Goal: Transaction & Acquisition: Purchase product/service

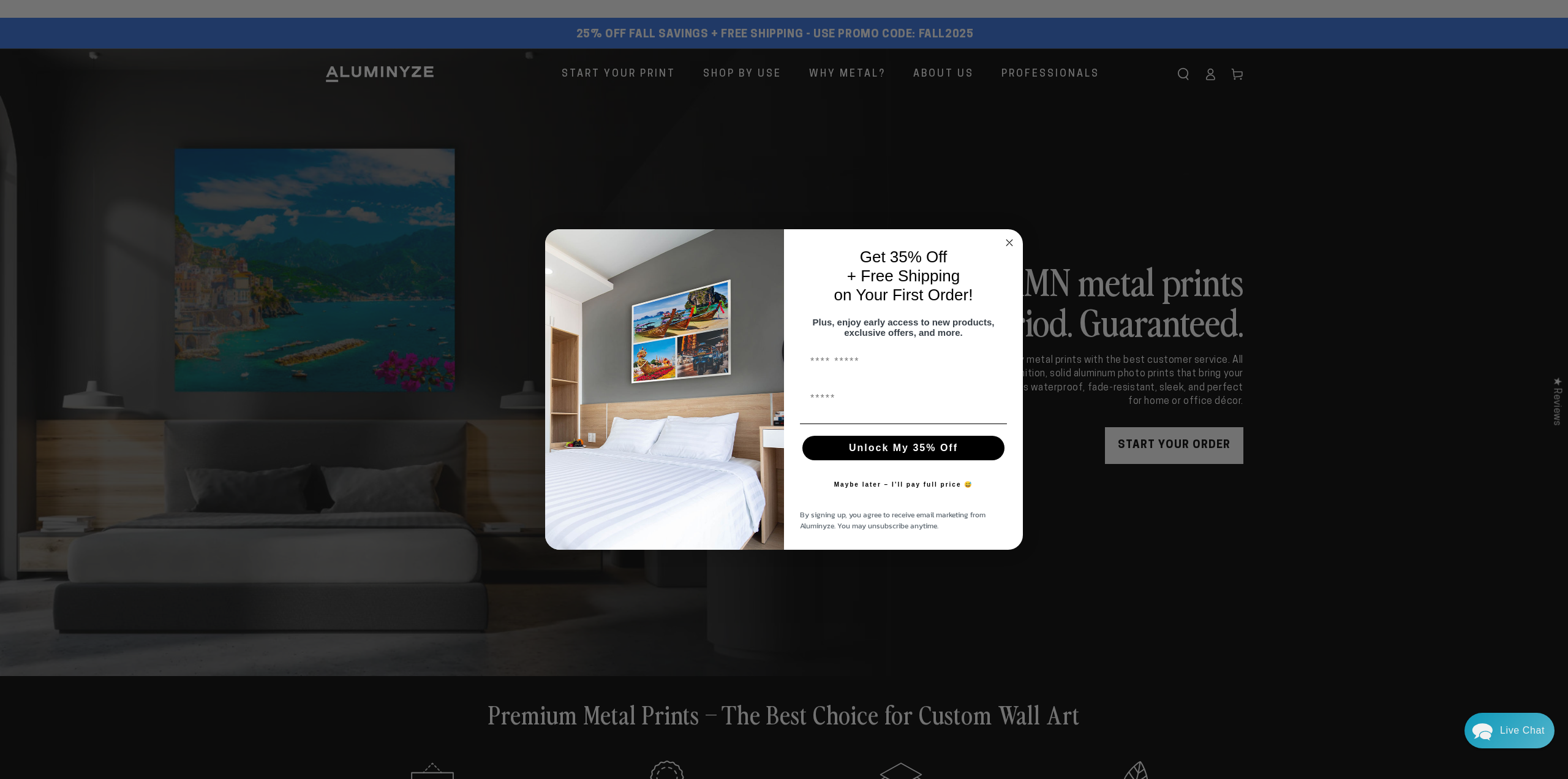
click at [1007, 237] on circle "Close dialog" at bounding box center [1009, 242] width 14 height 14
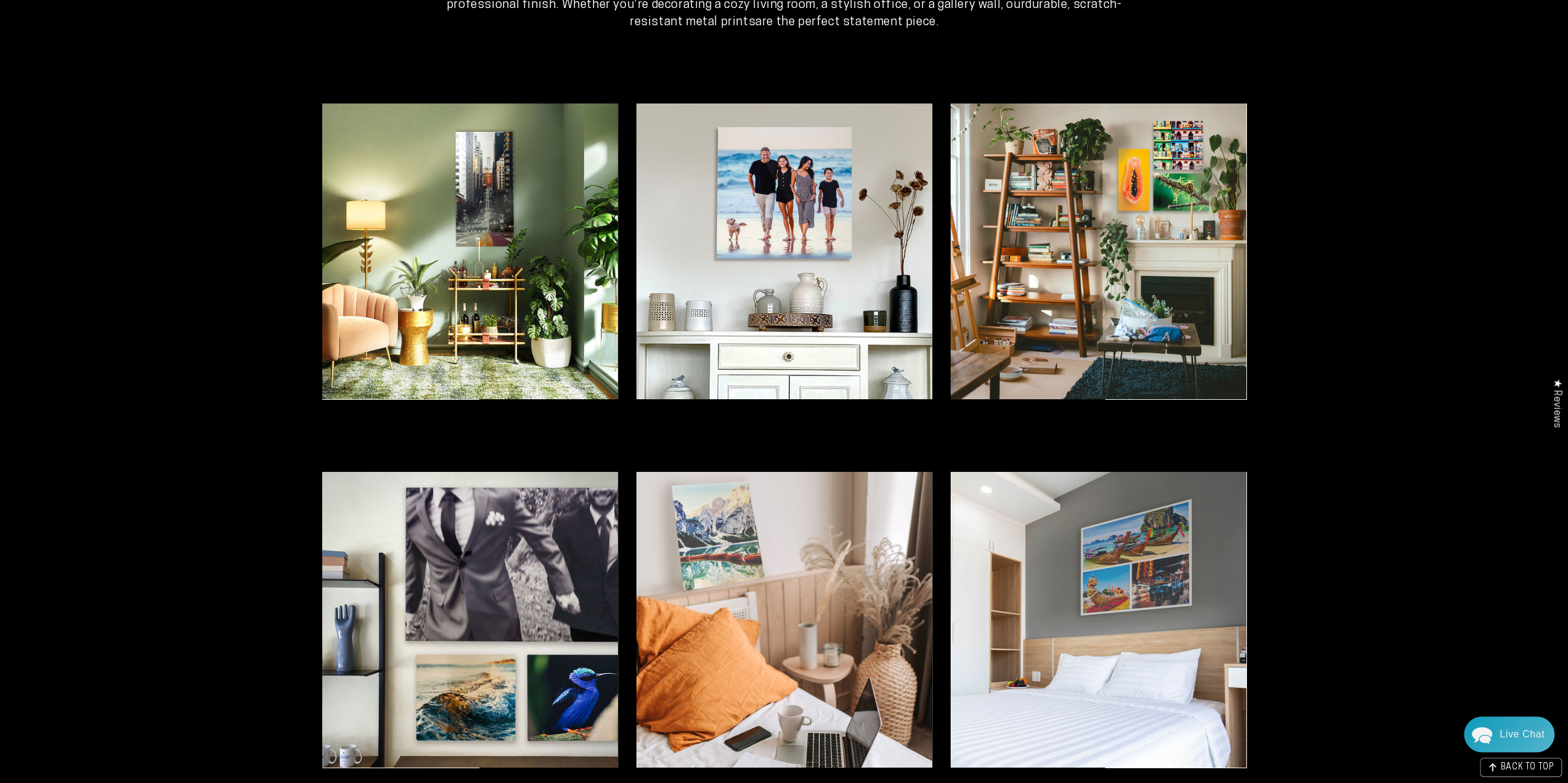
scroll to position [3017, 0]
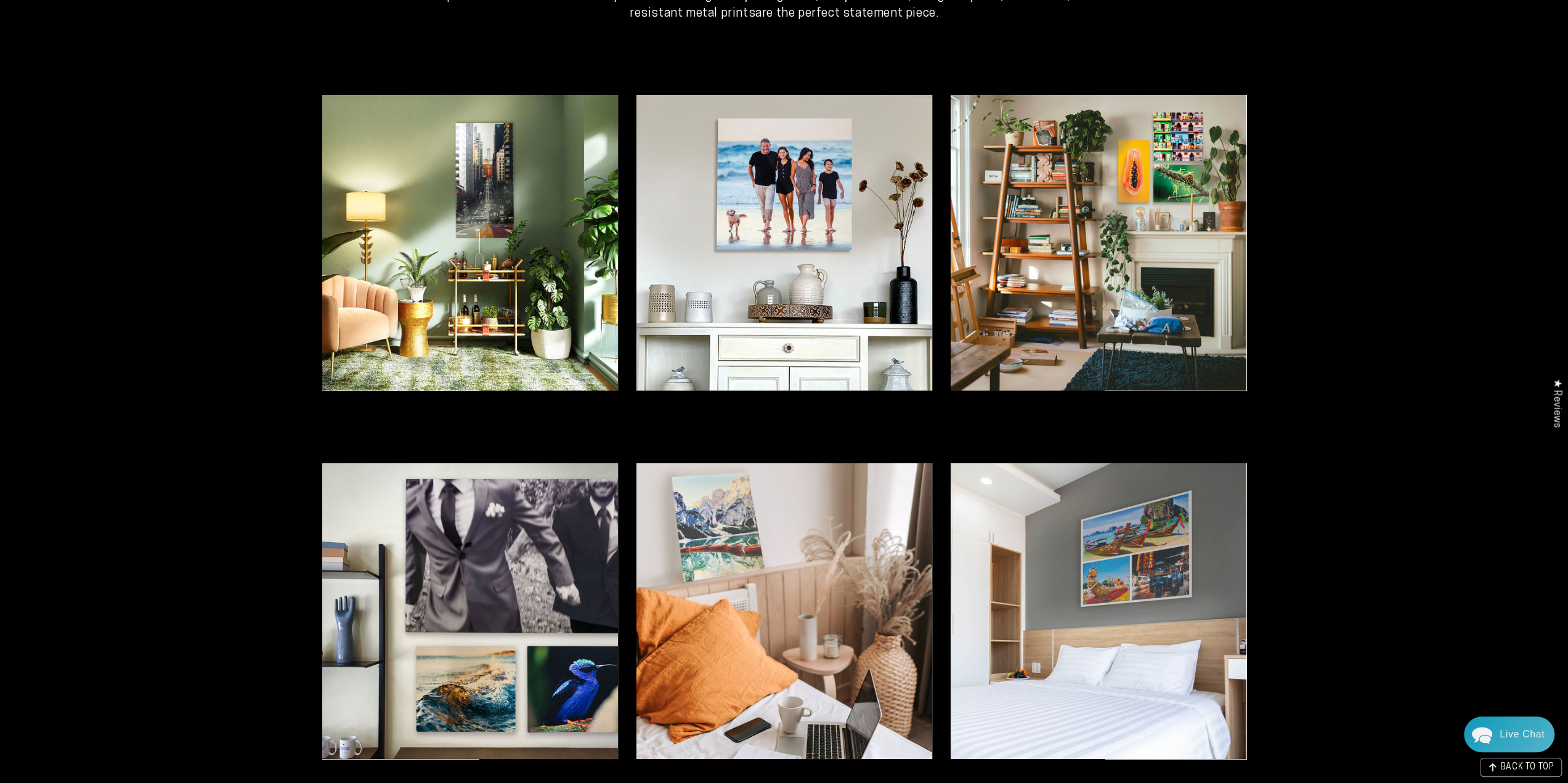
click at [822, 248] on img at bounding box center [784, 242] width 296 height 296
click at [570, 235] on img at bounding box center [470, 242] width 296 height 296
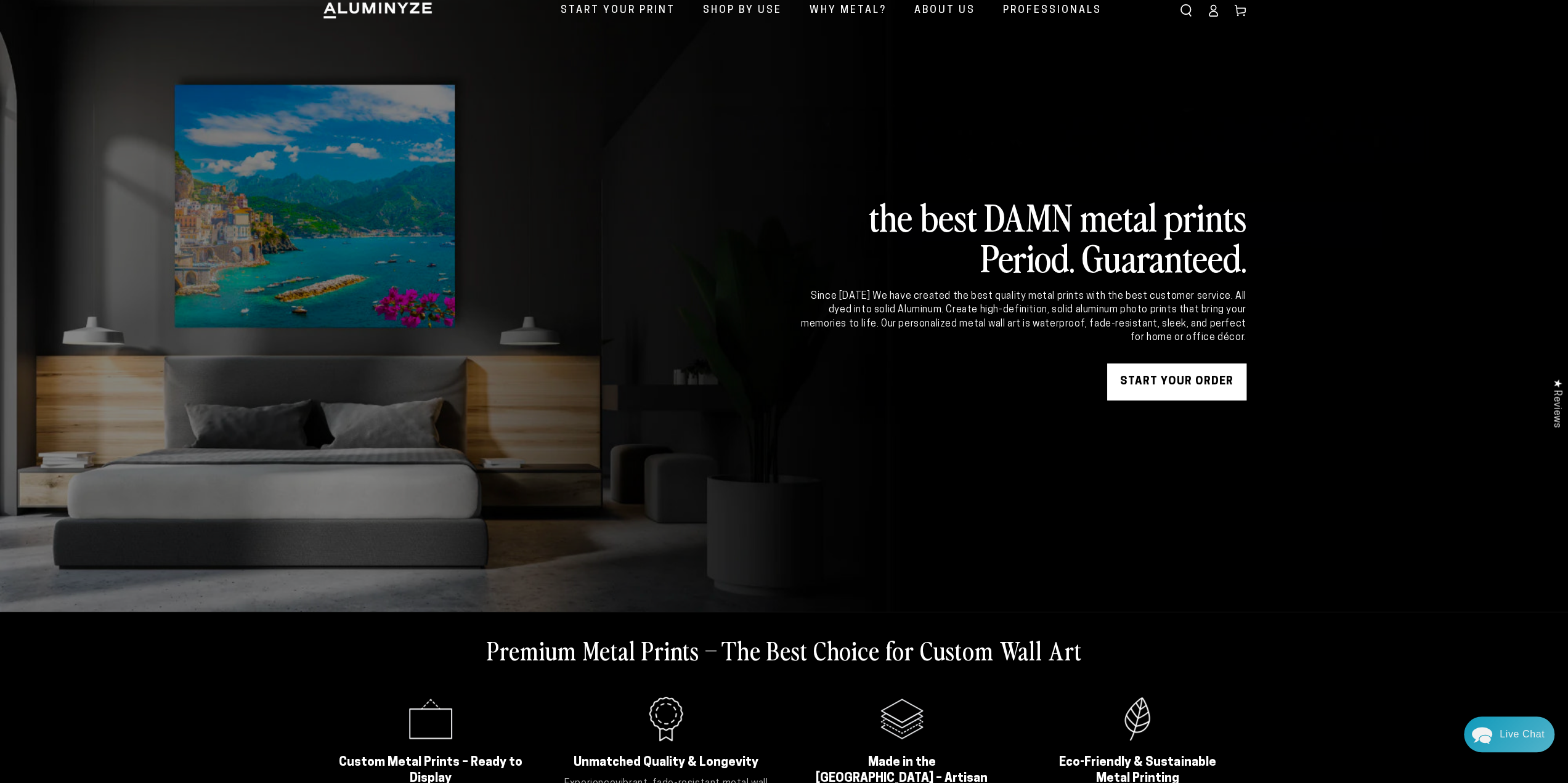
scroll to position [0, 0]
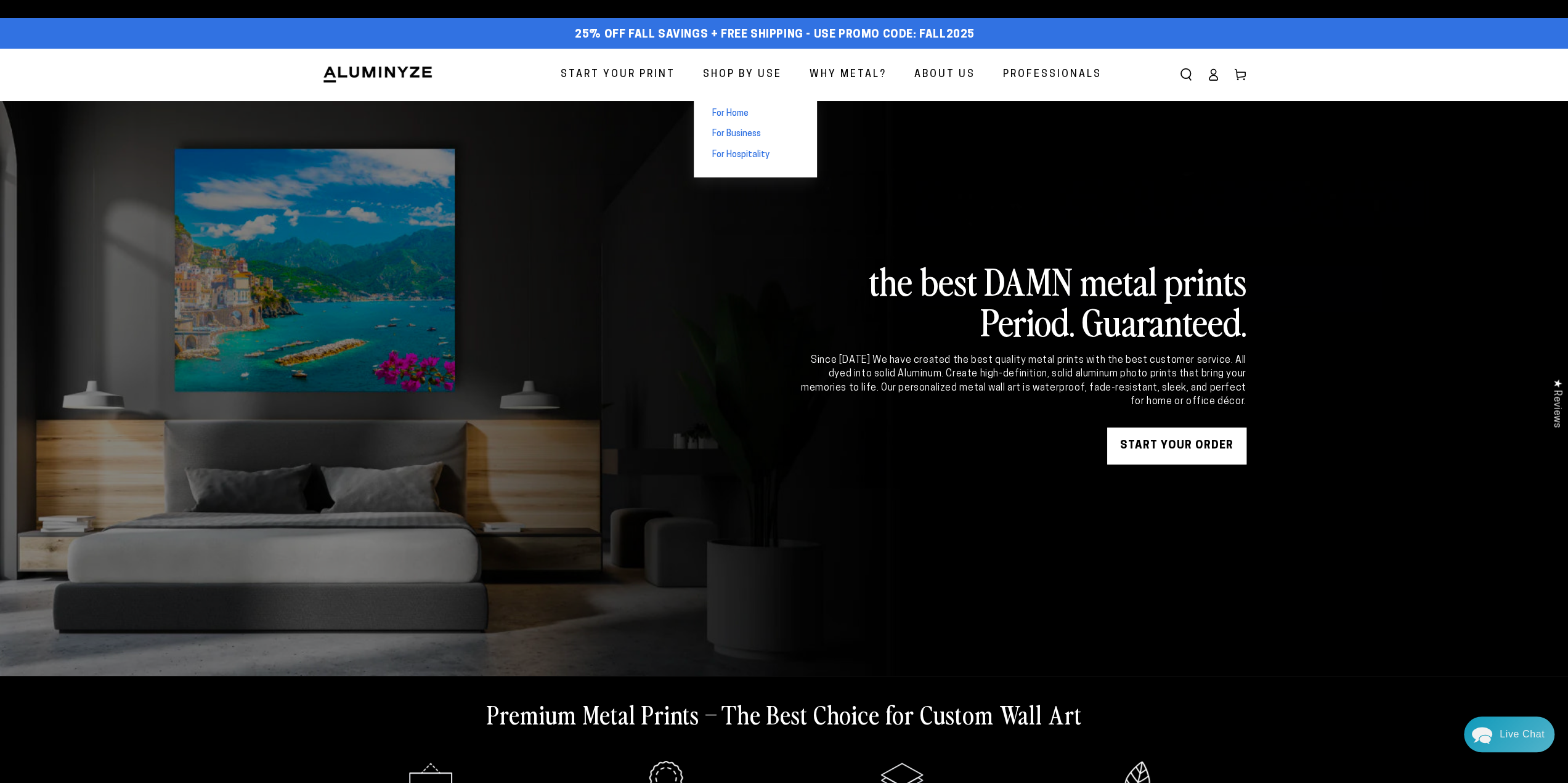
click at [742, 112] on span "For Home" at bounding box center [730, 114] width 36 height 12
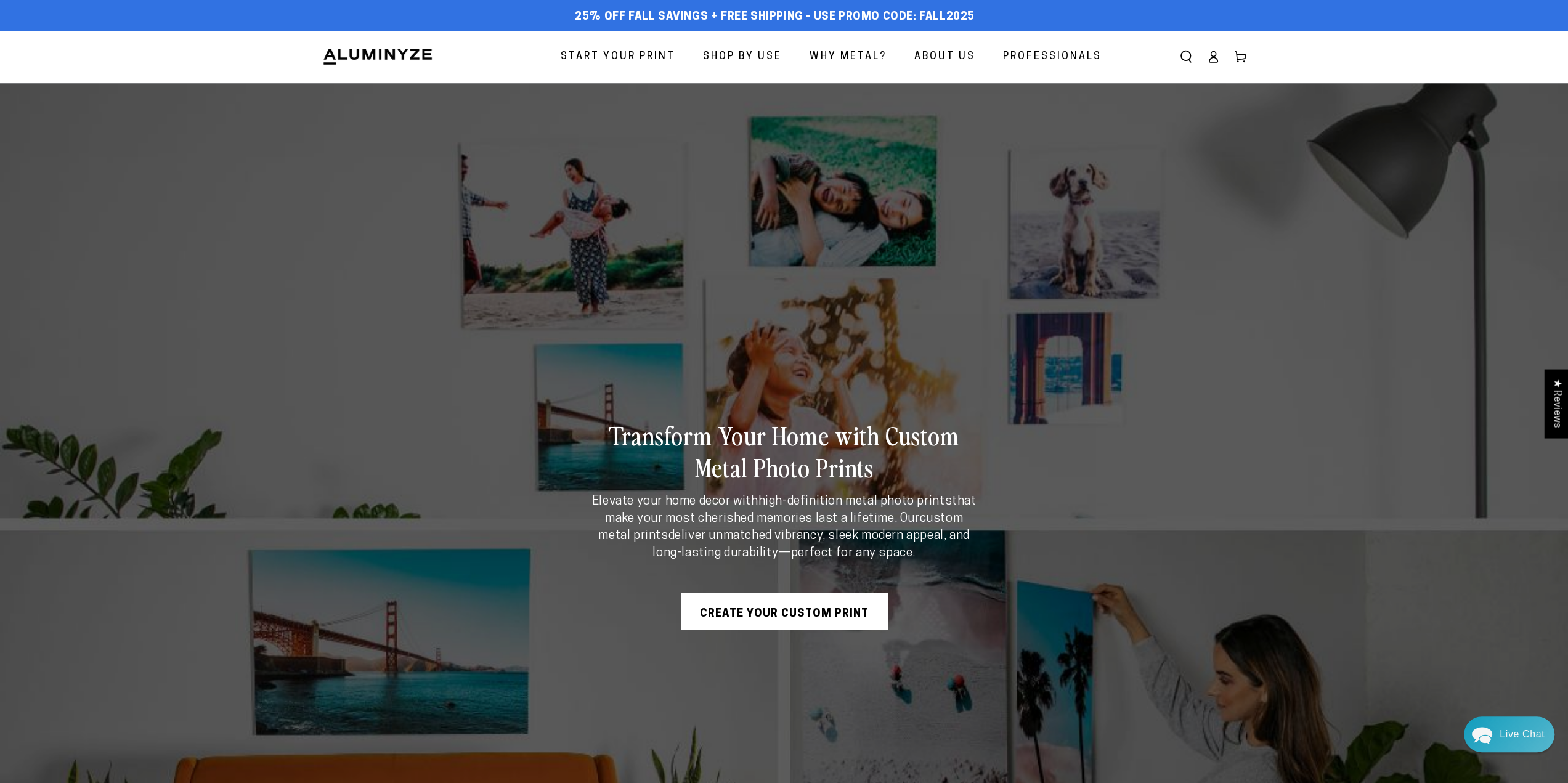
click at [670, 61] on span "Start Your Print" at bounding box center [617, 57] width 115 height 18
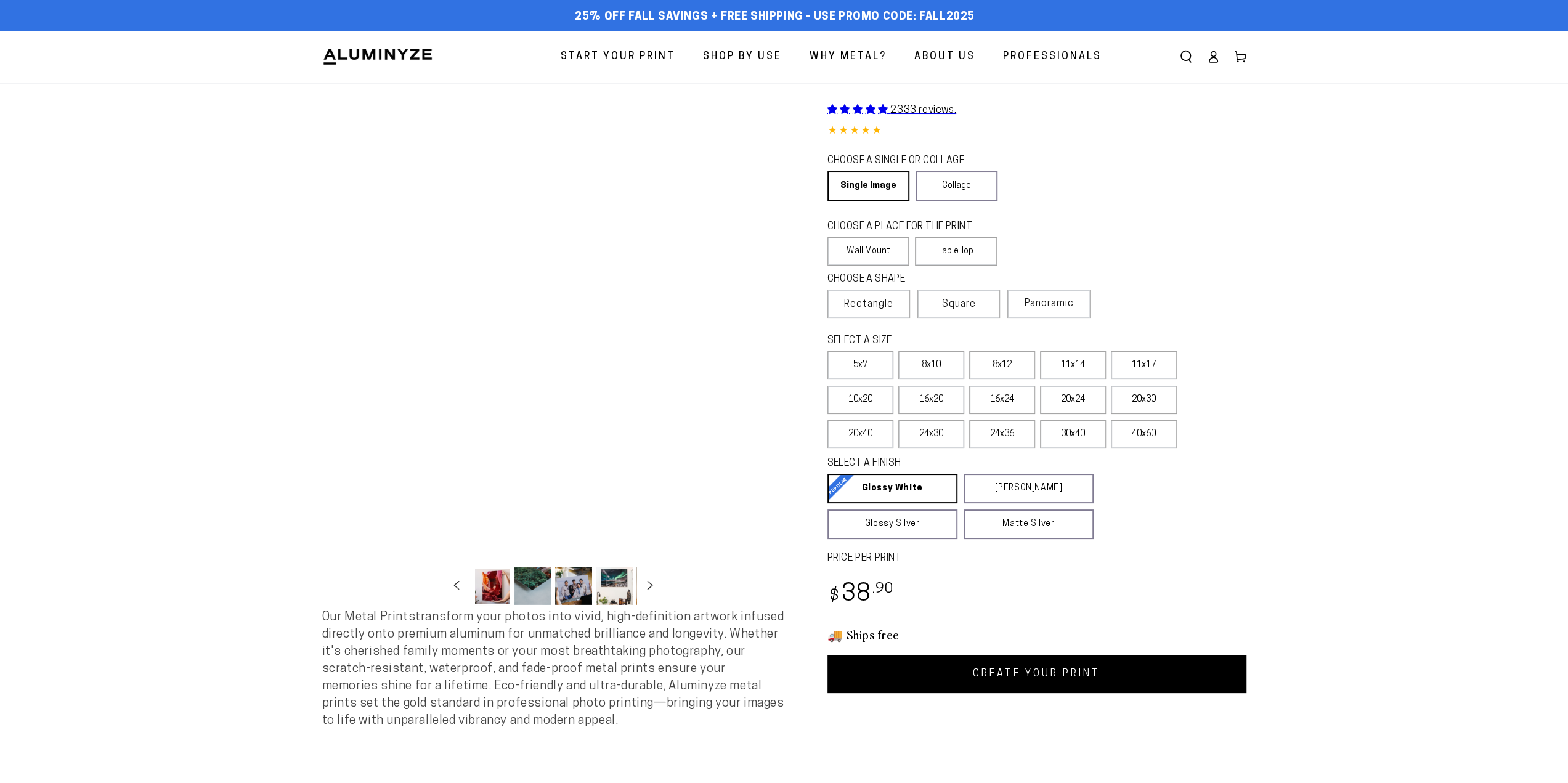
select select "**********"
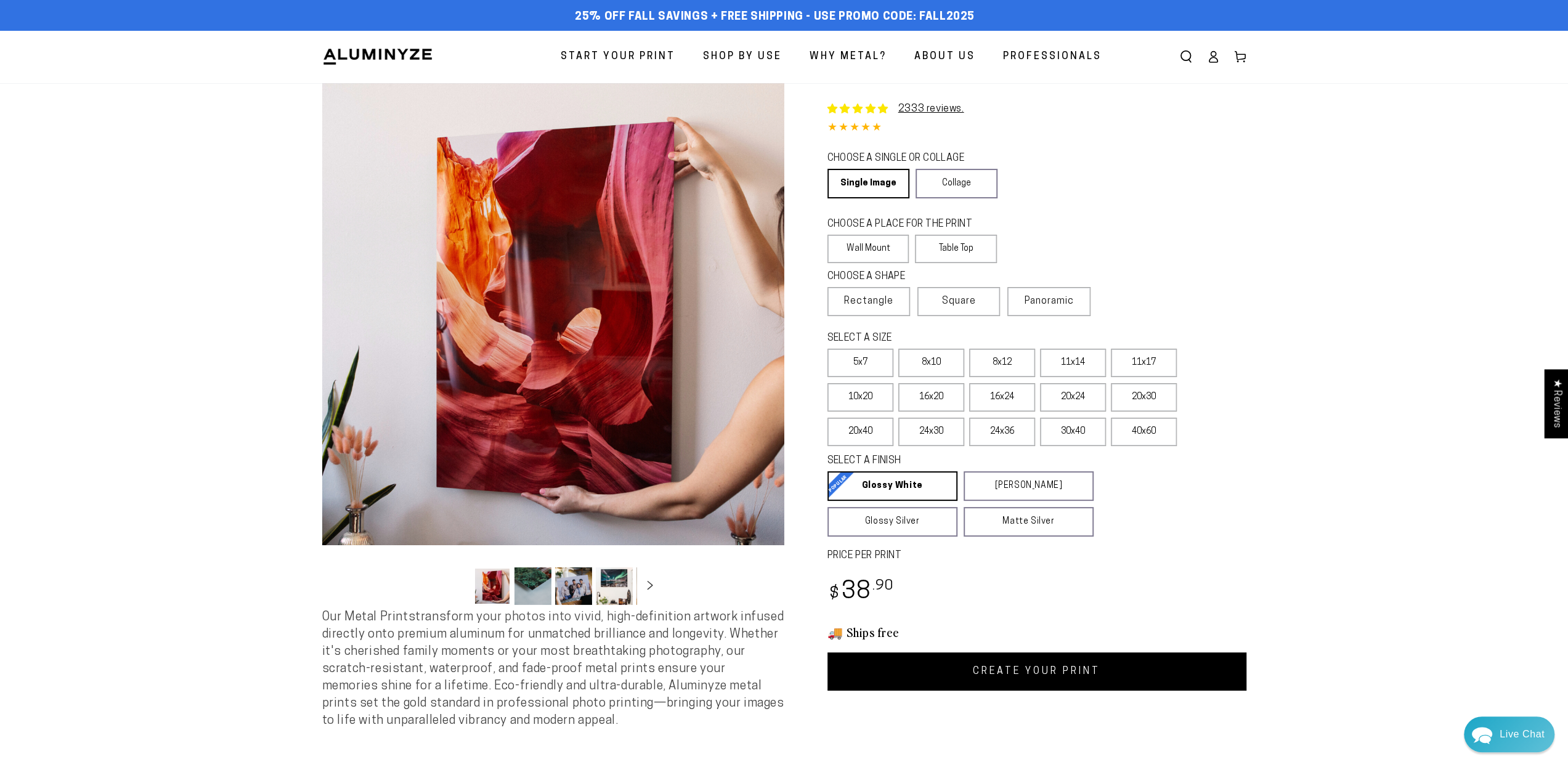
click at [538, 594] on button "Load image 2 in gallery view" at bounding box center [533, 586] width 37 height 38
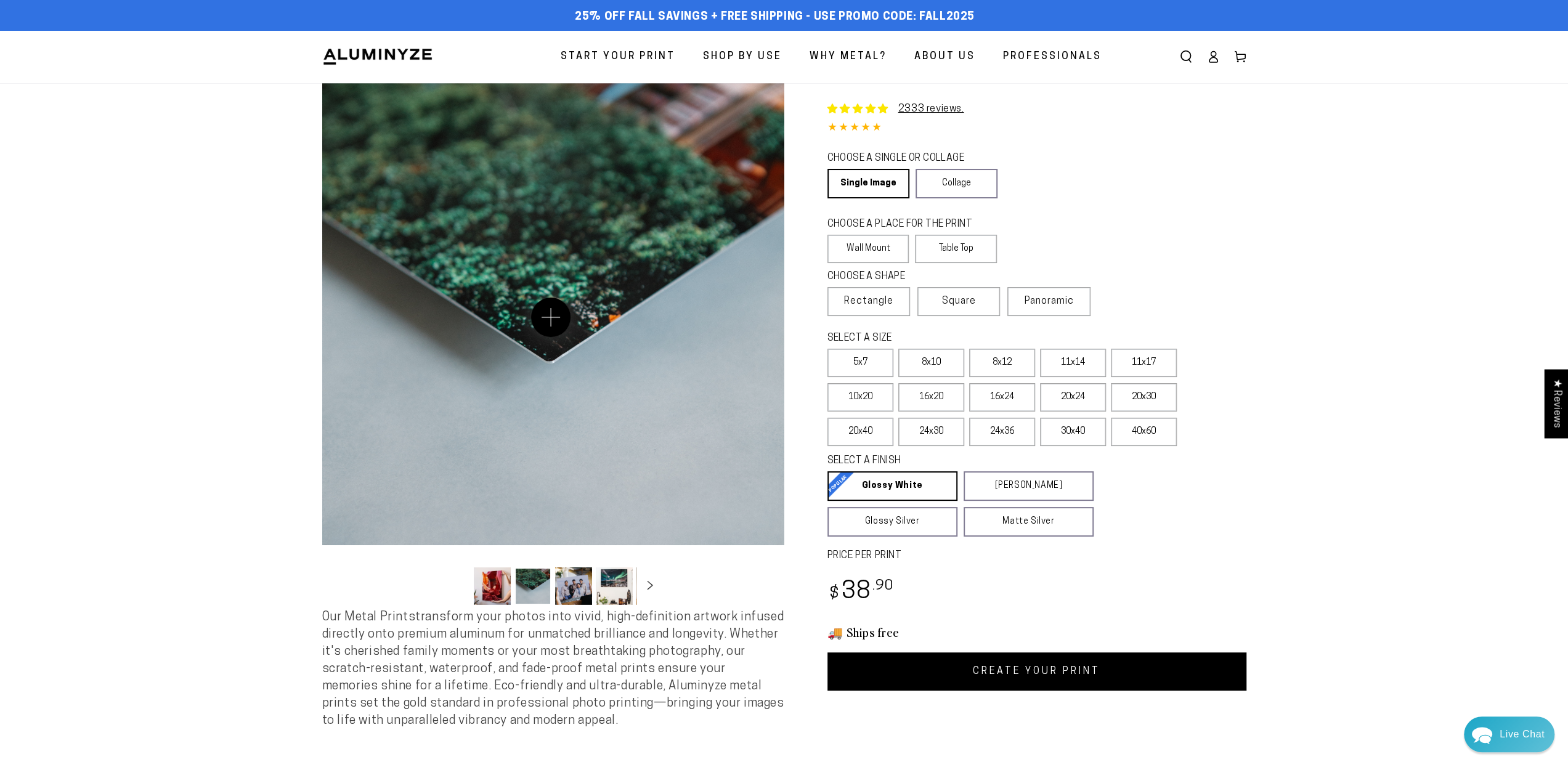
click at [551, 317] on button "Open media 2 in modal" at bounding box center [553, 314] width 462 height 462
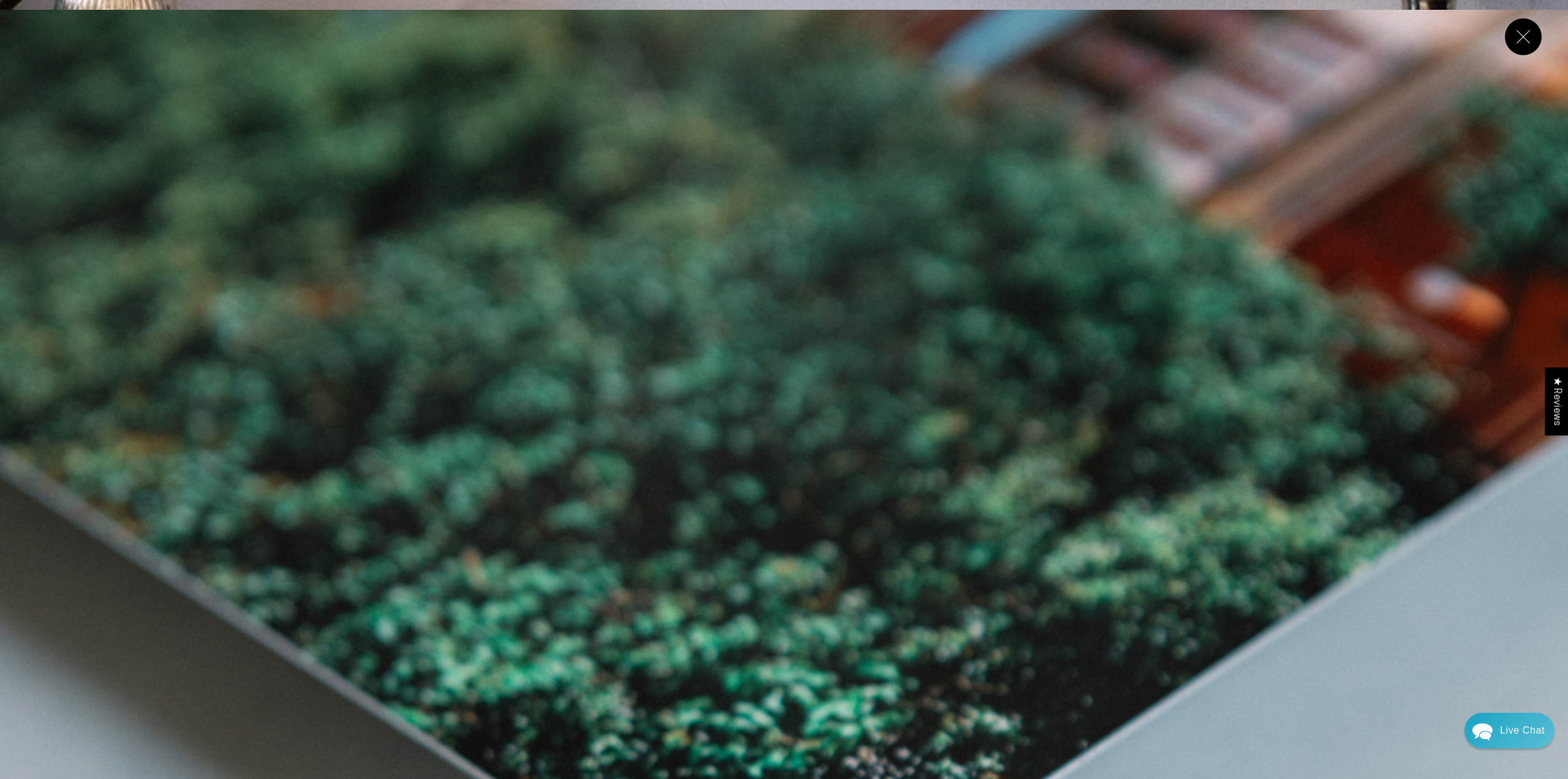
click at [677, 495] on img "Media gallery" at bounding box center [784, 794] width 1568 height 1568
click at [1525, 40] on button "Close" at bounding box center [1522, 37] width 37 height 37
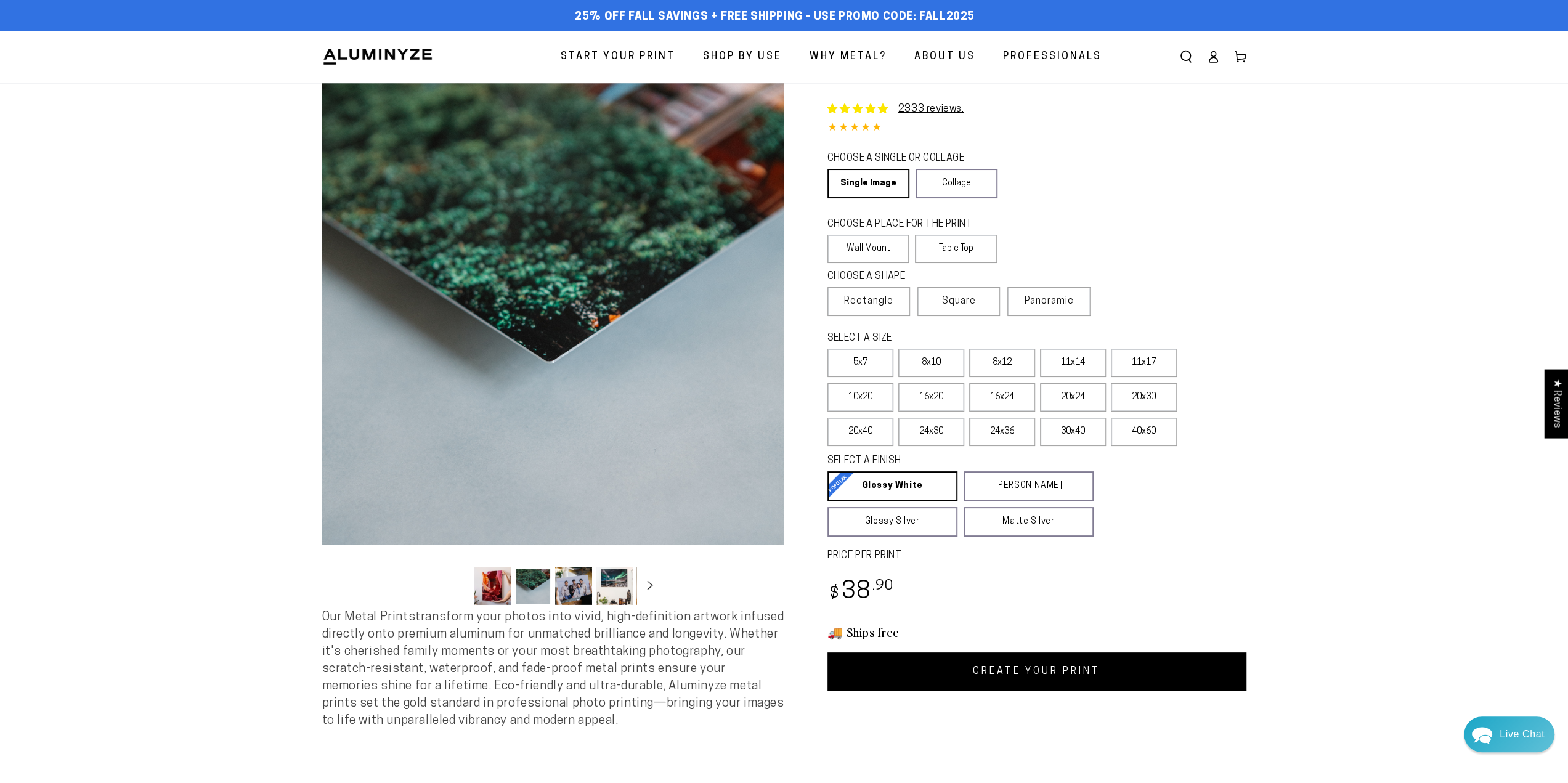
scroll to position [1558, 0]
click at [524, 594] on button "Load image 2 in gallery view" at bounding box center [533, 586] width 37 height 38
click at [490, 580] on button "Load image 1 in gallery view" at bounding box center [491, 586] width 37 height 38
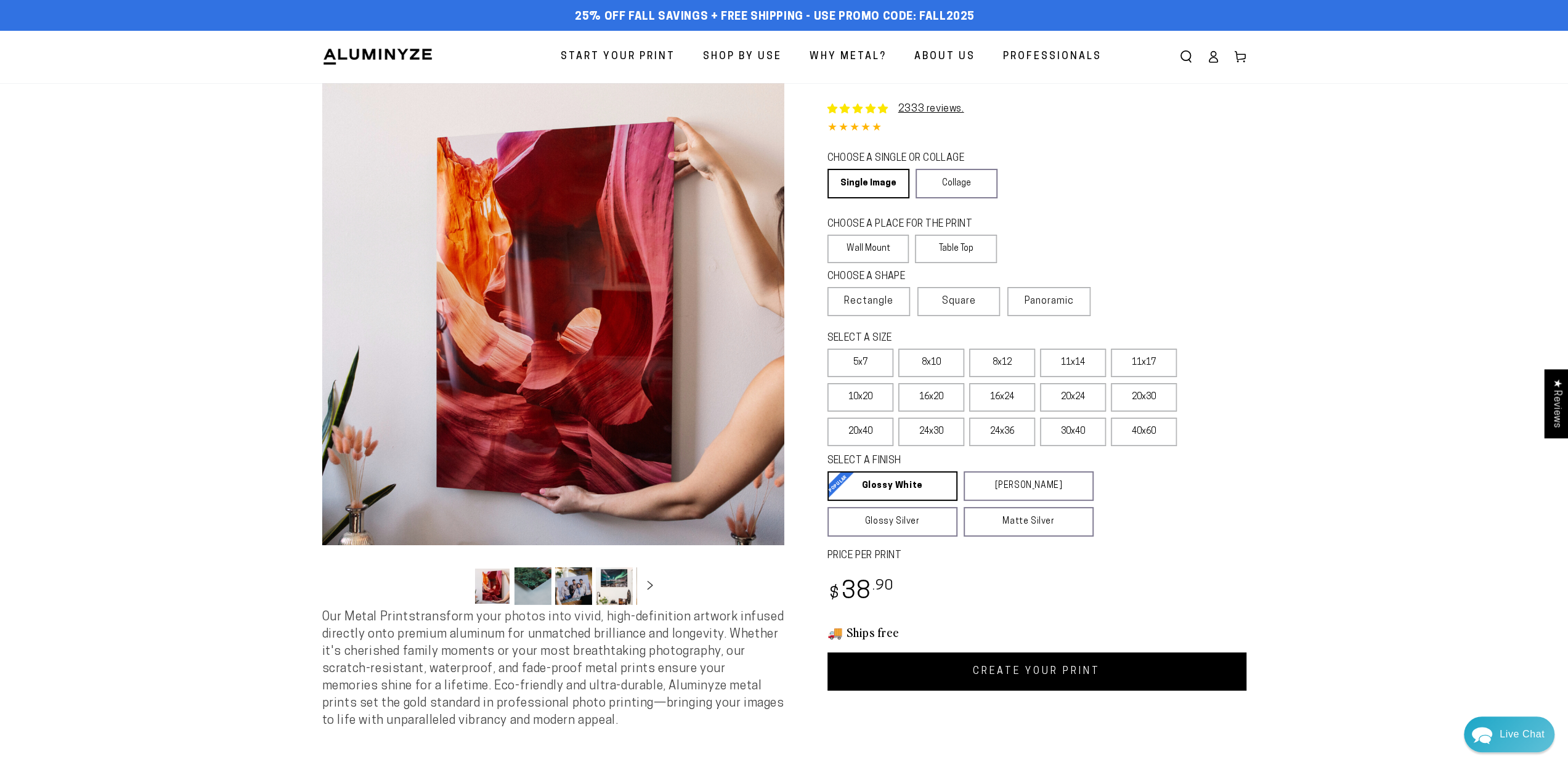
click at [527, 587] on button "Load image 2 in gallery view" at bounding box center [533, 586] width 37 height 38
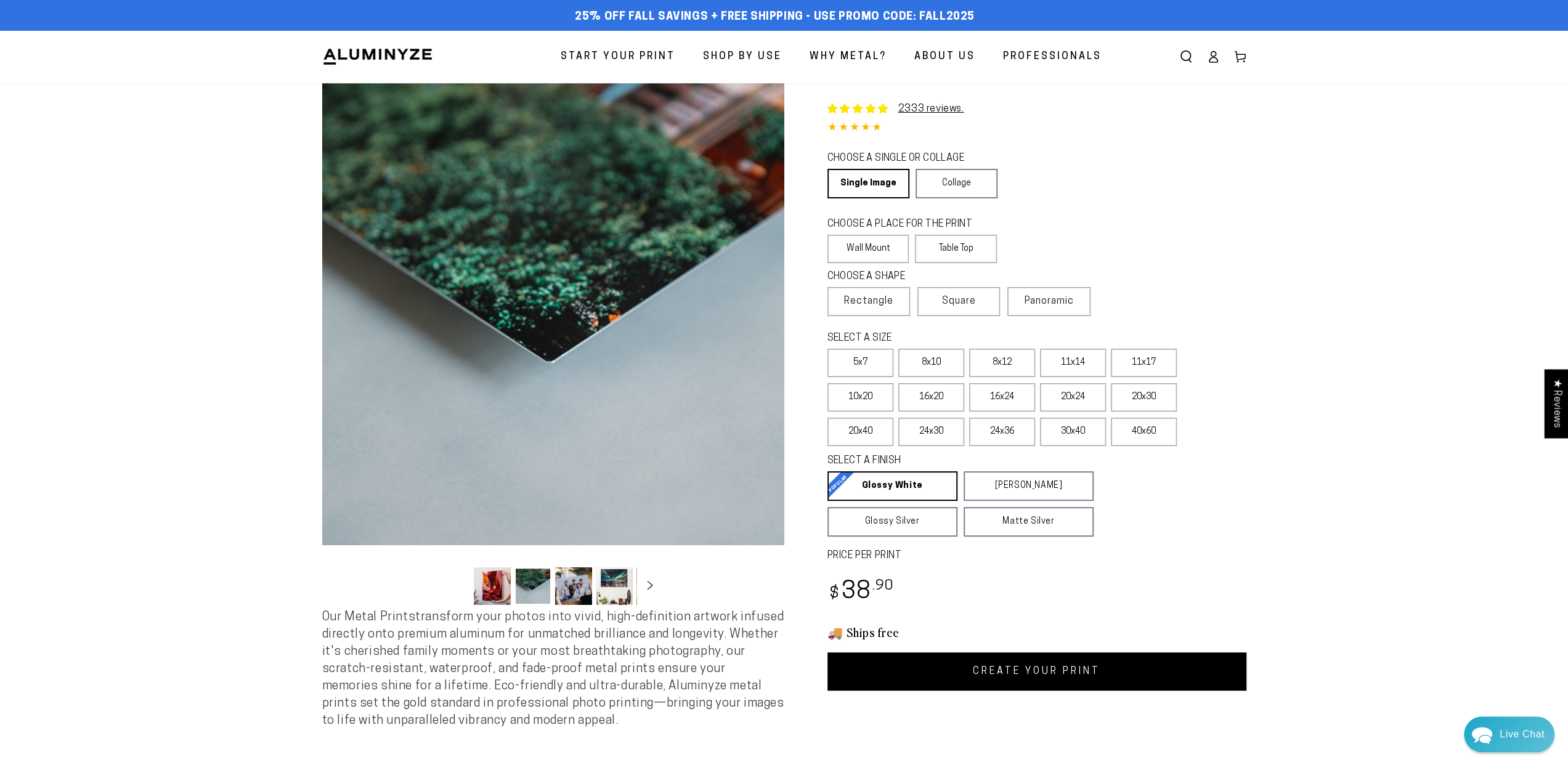
click at [567, 591] on button "Load image 3 in gallery view" at bounding box center [573, 586] width 37 height 38
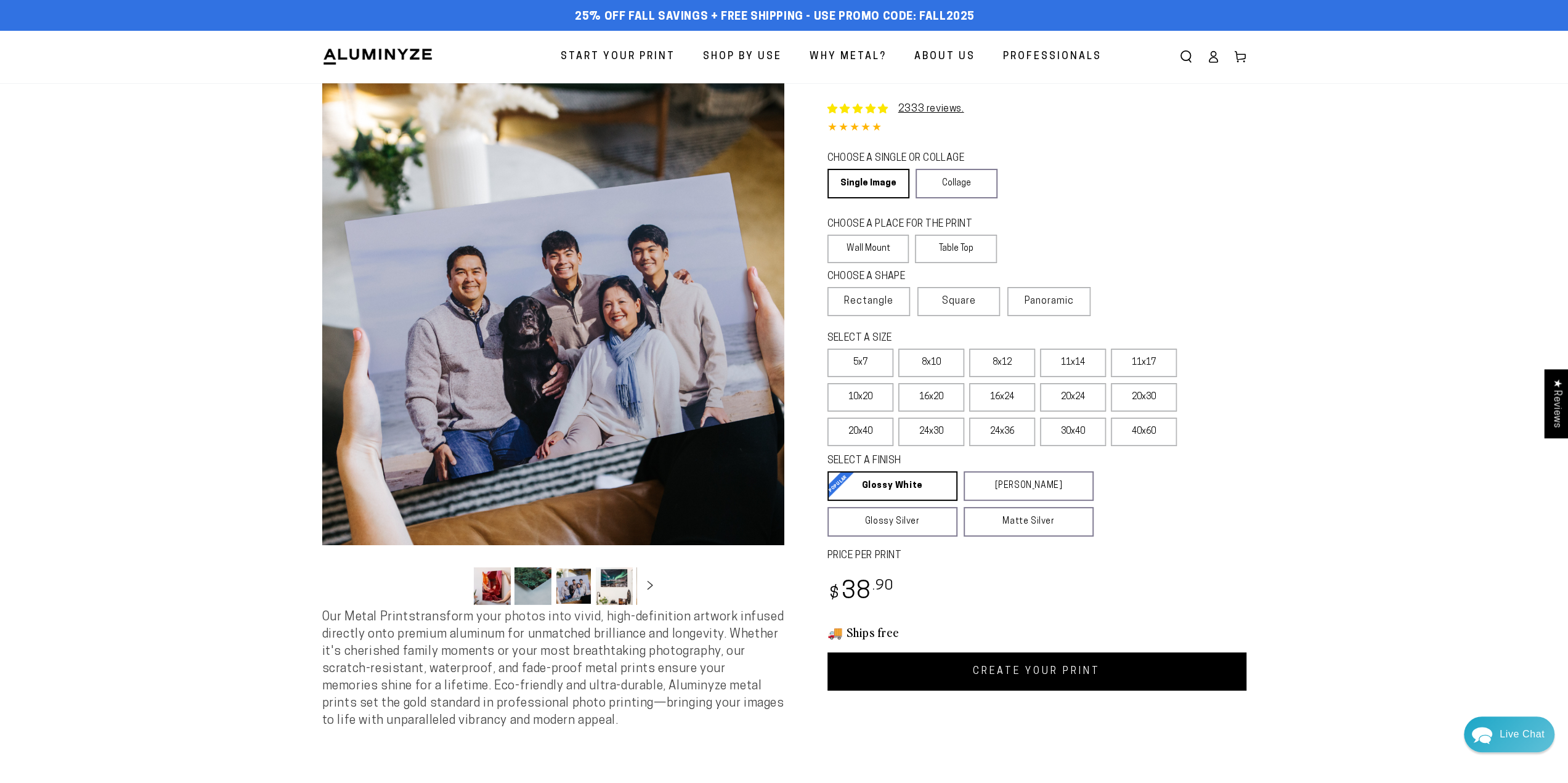
click at [627, 581] on button "Load image 4 in gallery view" at bounding box center [614, 586] width 37 height 38
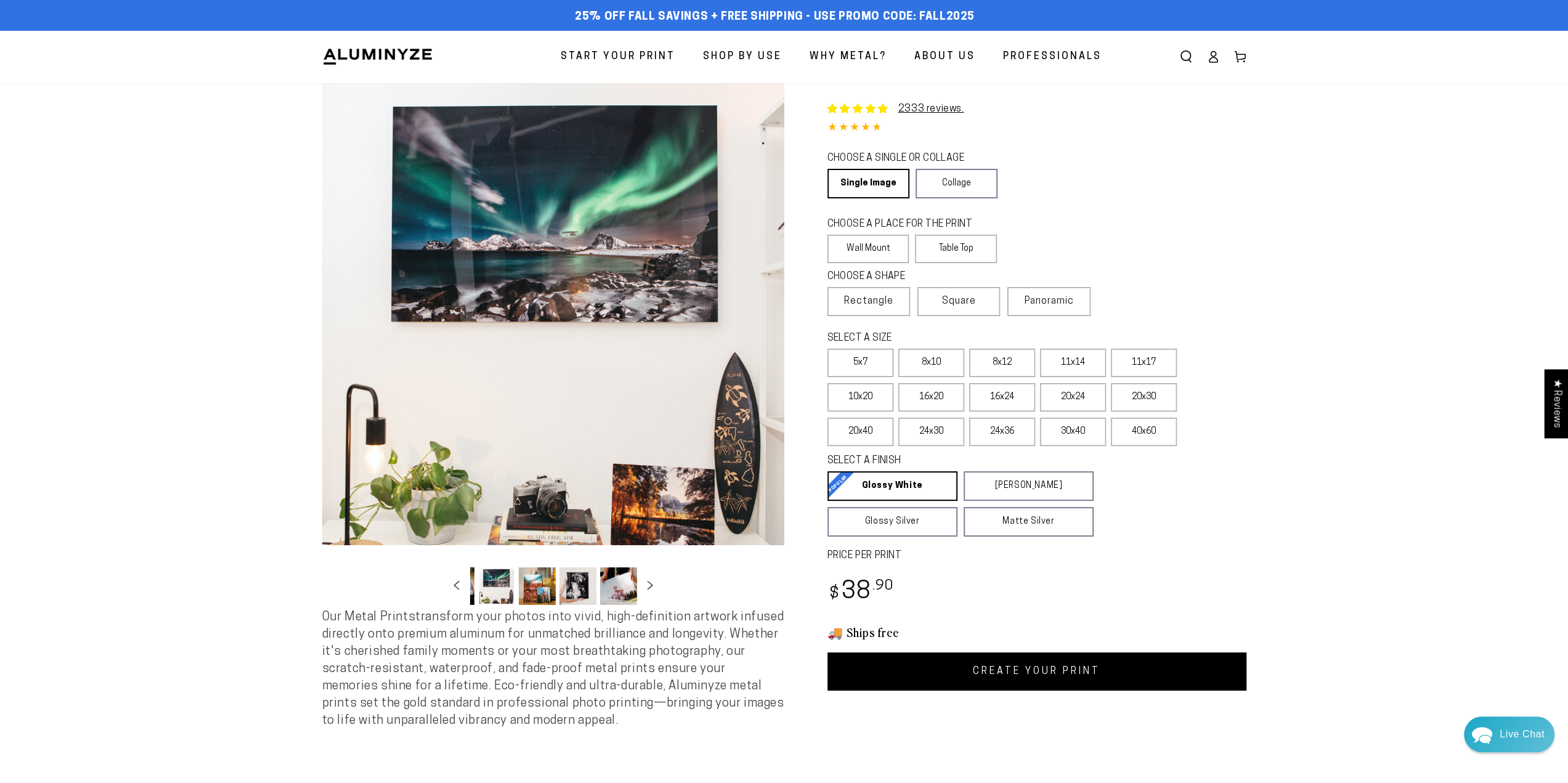
scroll to position [0, 119]
click at [646, 588] on icon "Slide right" at bounding box center [650, 584] width 18 height 9
click at [531, 580] on button "Load image 8 in gallery view" at bounding box center [535, 586] width 37 height 38
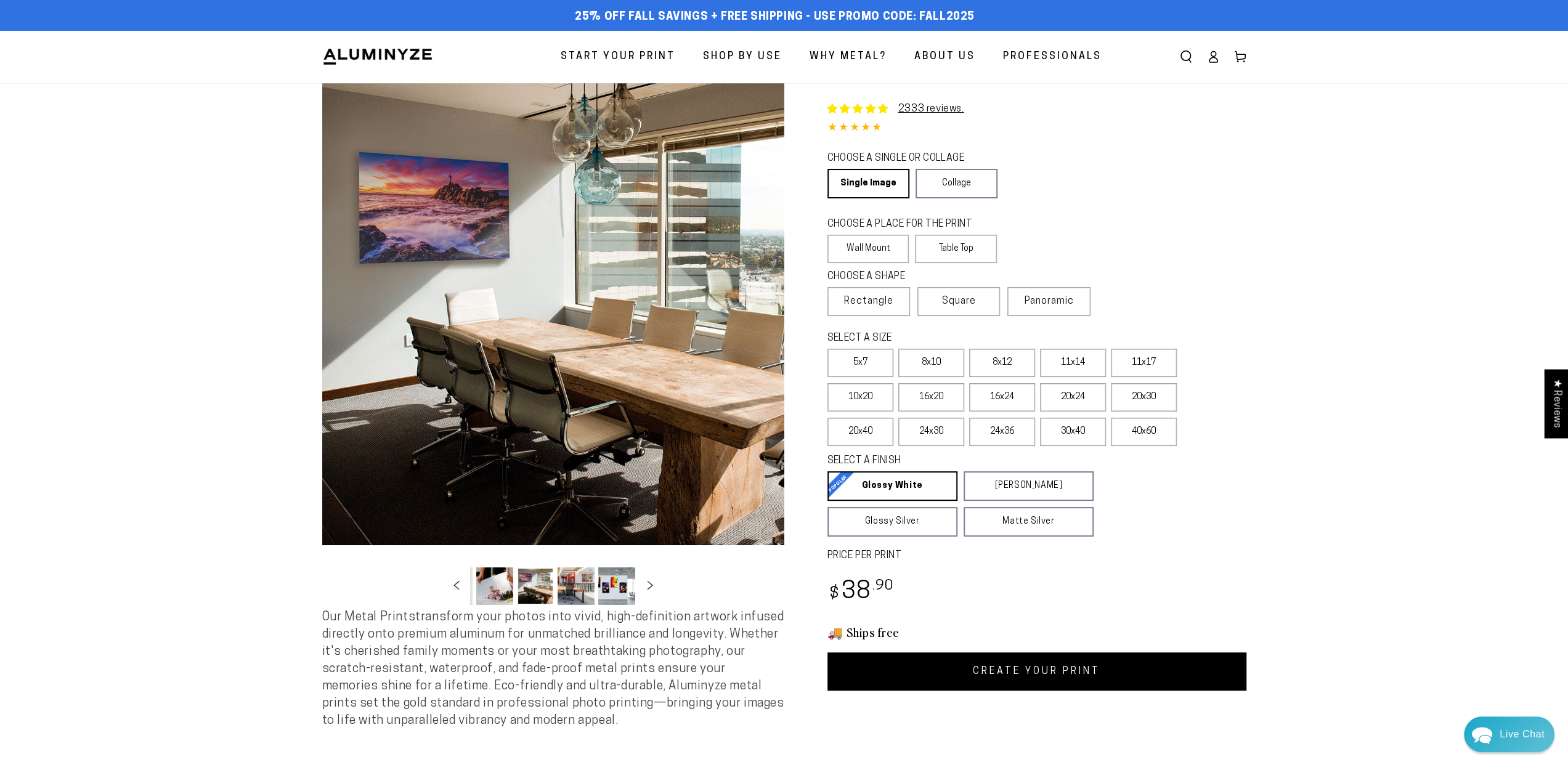
click at [571, 587] on button "Load image 9 in gallery view" at bounding box center [575, 586] width 37 height 38
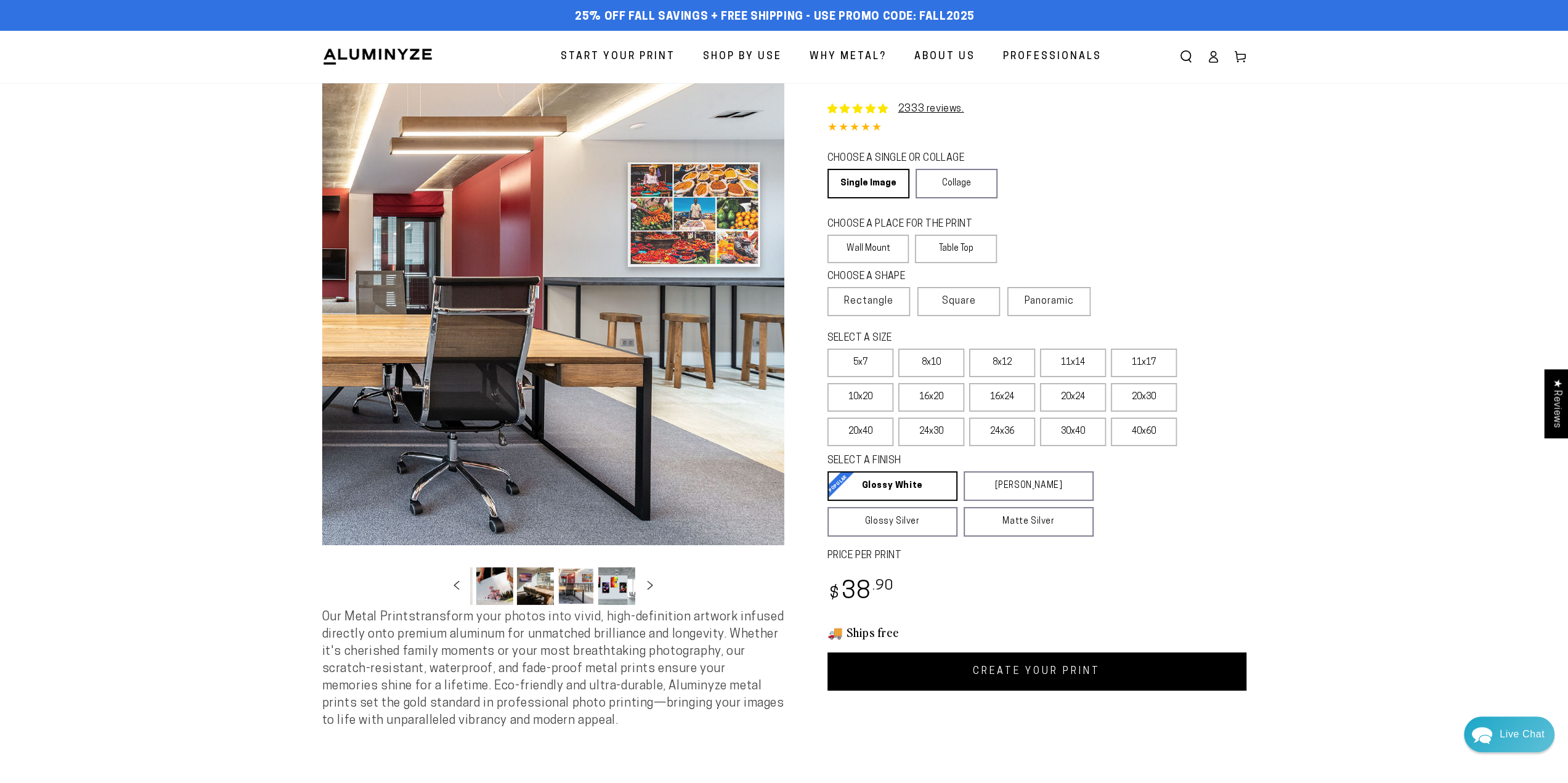
click at [611, 584] on button "Load image 10 in gallery view" at bounding box center [616, 586] width 37 height 38
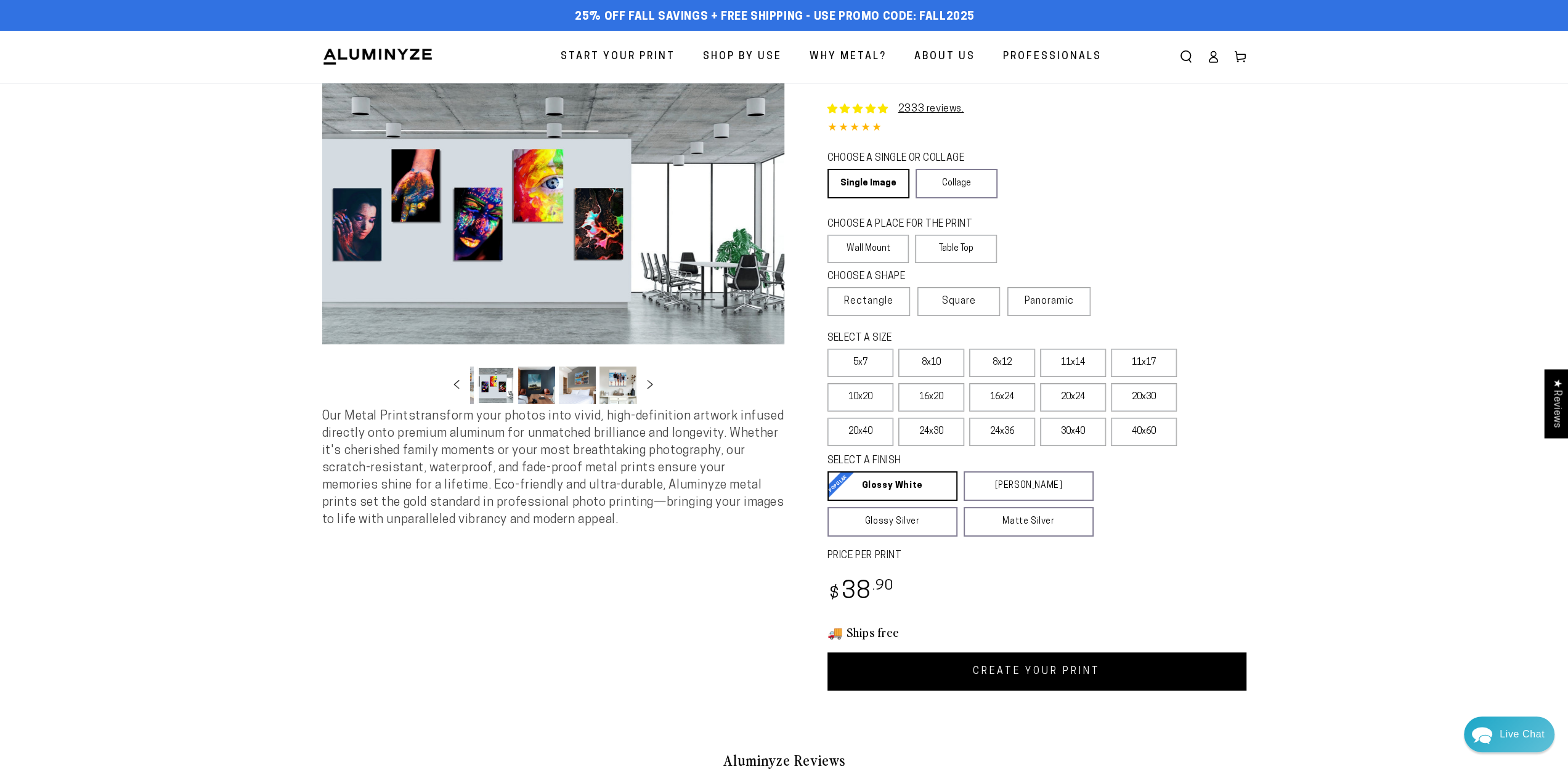
scroll to position [0, 363]
click at [532, 238] on button "Open media 10 in modal" at bounding box center [553, 214] width 462 height 261
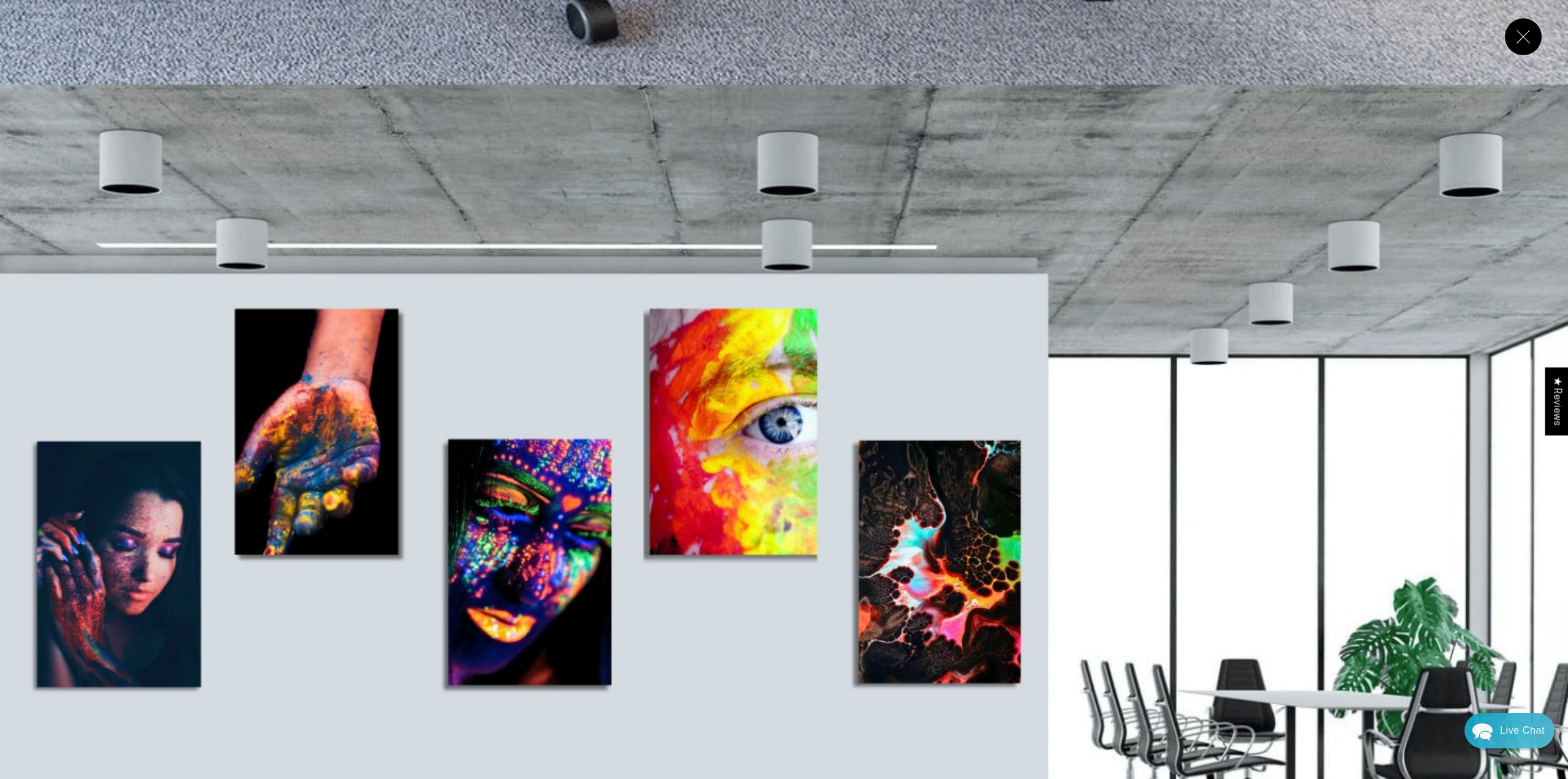
click at [1532, 36] on button "Close" at bounding box center [1522, 37] width 37 height 37
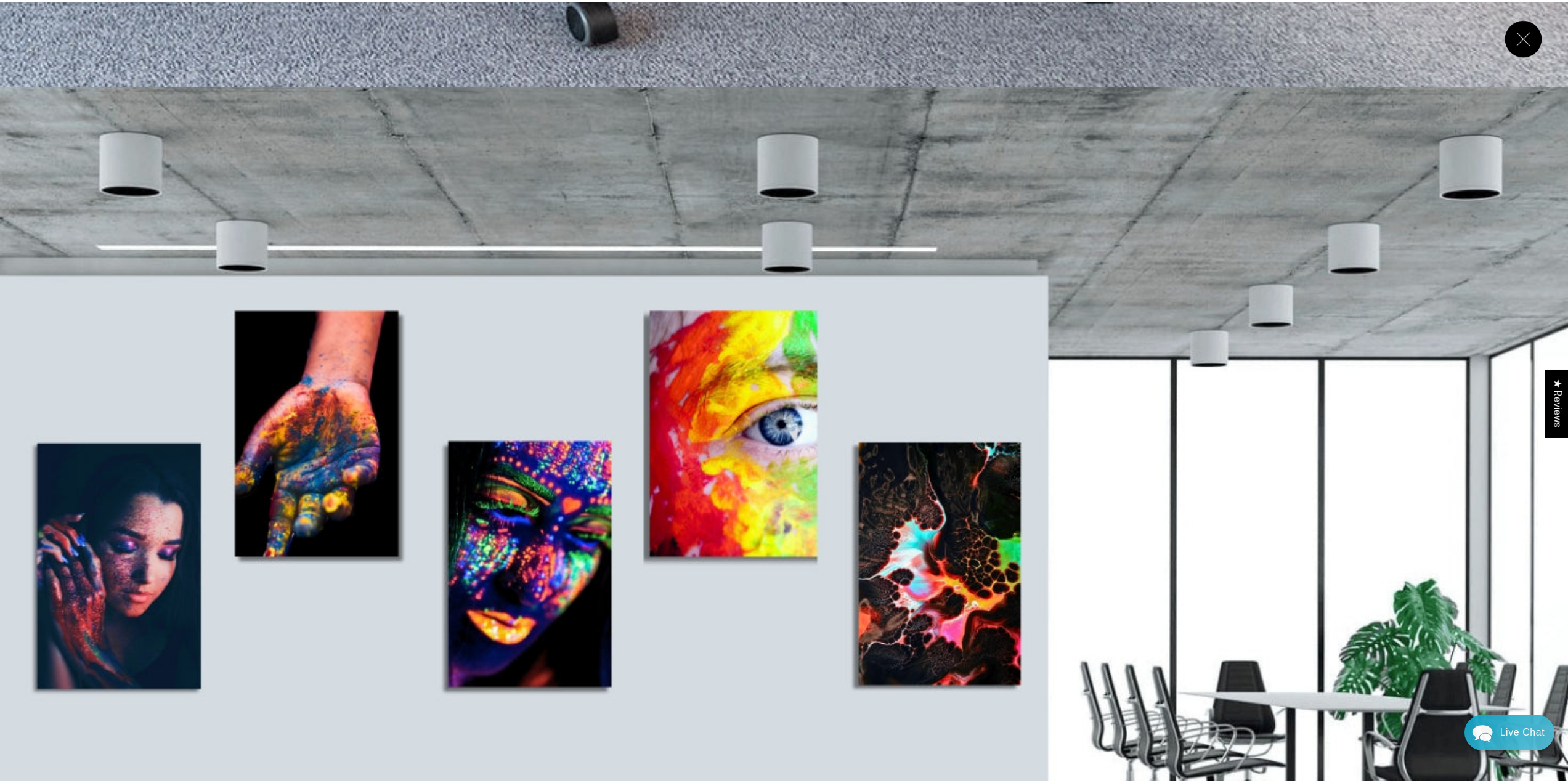
scroll to position [14019, 0]
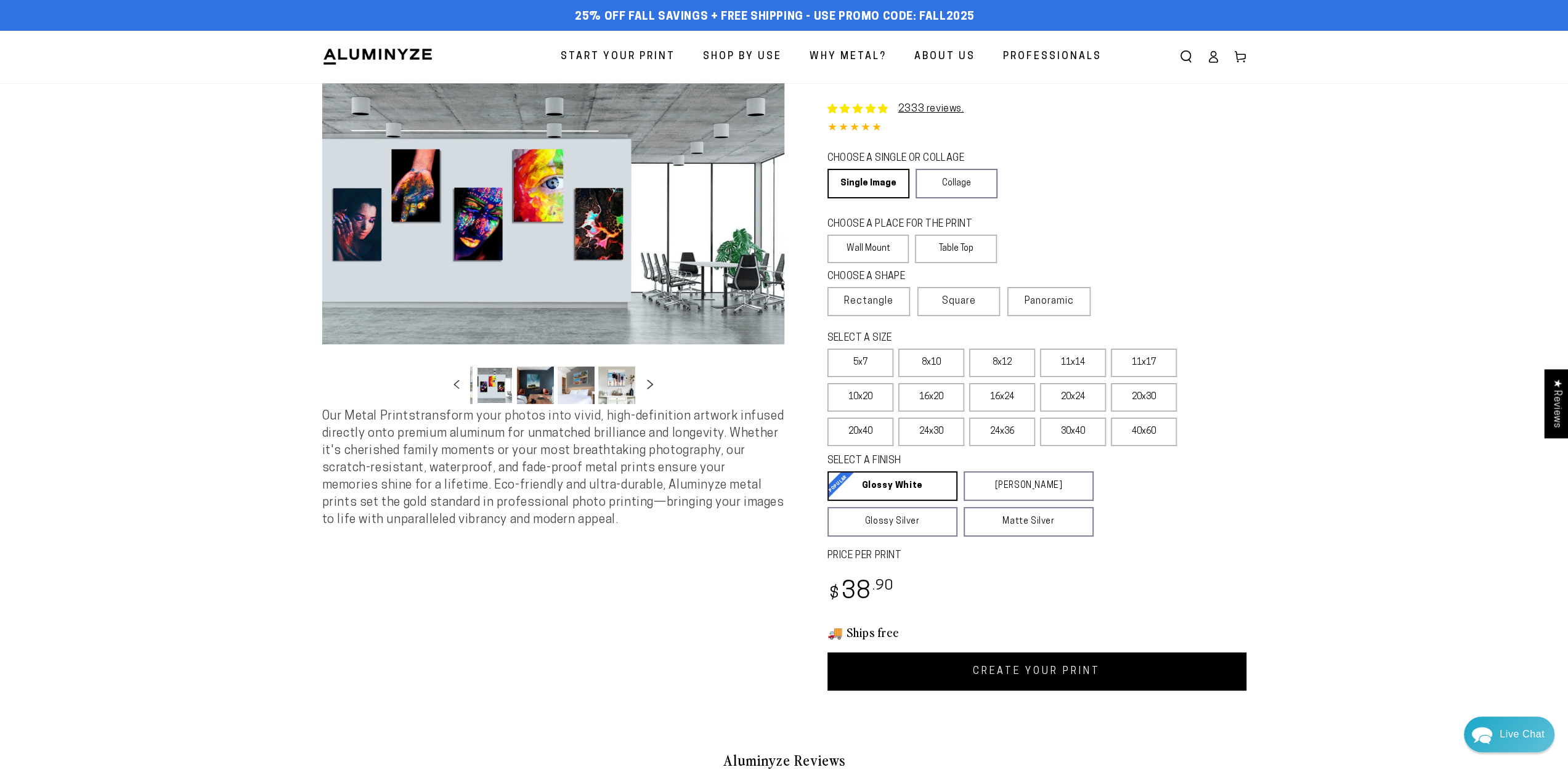
click at [649, 382] on icon "Slide right" at bounding box center [650, 384] width 18 height 9
click at [650, 386] on icon "Slide right" at bounding box center [650, 384] width 18 height 9
click at [572, 385] on button "Load image 17 in gallery view" at bounding box center [573, 386] width 37 height 38
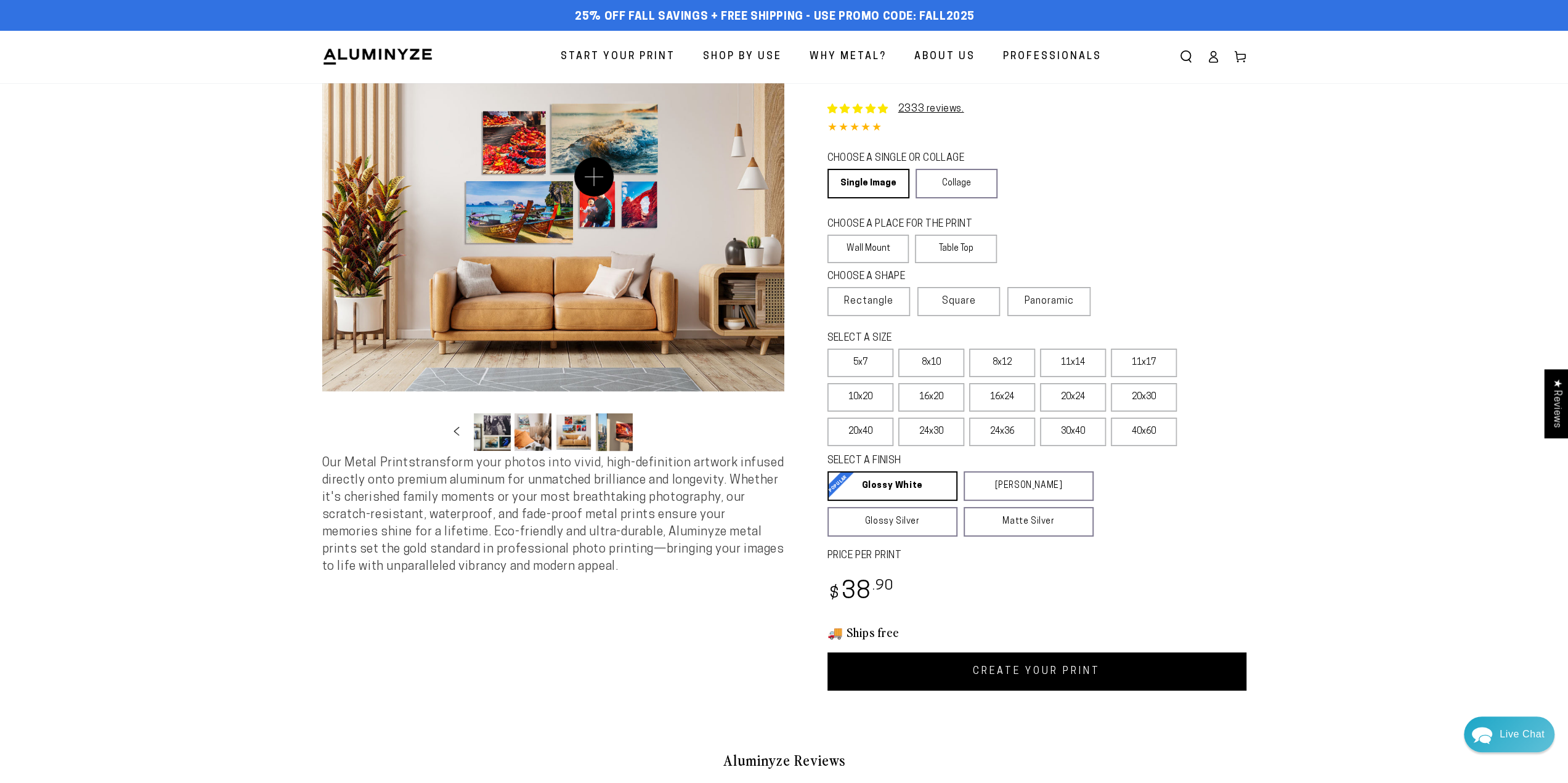
click at [593, 177] on button "Open media 17 in modal" at bounding box center [553, 237] width 462 height 308
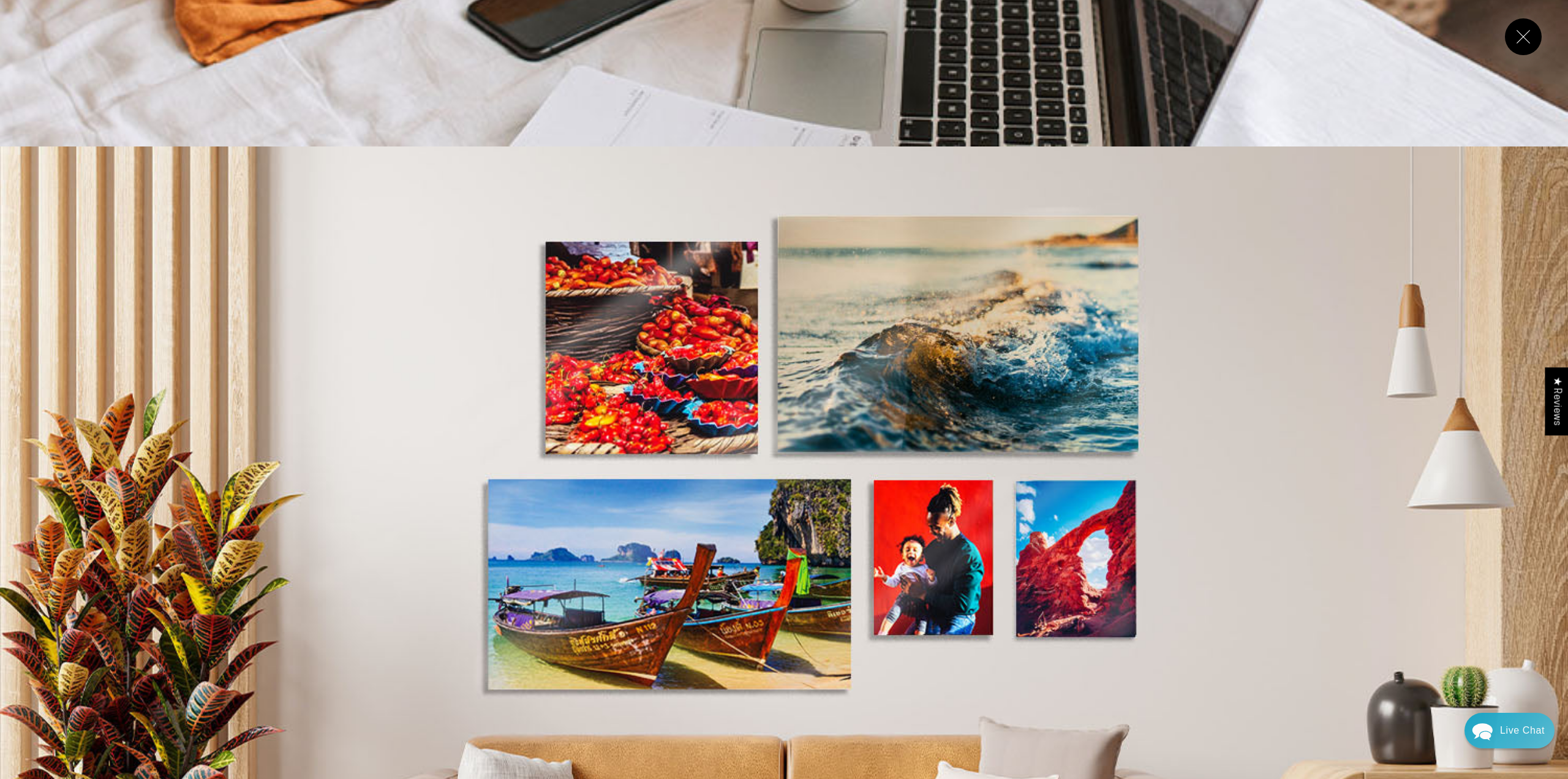
click at [1523, 34] on button "Close" at bounding box center [1522, 37] width 37 height 37
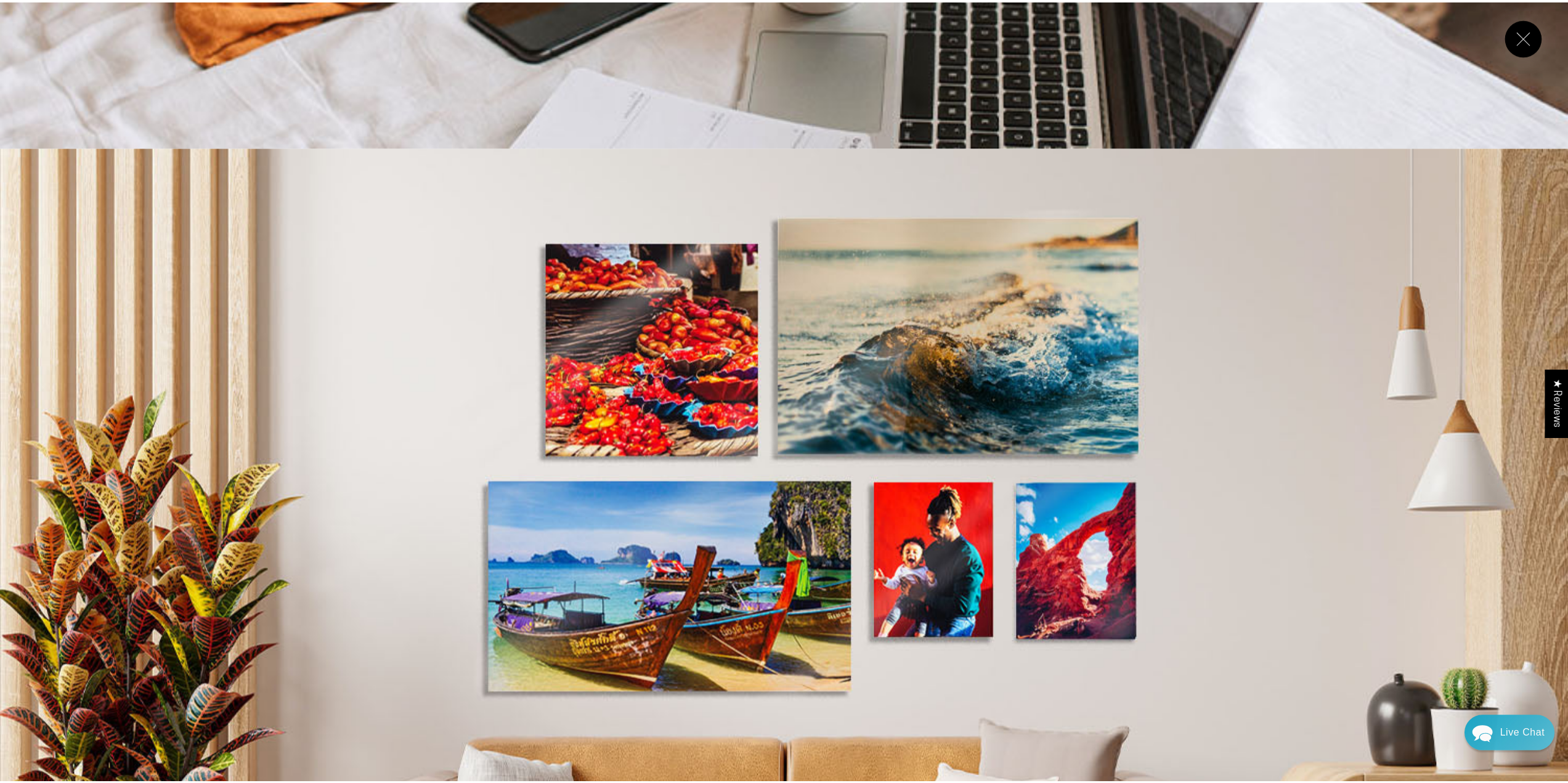
scroll to position [24254, 0]
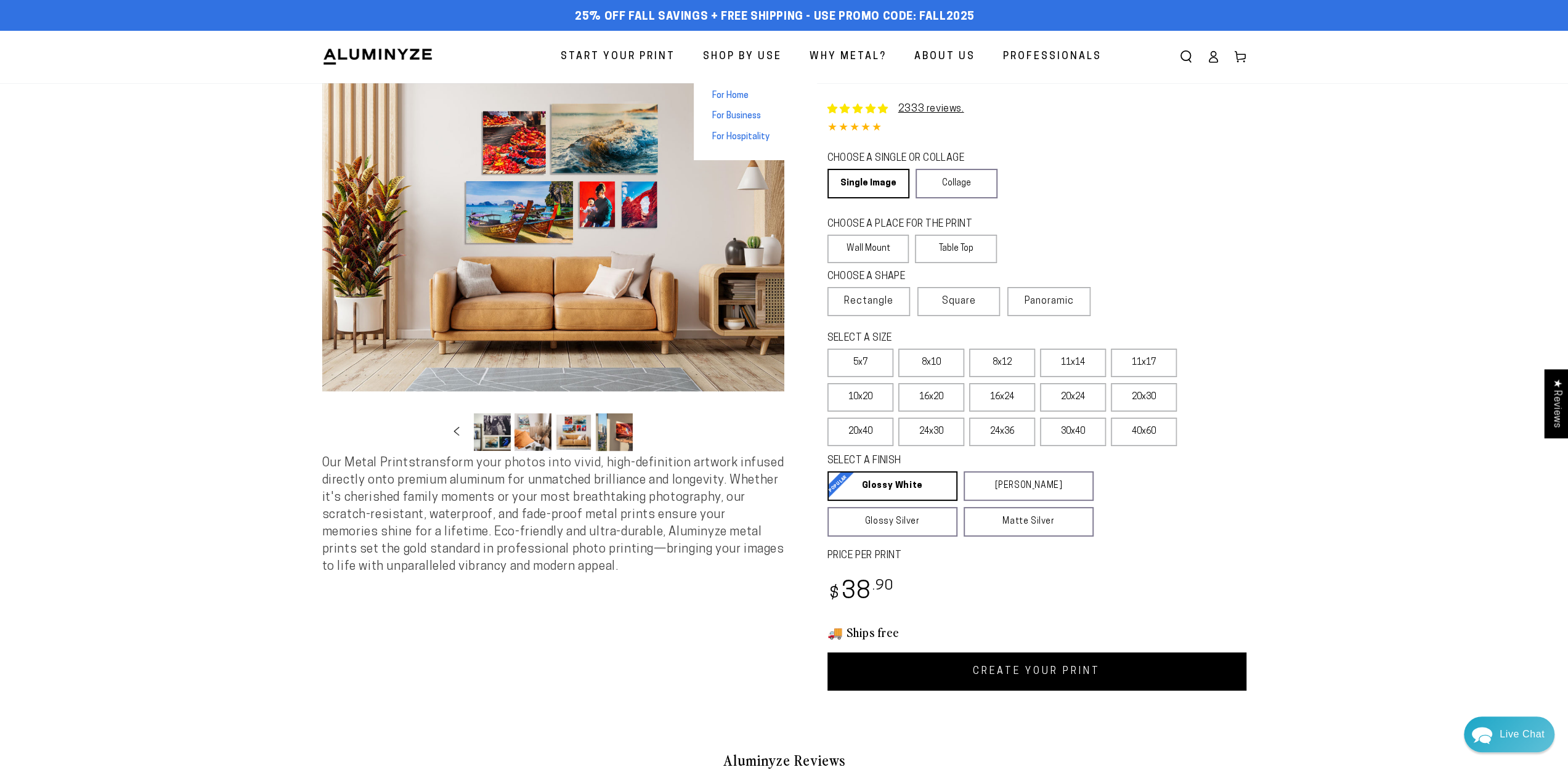
click at [740, 55] on span "Shop By Use" at bounding box center [742, 57] width 79 height 18
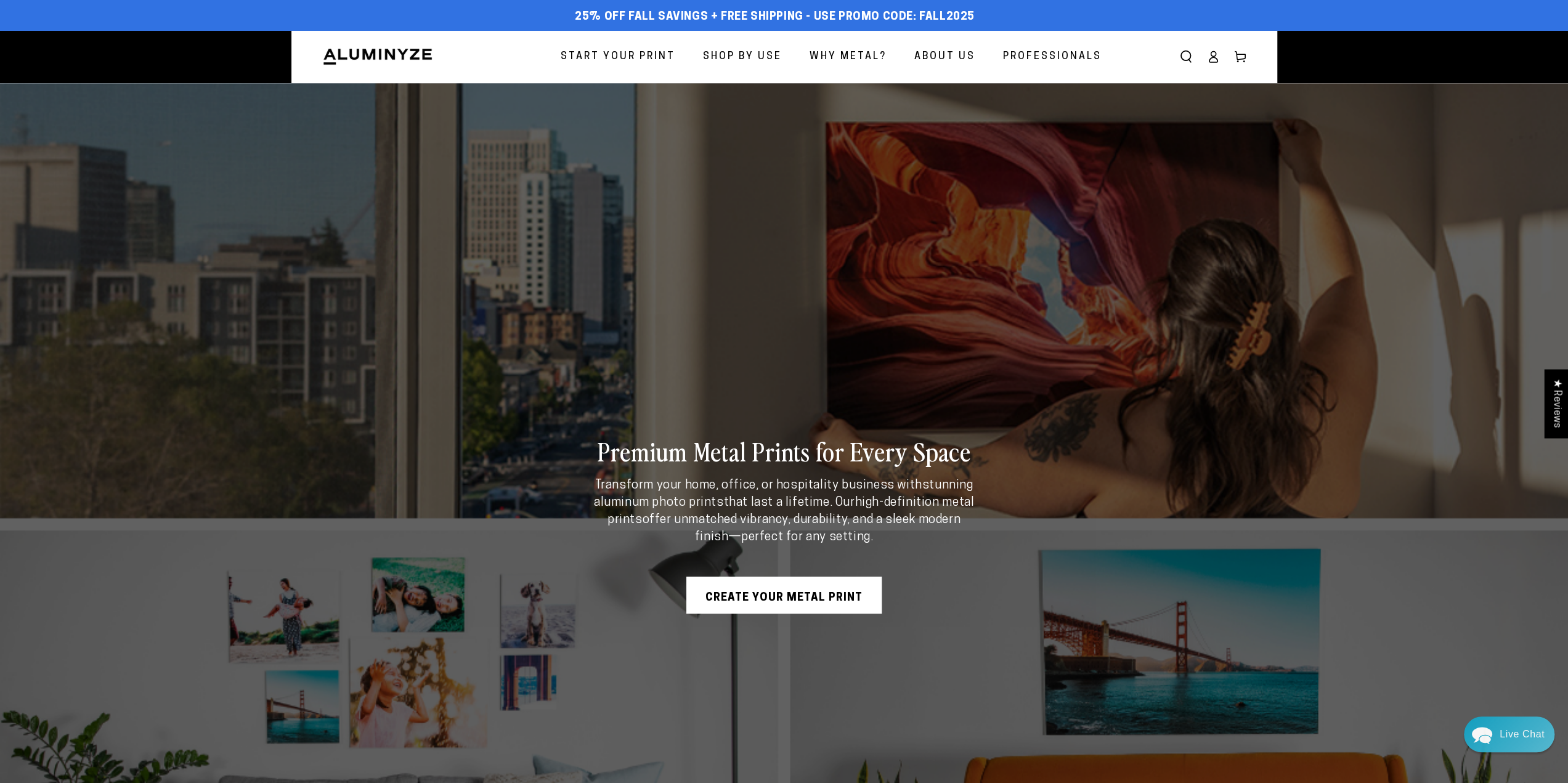
click at [849, 50] on span "Why Metal?" at bounding box center [848, 57] width 77 height 18
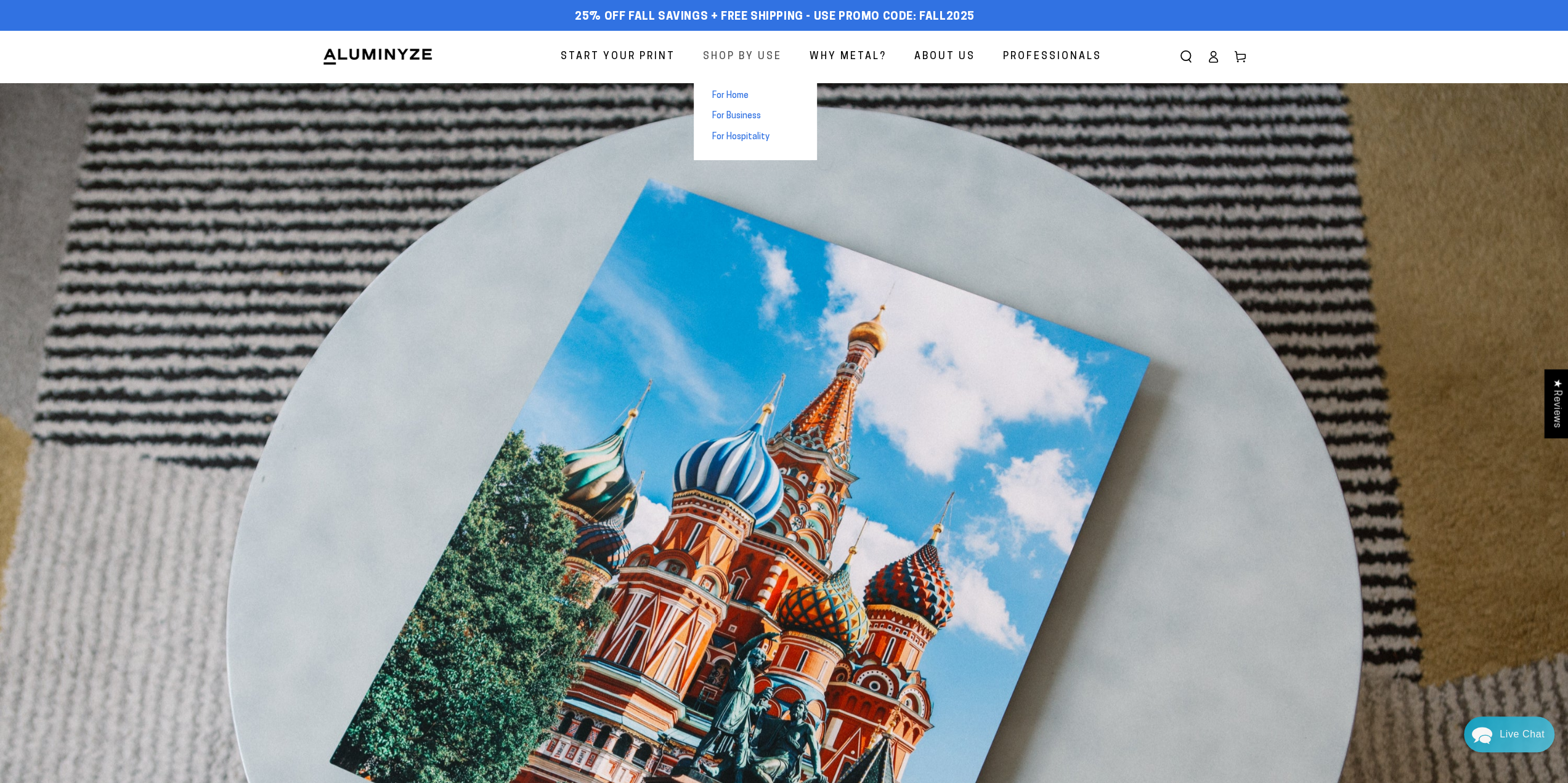
click at [737, 58] on span "Shop By Use" at bounding box center [742, 57] width 79 height 18
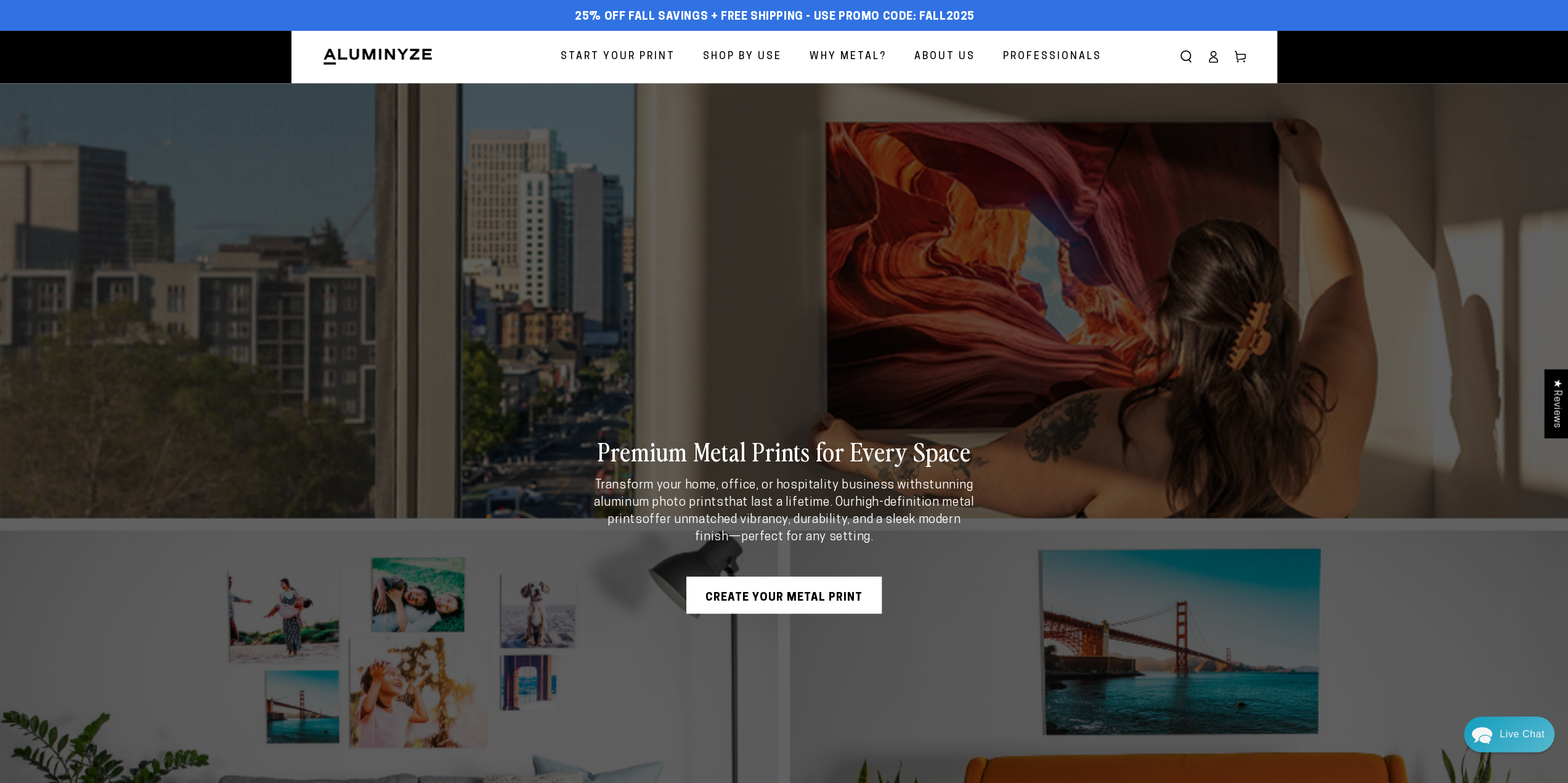
click at [611, 56] on span "Start Your Print" at bounding box center [617, 57] width 115 height 18
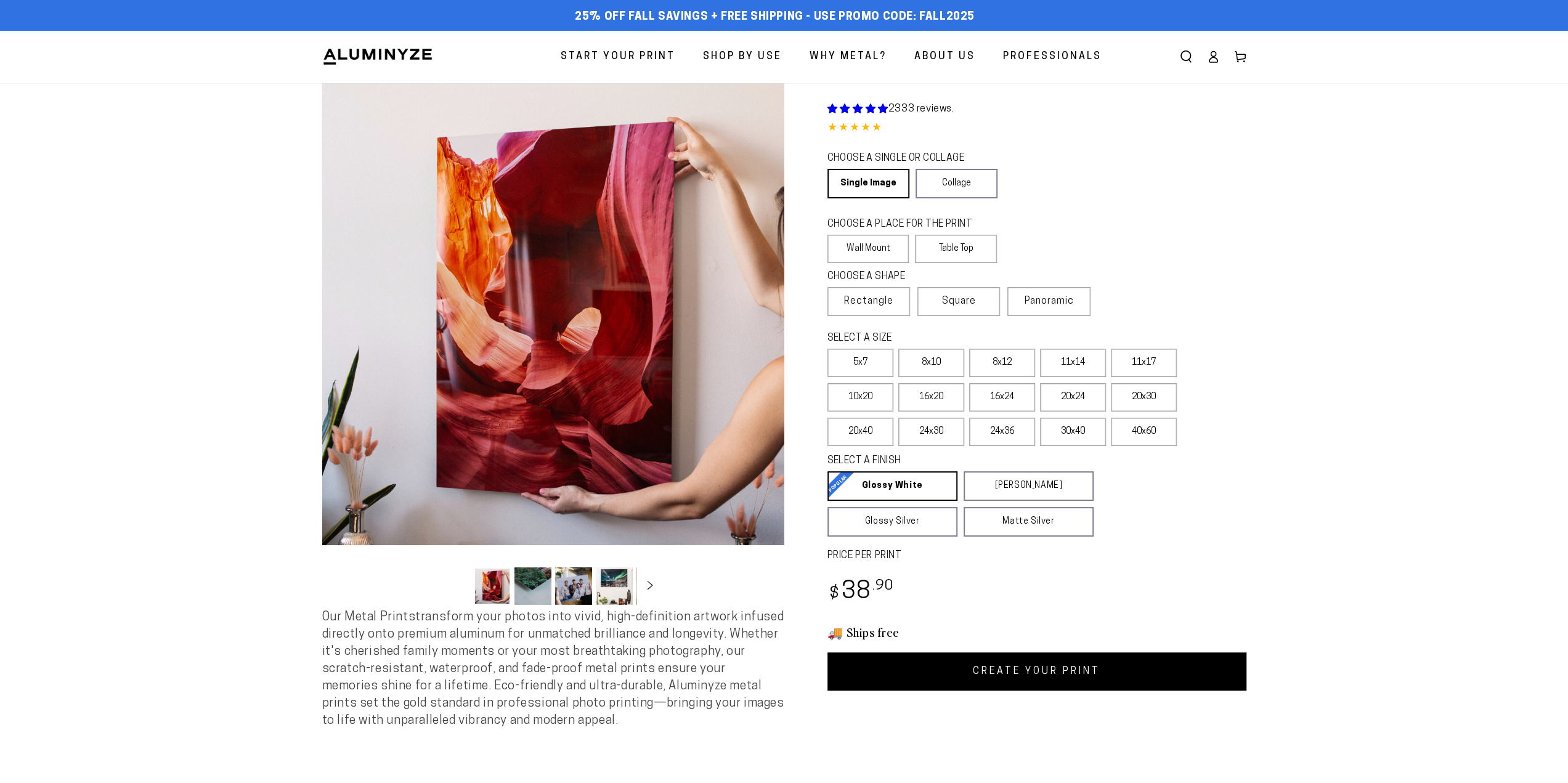
select select "**********"
click at [919, 370] on label "8x10" at bounding box center [931, 363] width 66 height 28
click at [1145, 425] on label "40x60" at bounding box center [1143, 432] width 66 height 28
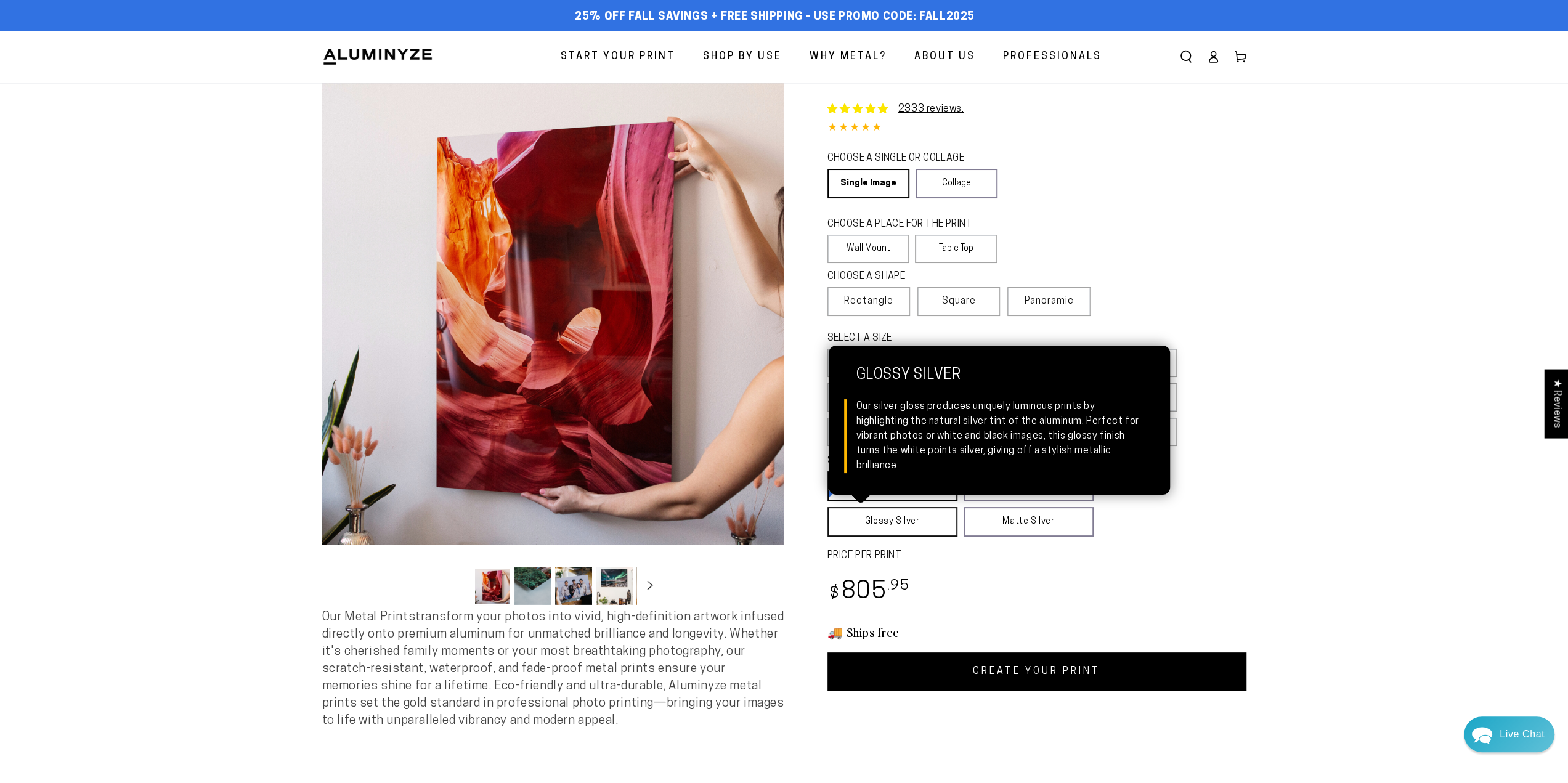
click at [908, 526] on link "Glossy Silver Glossy Silver Our silver gloss produces uniquely luminous prints …" at bounding box center [892, 521] width 130 height 29
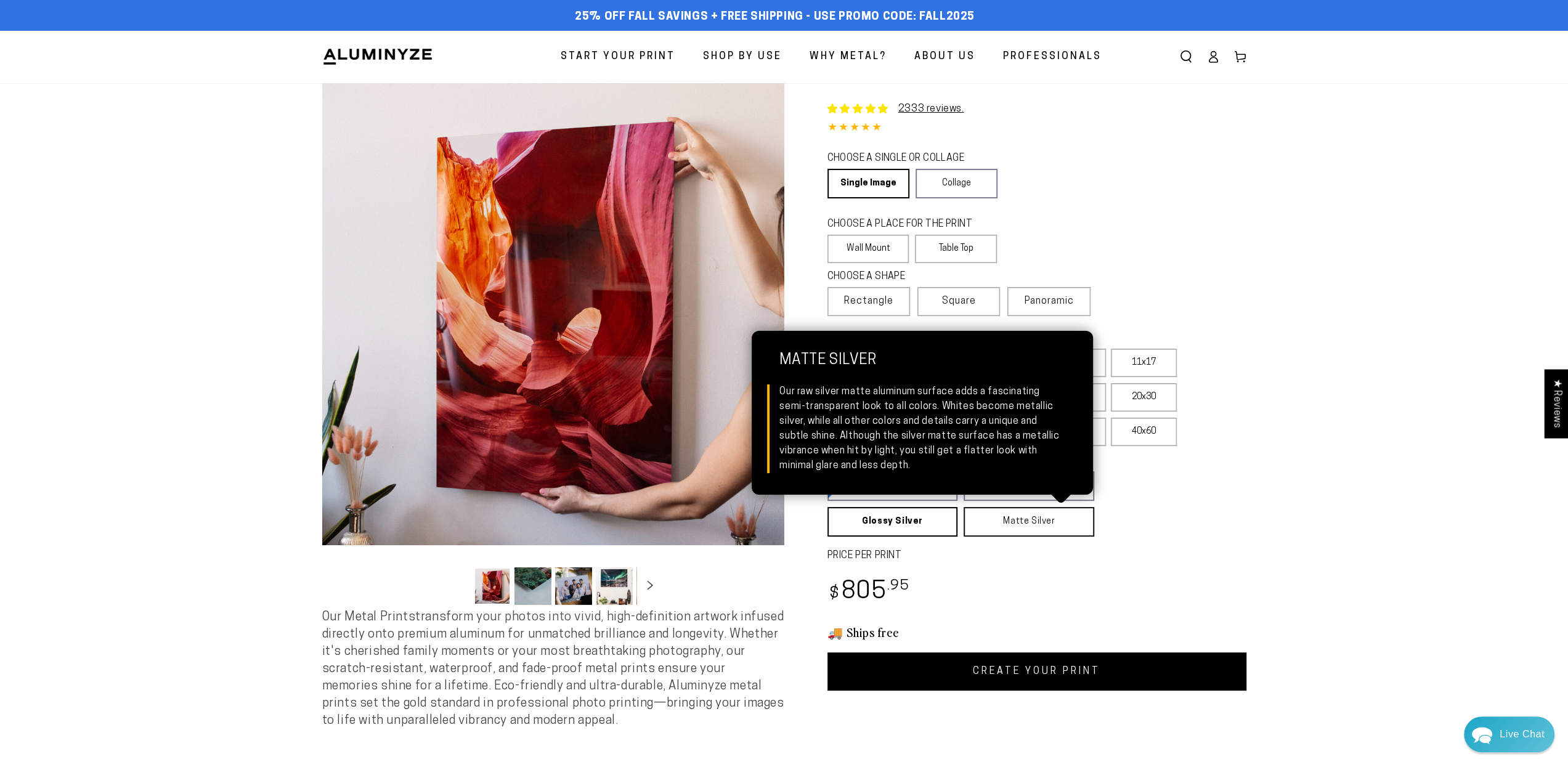
click at [1031, 524] on link "Matte Silver Matte Silver Our raw silver matte aluminum surface adds a fascinat…" at bounding box center [1029, 521] width 131 height 29
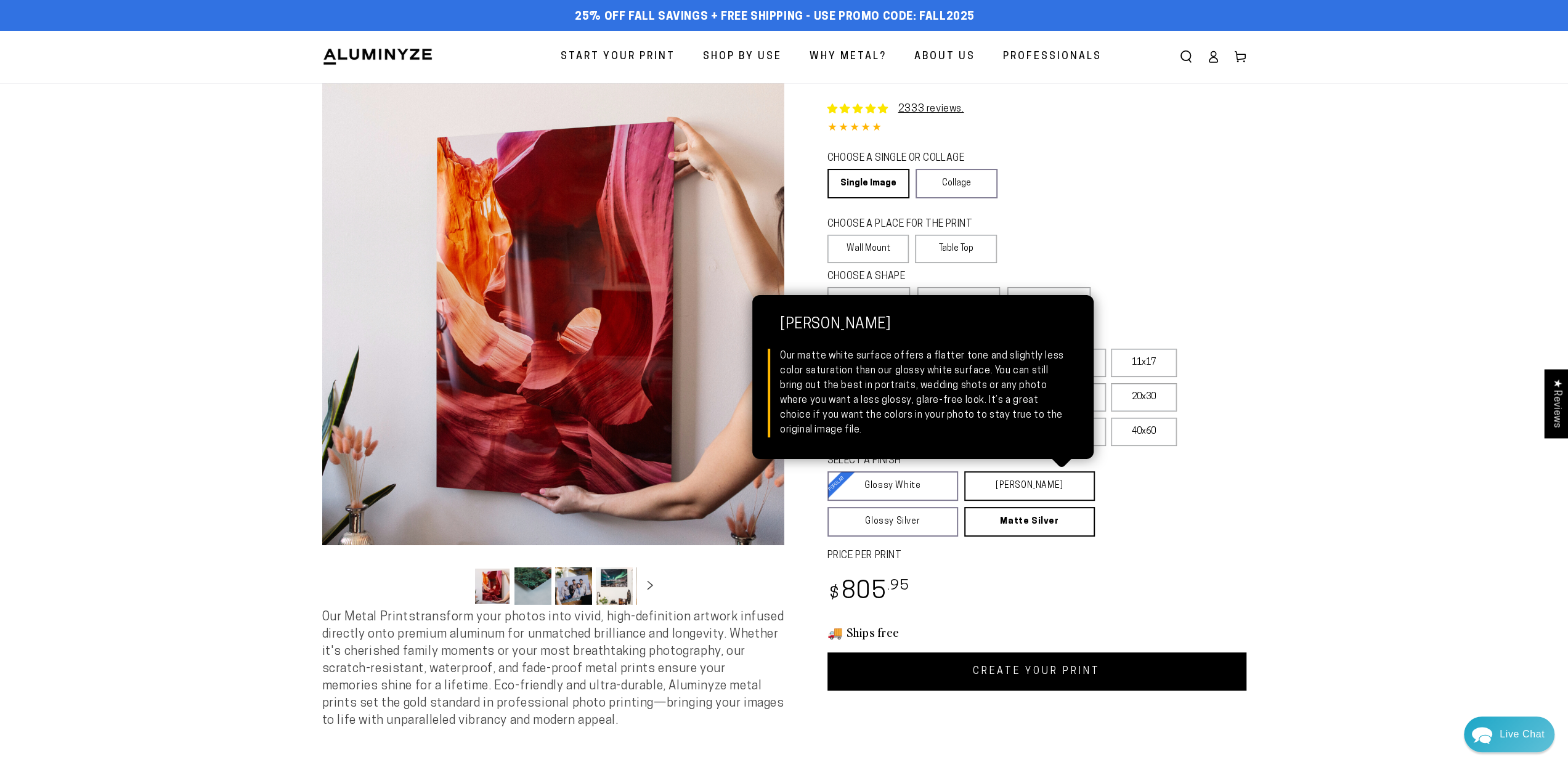
click at [1008, 494] on link "[PERSON_NAME] Matte White Our matte white surface offers a flatter tone and sli…" at bounding box center [1029, 485] width 131 height 29
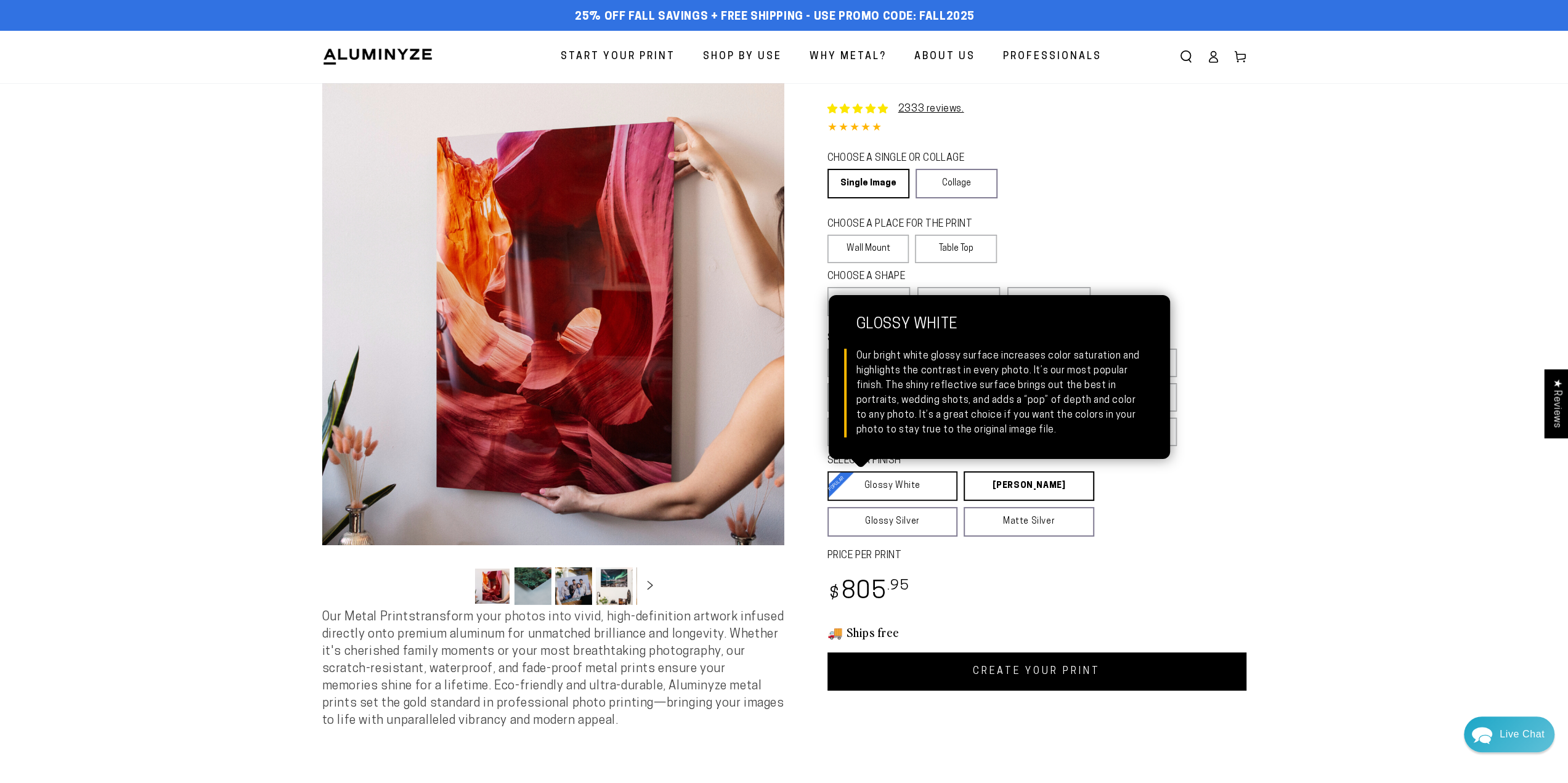
click at [918, 500] on link "Glossy White Glossy White Our bright white glossy surface increases color satur…" at bounding box center [893, 485] width 131 height 29
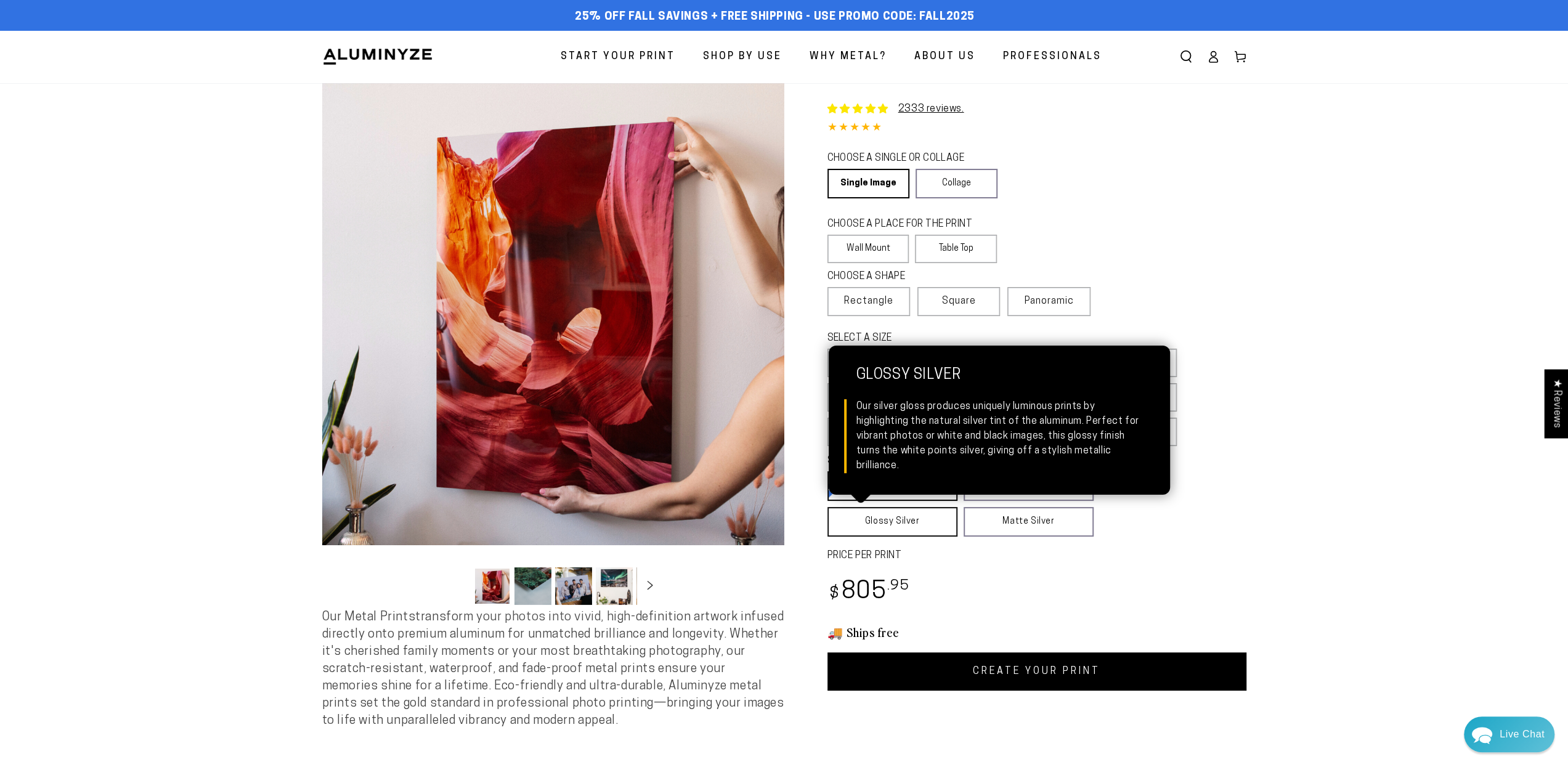
click at [911, 519] on link "Glossy Silver Glossy Silver Our silver gloss produces uniquely luminous prints …" at bounding box center [892, 521] width 130 height 29
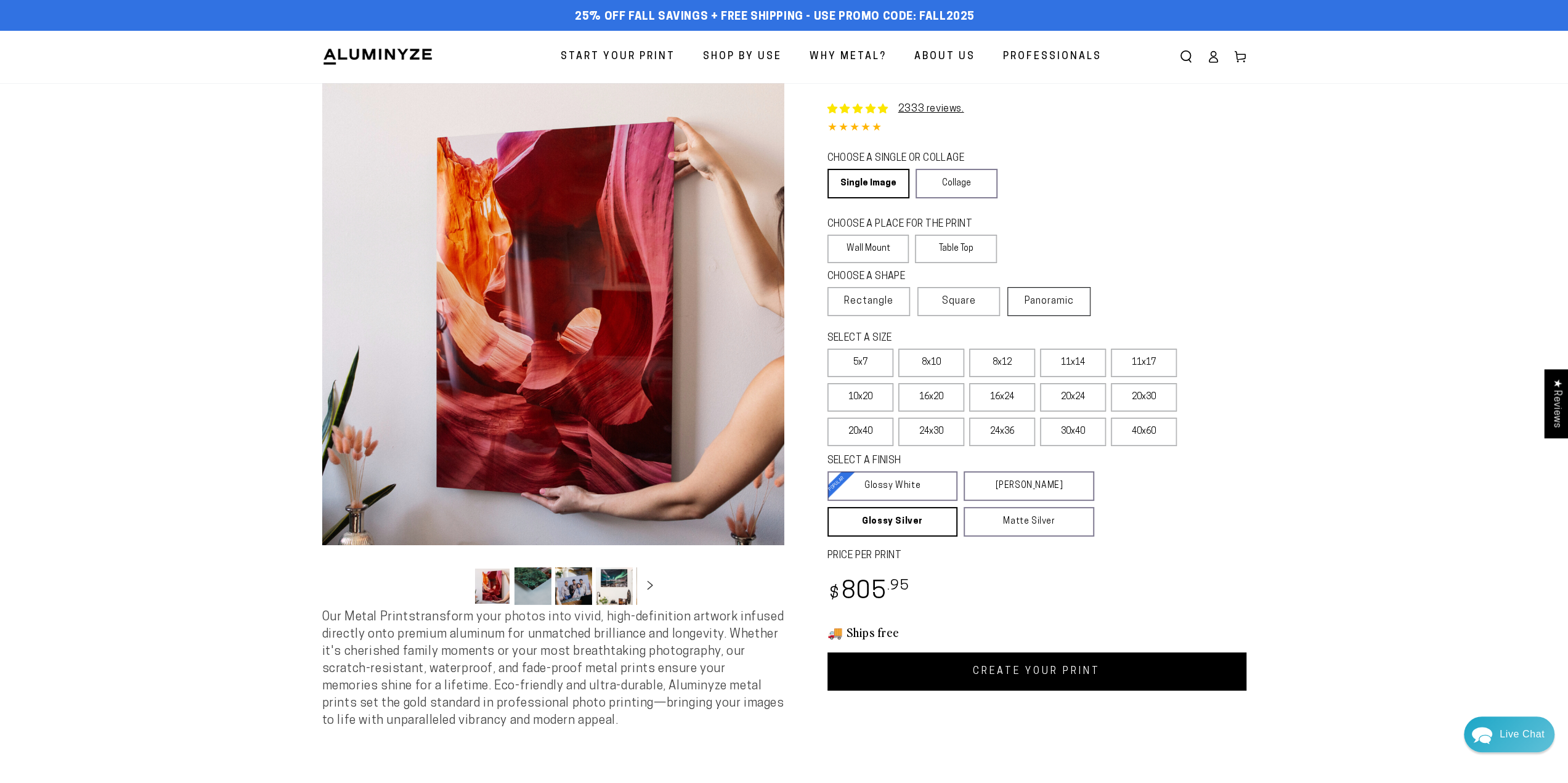
click at [1045, 298] on span "Panoramic" at bounding box center [1050, 301] width 50 height 10
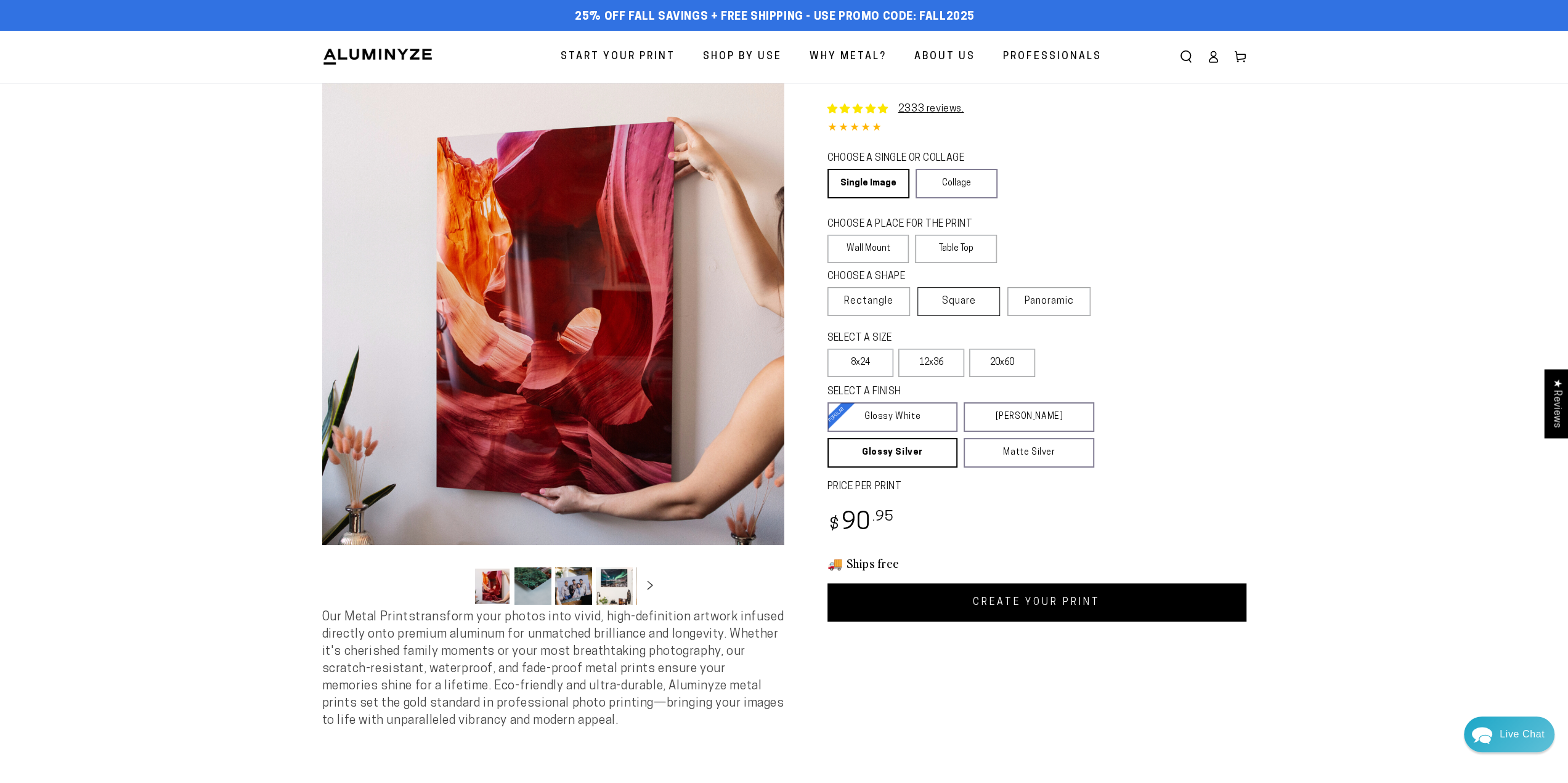
click at [975, 304] on span "Square" at bounding box center [958, 302] width 34 height 15
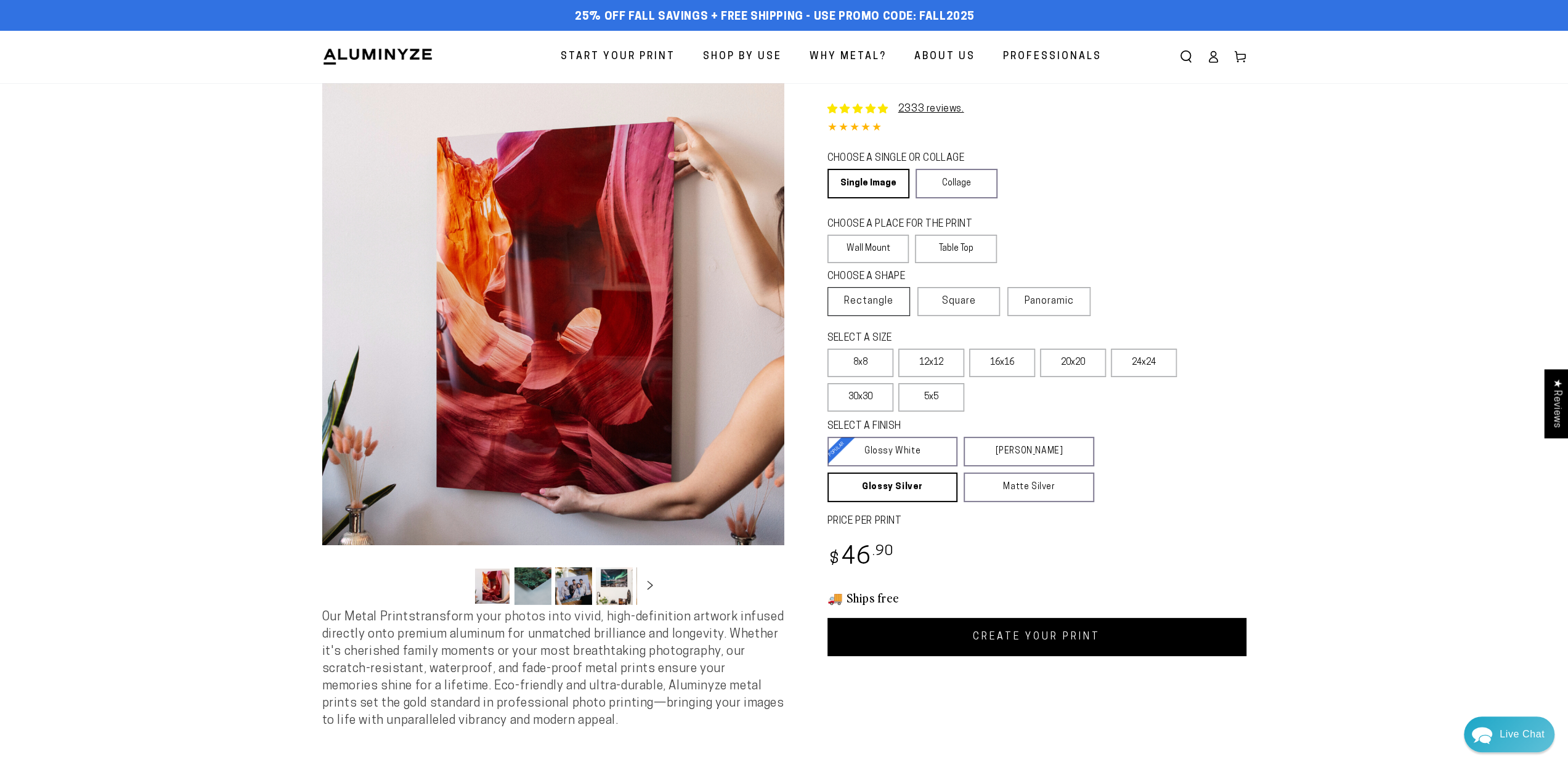
click at [882, 308] on span "Rectangle" at bounding box center [869, 302] width 50 height 15
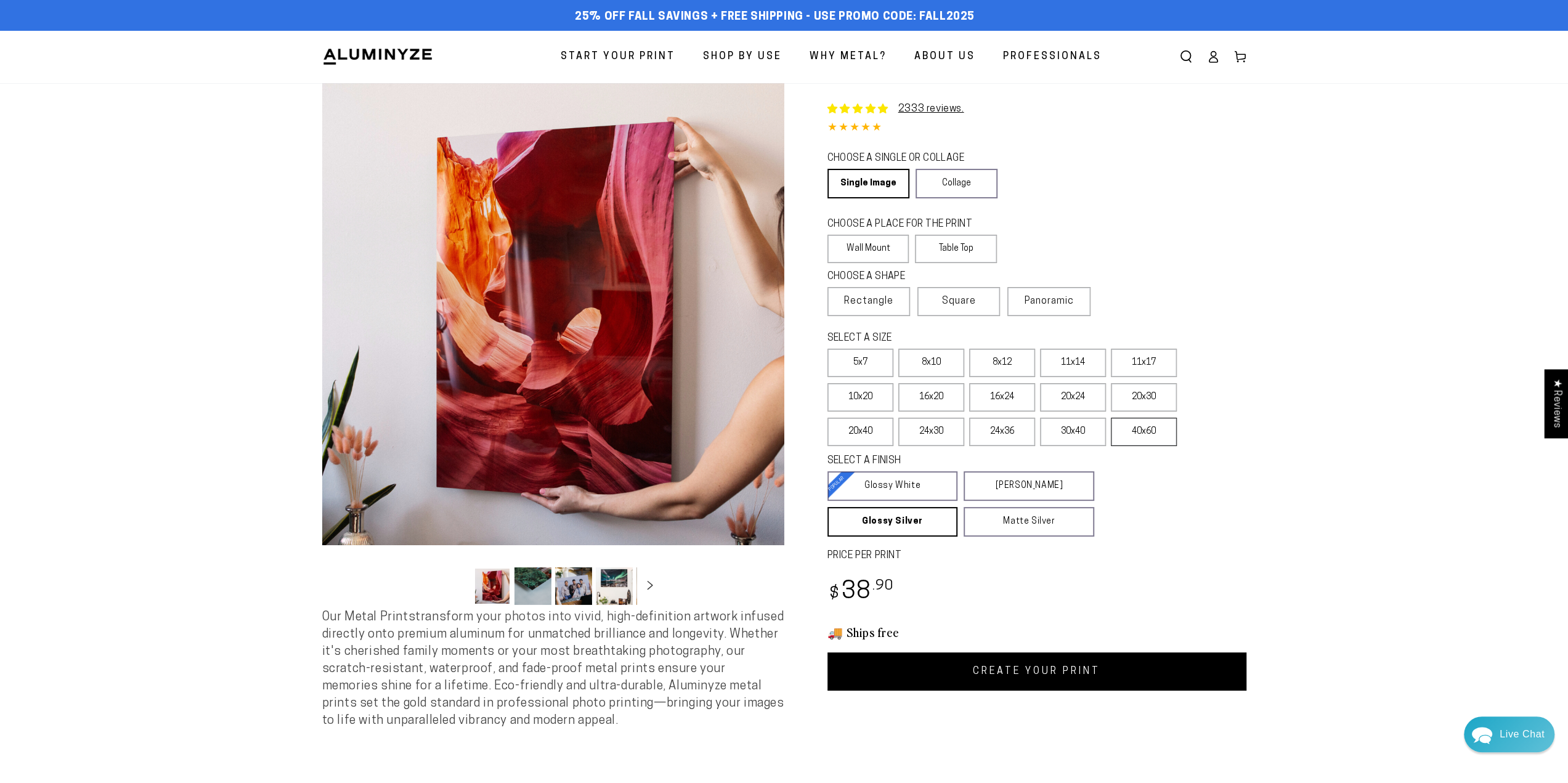
drag, startPoint x: 1153, startPoint y: 428, endPoint x: 1104, endPoint y: 435, distance: 49.5
click at [1153, 428] on label "40x60" at bounding box center [1143, 432] width 66 height 28
click at [510, 322] on button "Open media 1 in modal" at bounding box center [553, 314] width 462 height 462
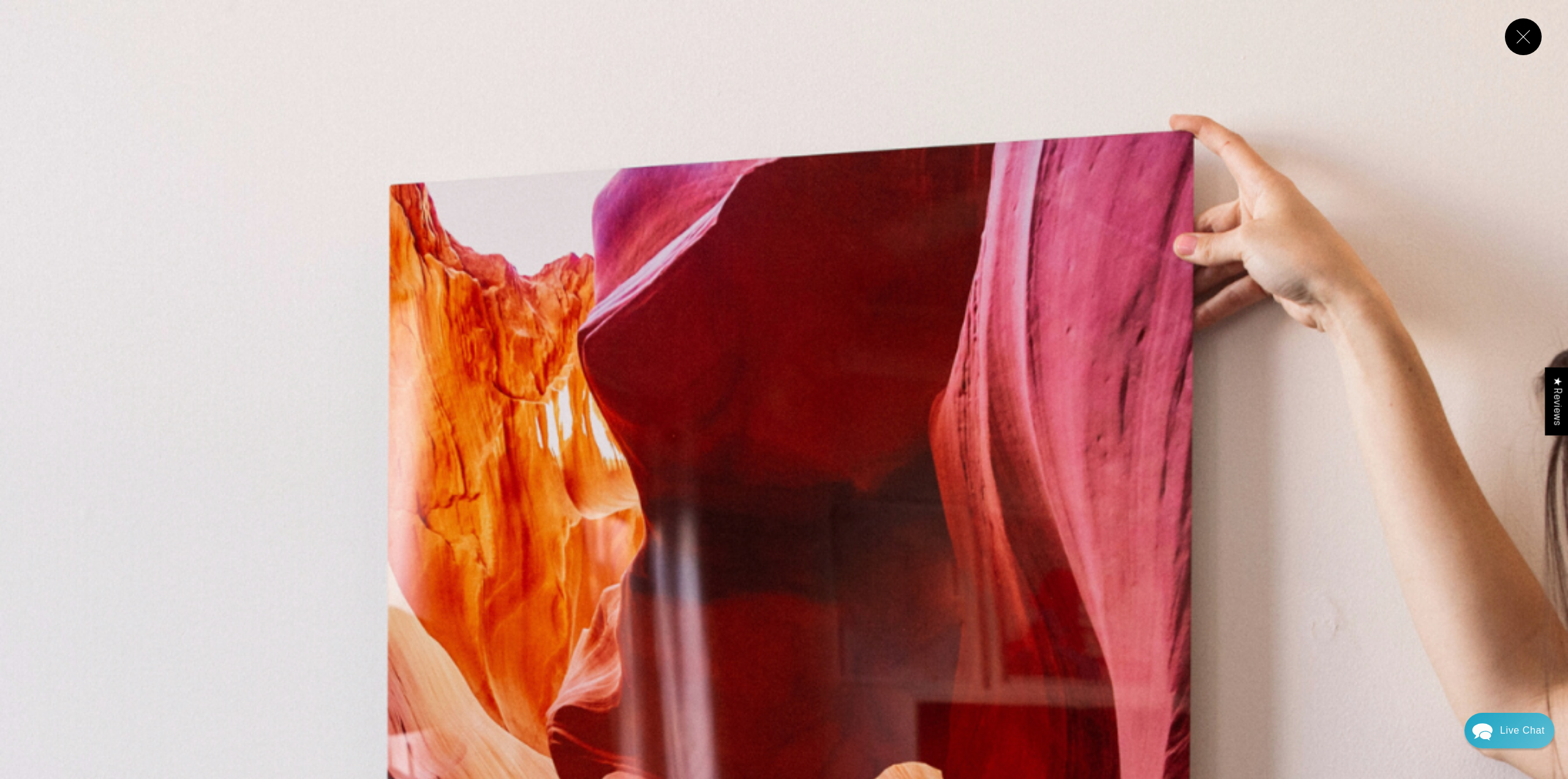
click at [1519, 34] on button "Close" at bounding box center [1522, 37] width 37 height 37
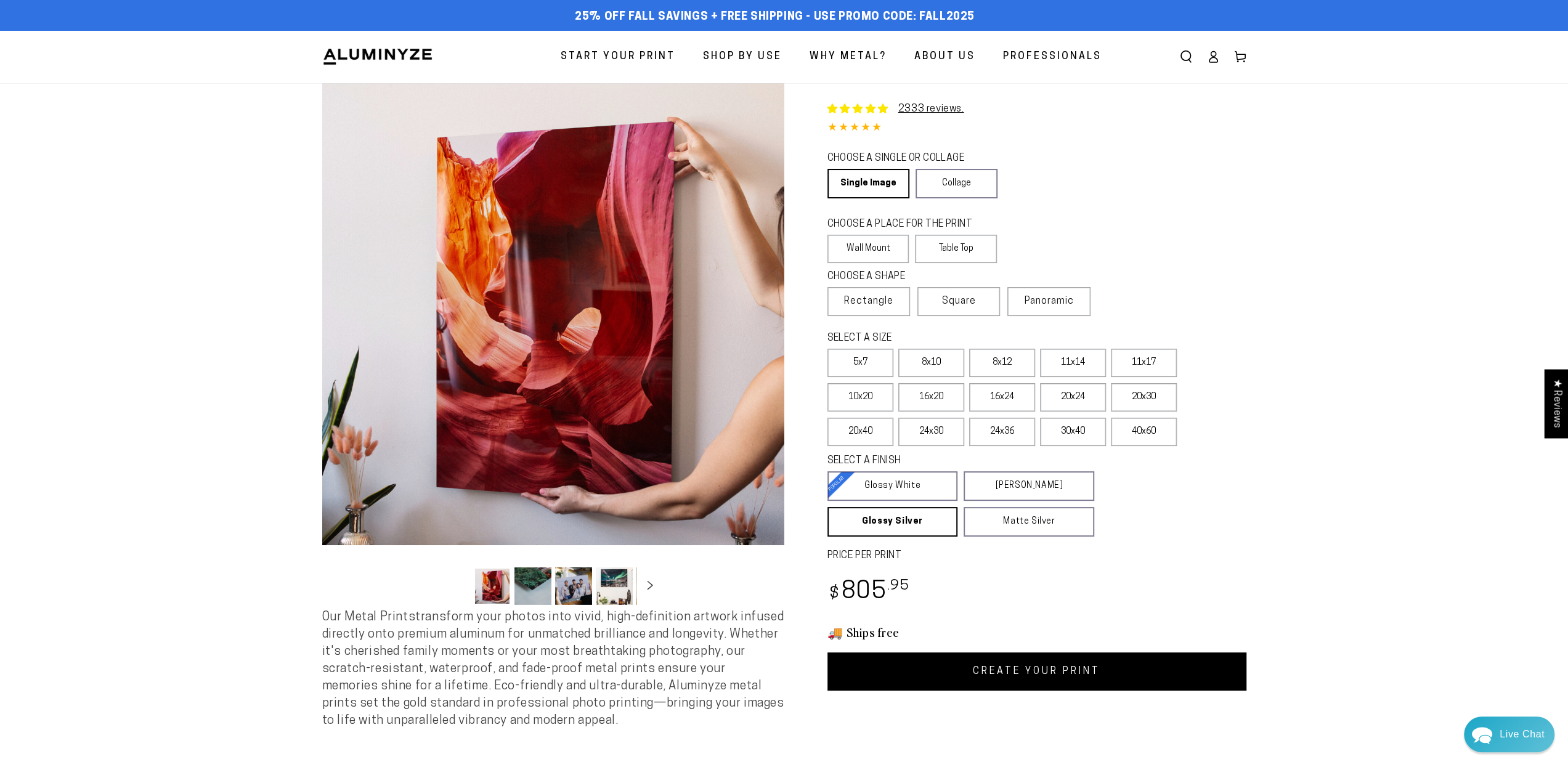
click at [531, 586] on button "Load image 2 in gallery view" at bounding box center [533, 586] width 37 height 38
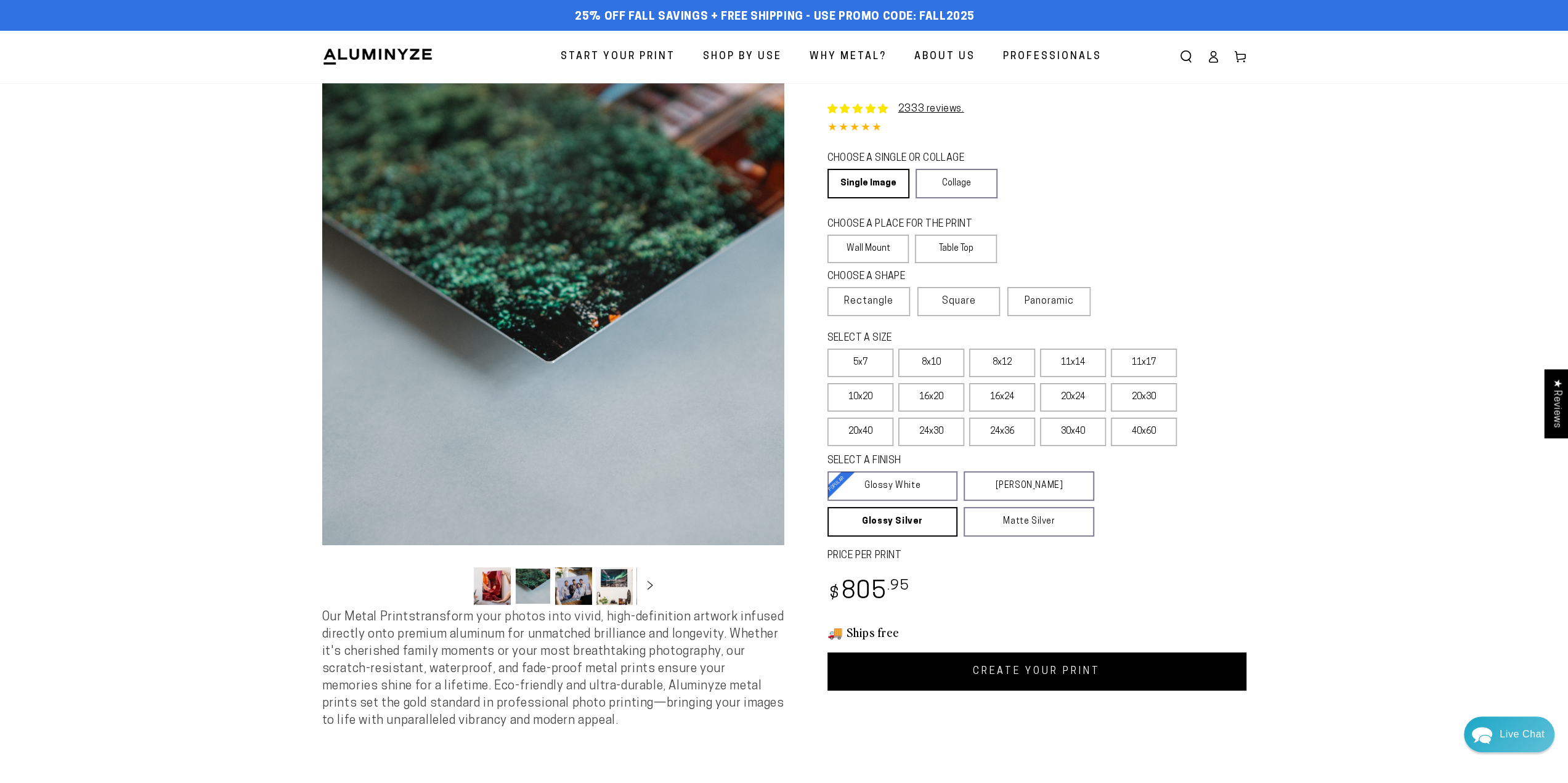
click at [488, 584] on button "Load image 1 in gallery view" at bounding box center [491, 586] width 37 height 38
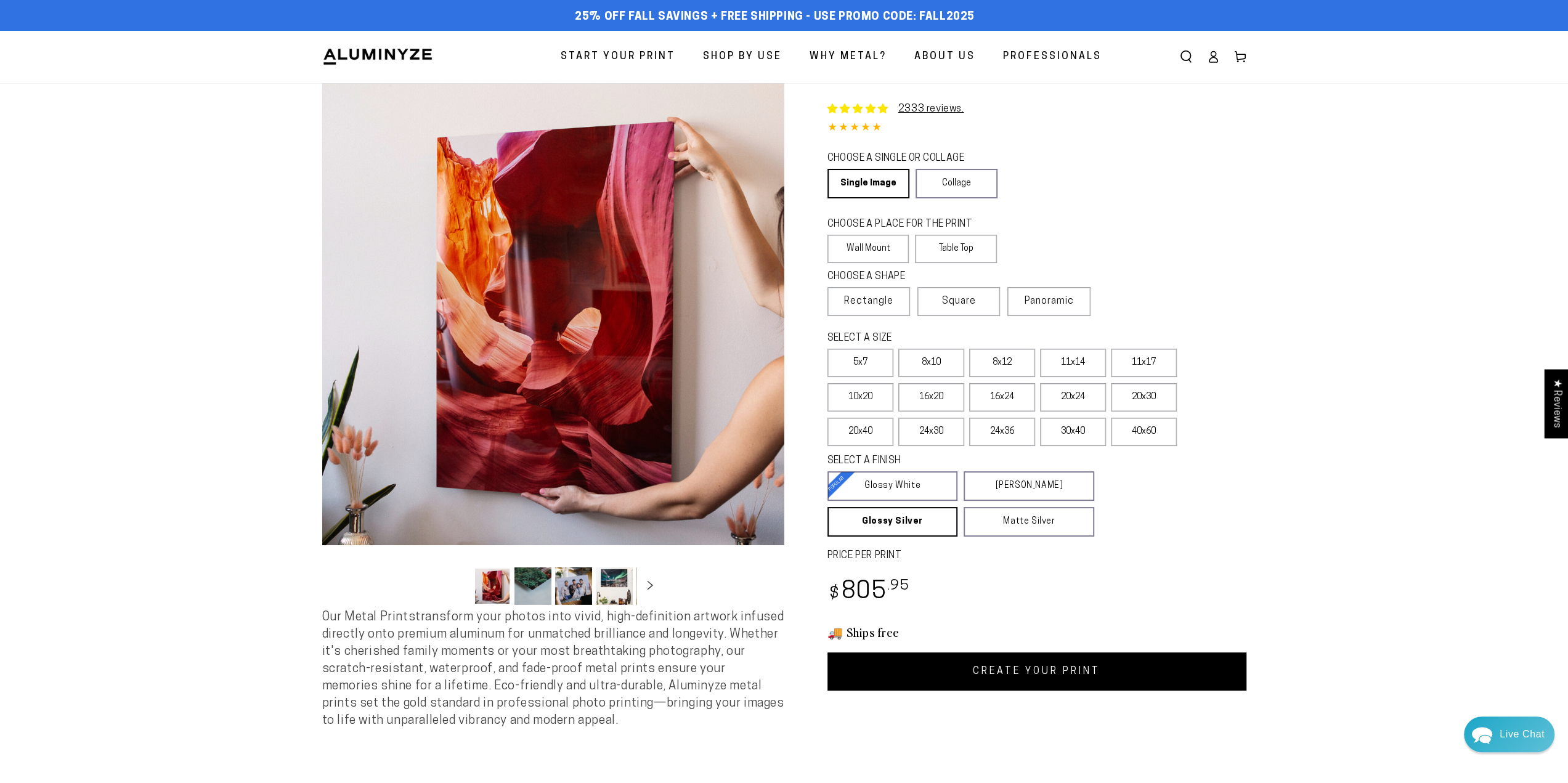
click at [533, 590] on button "Load image 2 in gallery view" at bounding box center [533, 586] width 37 height 38
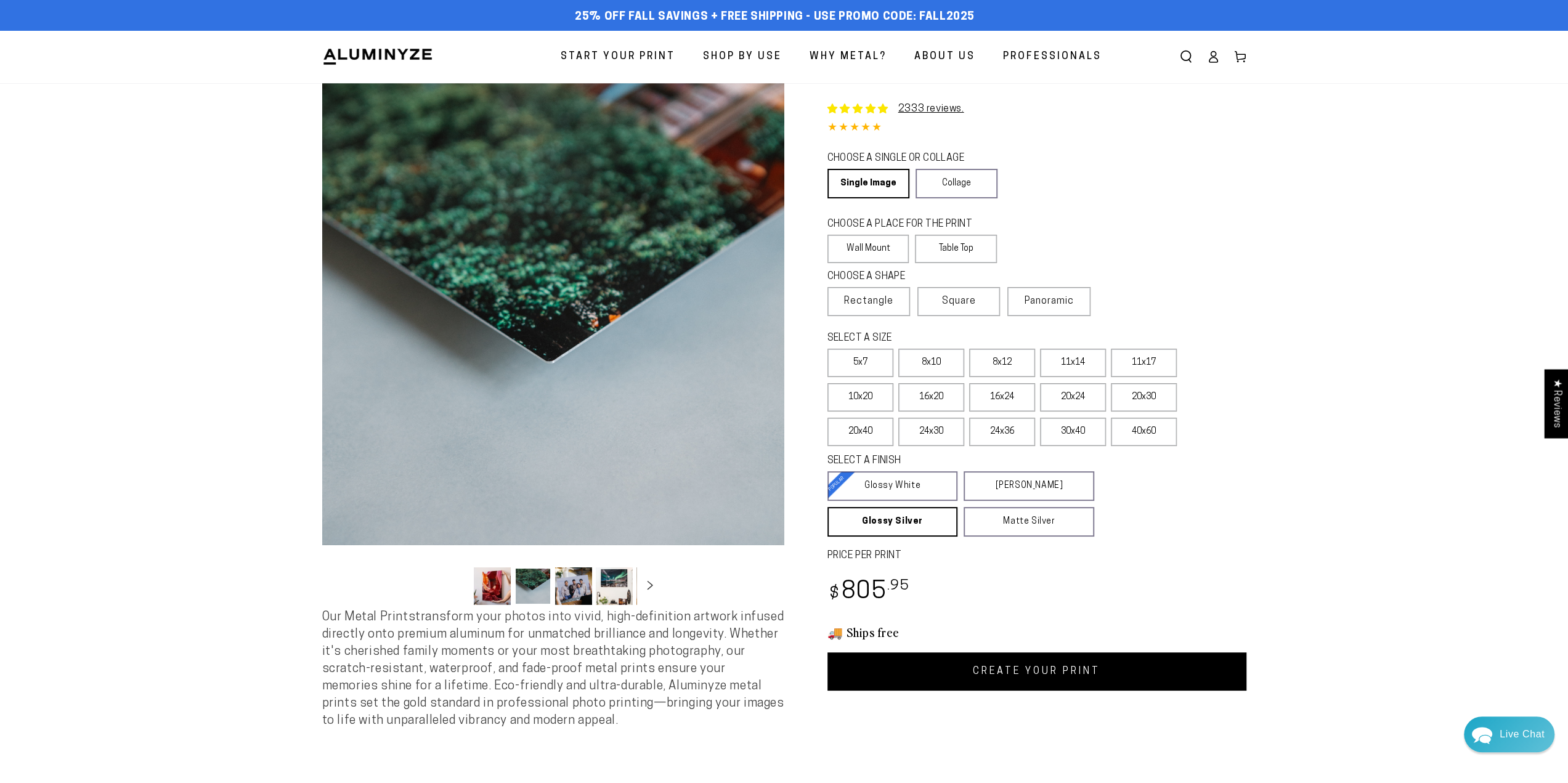
click at [495, 584] on button "Load image 1 in gallery view" at bounding box center [491, 586] width 37 height 38
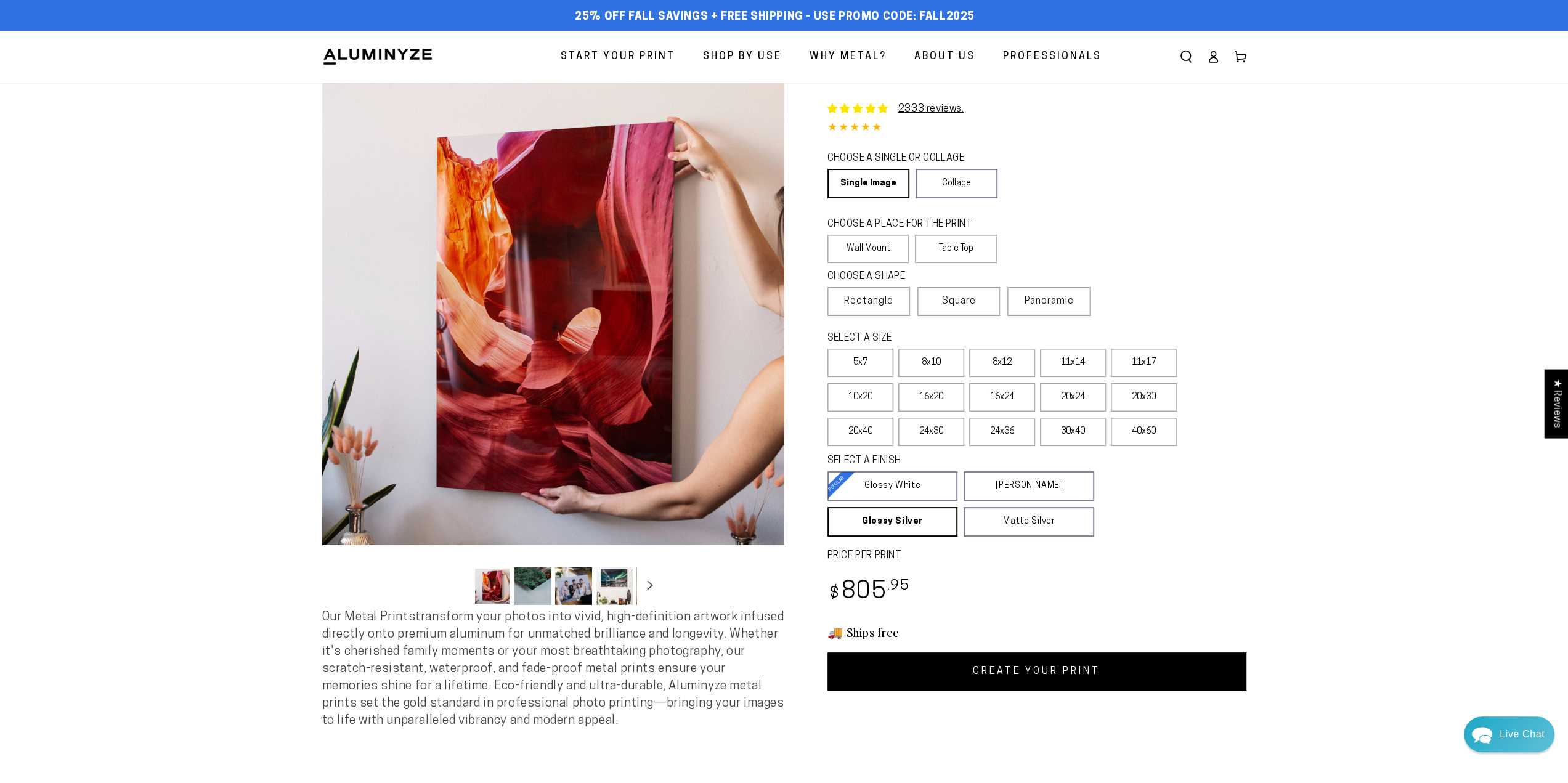
click at [569, 590] on button "Load image 3 in gallery view" at bounding box center [573, 586] width 37 height 38
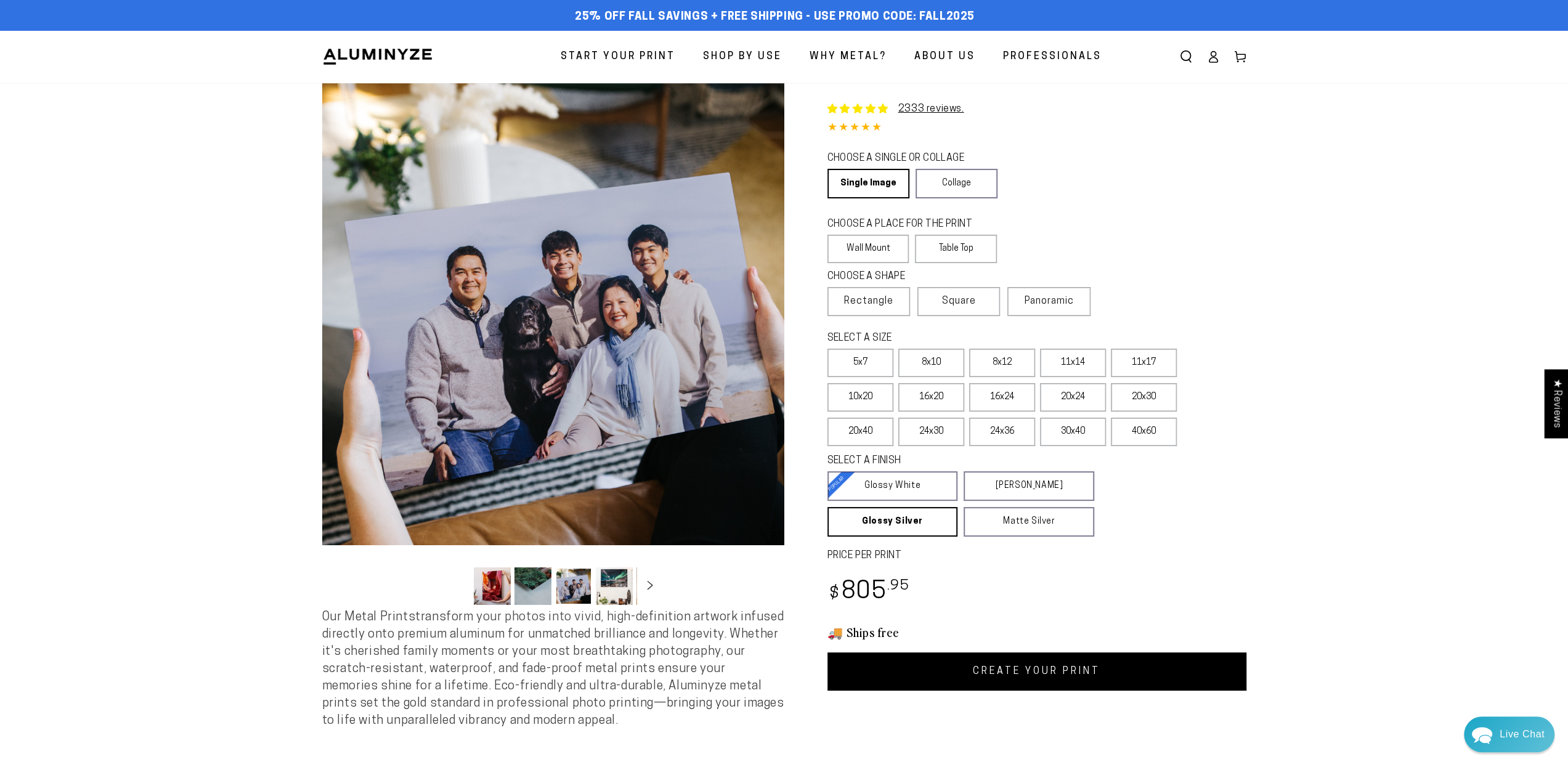
click at [608, 584] on button "Load image 4 in gallery view" at bounding box center [614, 586] width 37 height 38
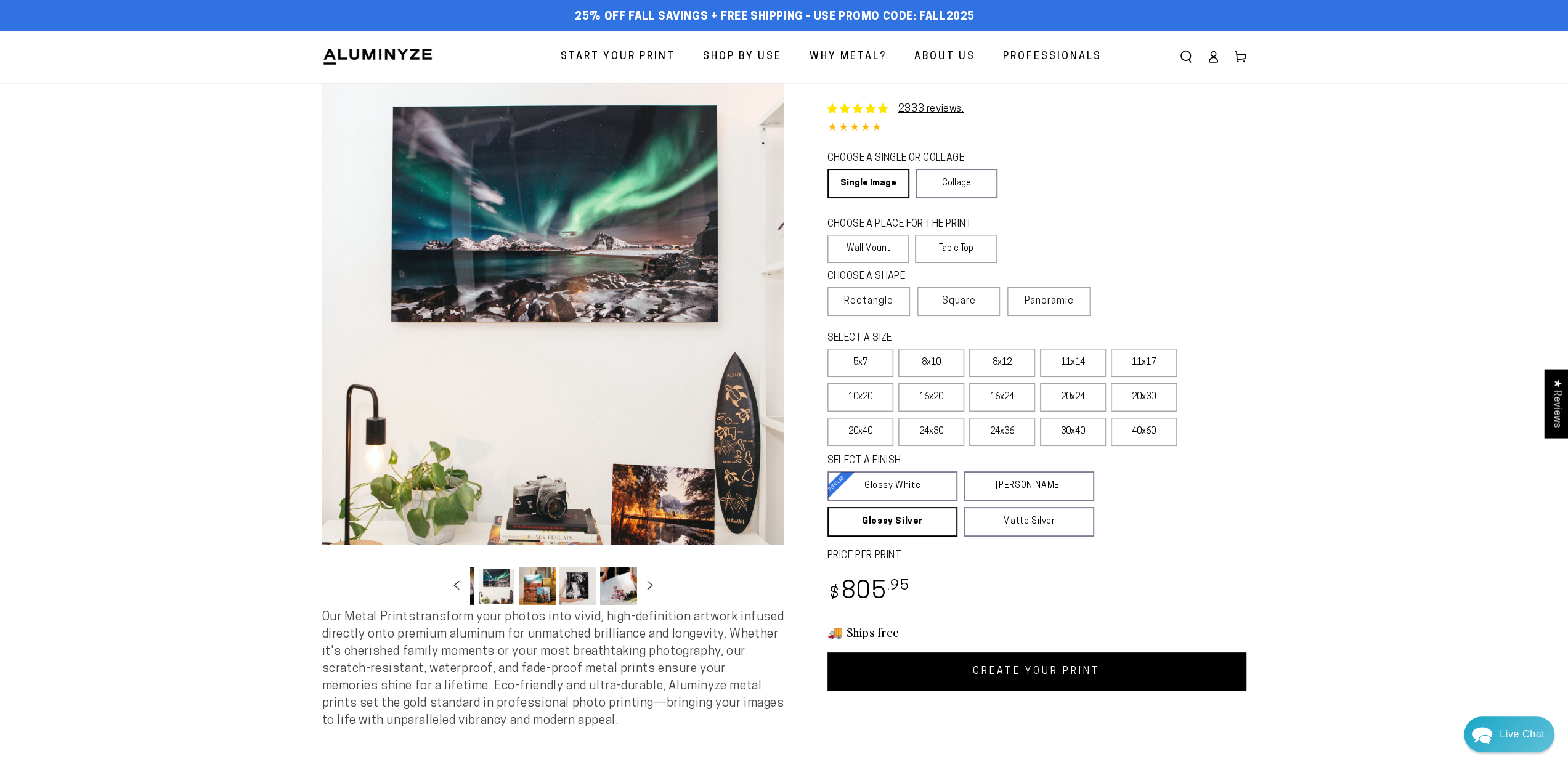
scroll to position [0, 119]
click at [620, 588] on button "Load image 7 in gallery view" at bounding box center [616, 586] width 37 height 38
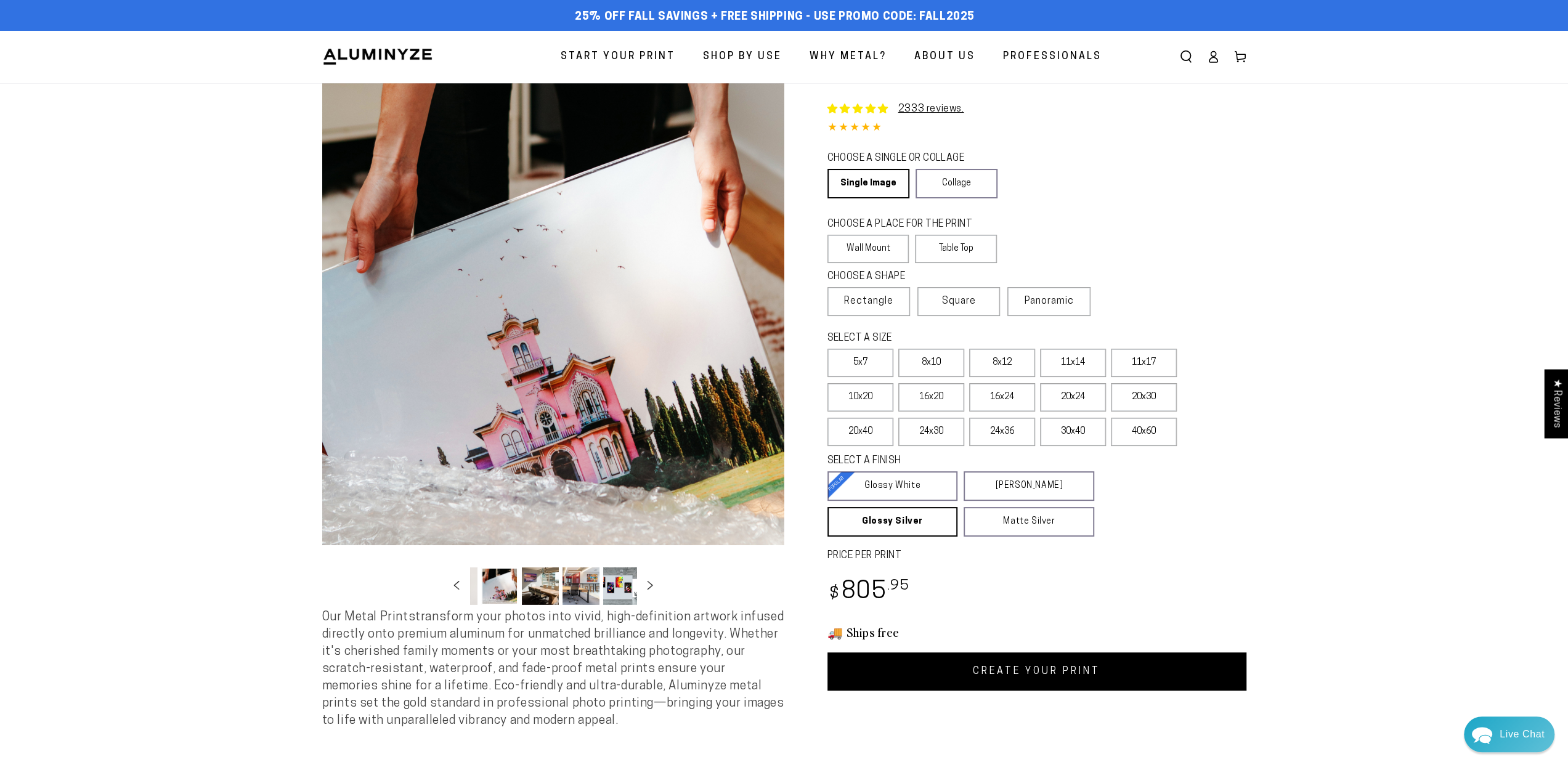
scroll to position [0, 242]
click at [616, 584] on button "Load image 10 in gallery view" at bounding box center [616, 586] width 37 height 38
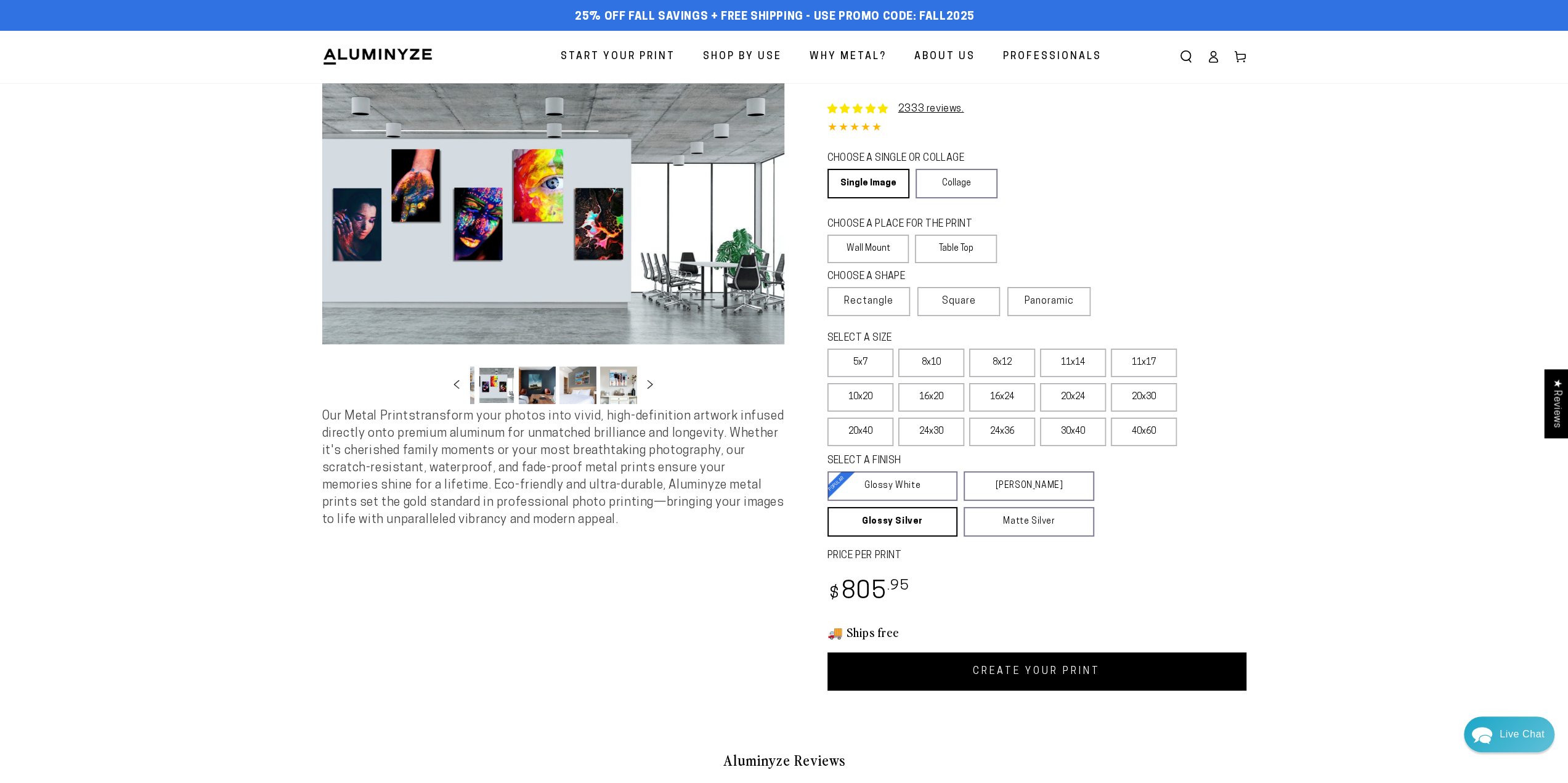
scroll to position [0, 363]
click at [454, 383] on icon "Slide left" at bounding box center [456, 384] width 18 height 9
click at [583, 382] on button "Load image 9 in gallery view" at bounding box center [575, 386] width 37 height 38
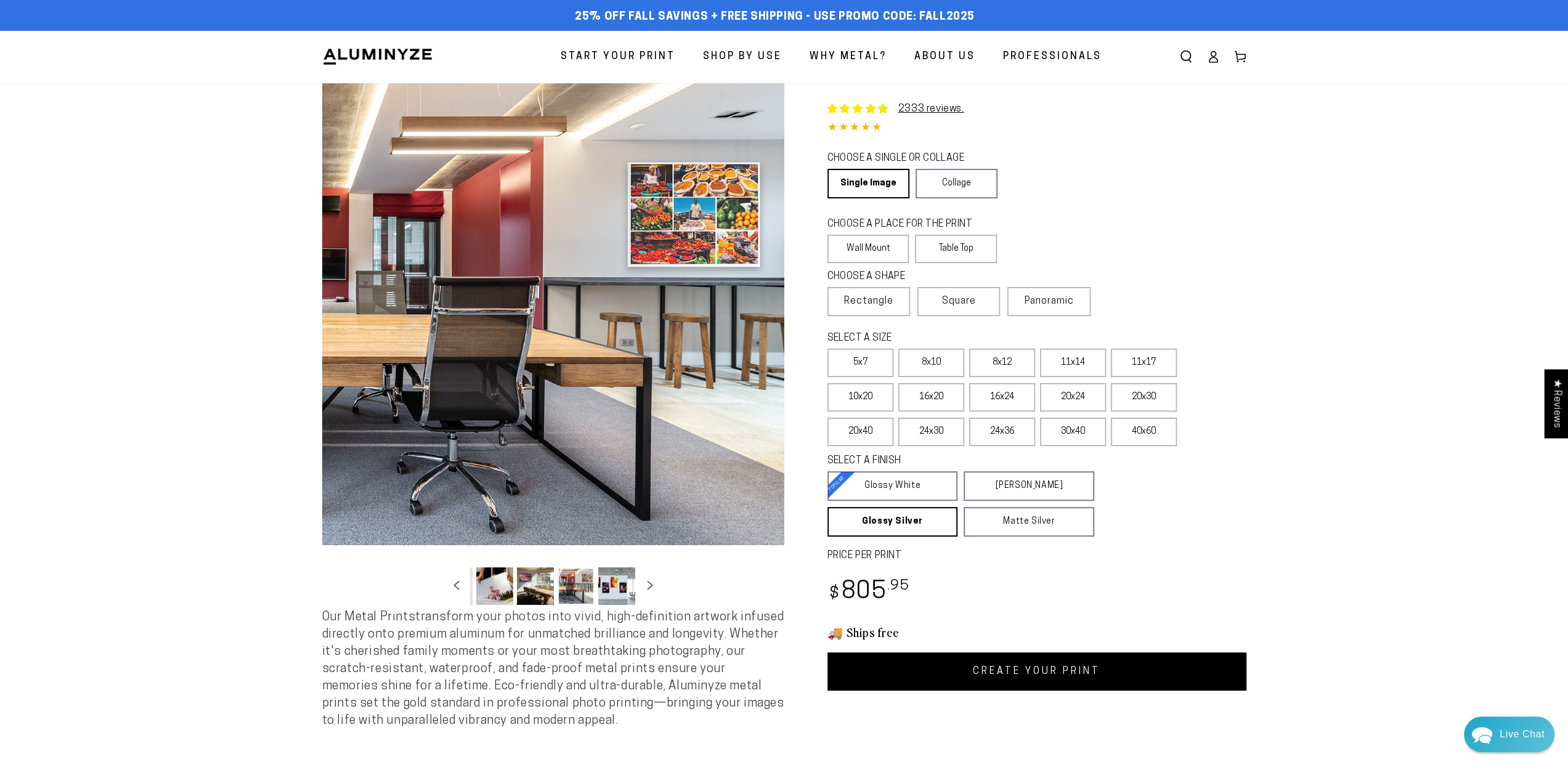
click at [530, 576] on button "Load image 8 in gallery view" at bounding box center [535, 586] width 37 height 38
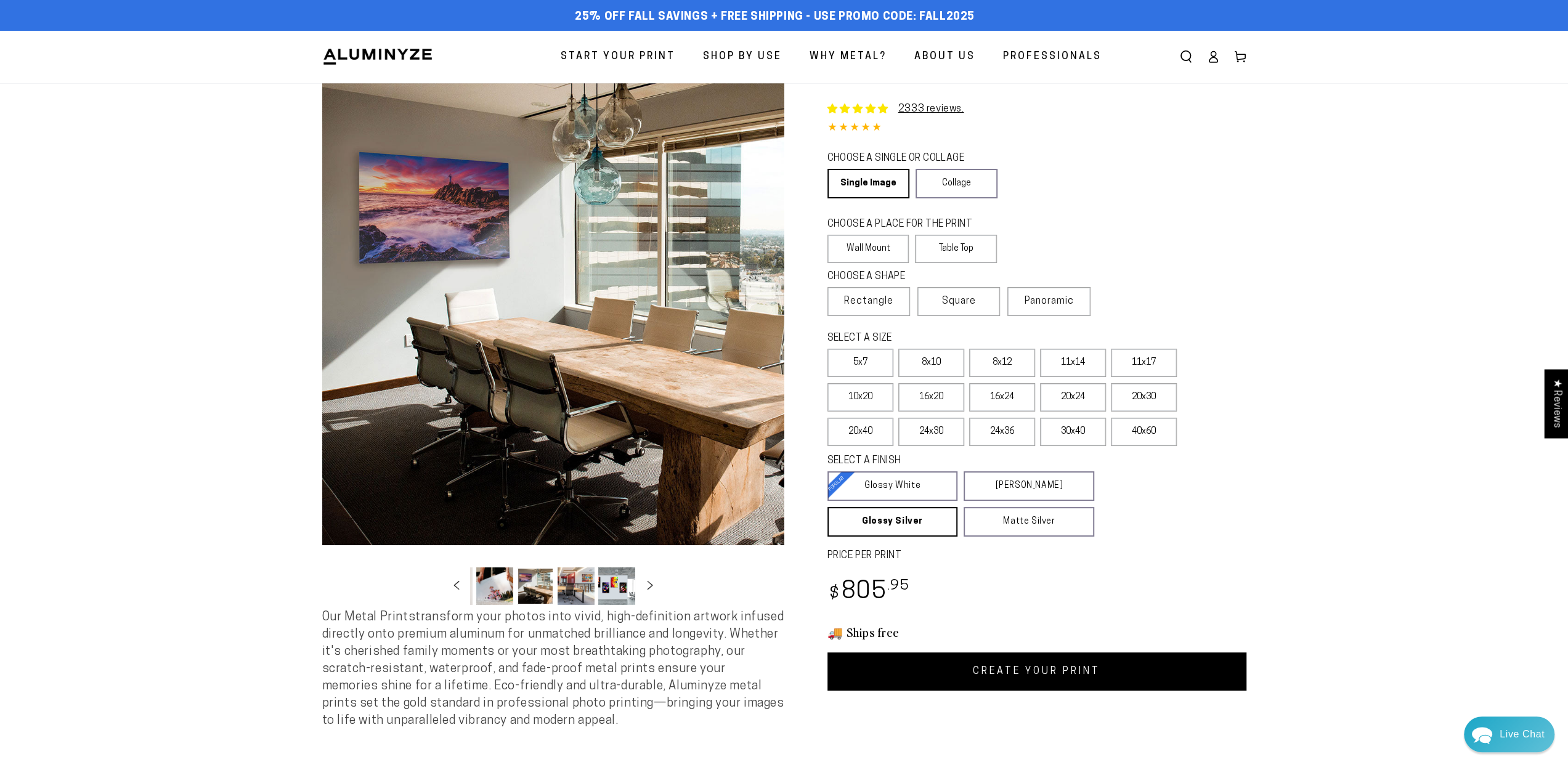
click at [491, 584] on button "Load image 7 in gallery view" at bounding box center [494, 586] width 37 height 38
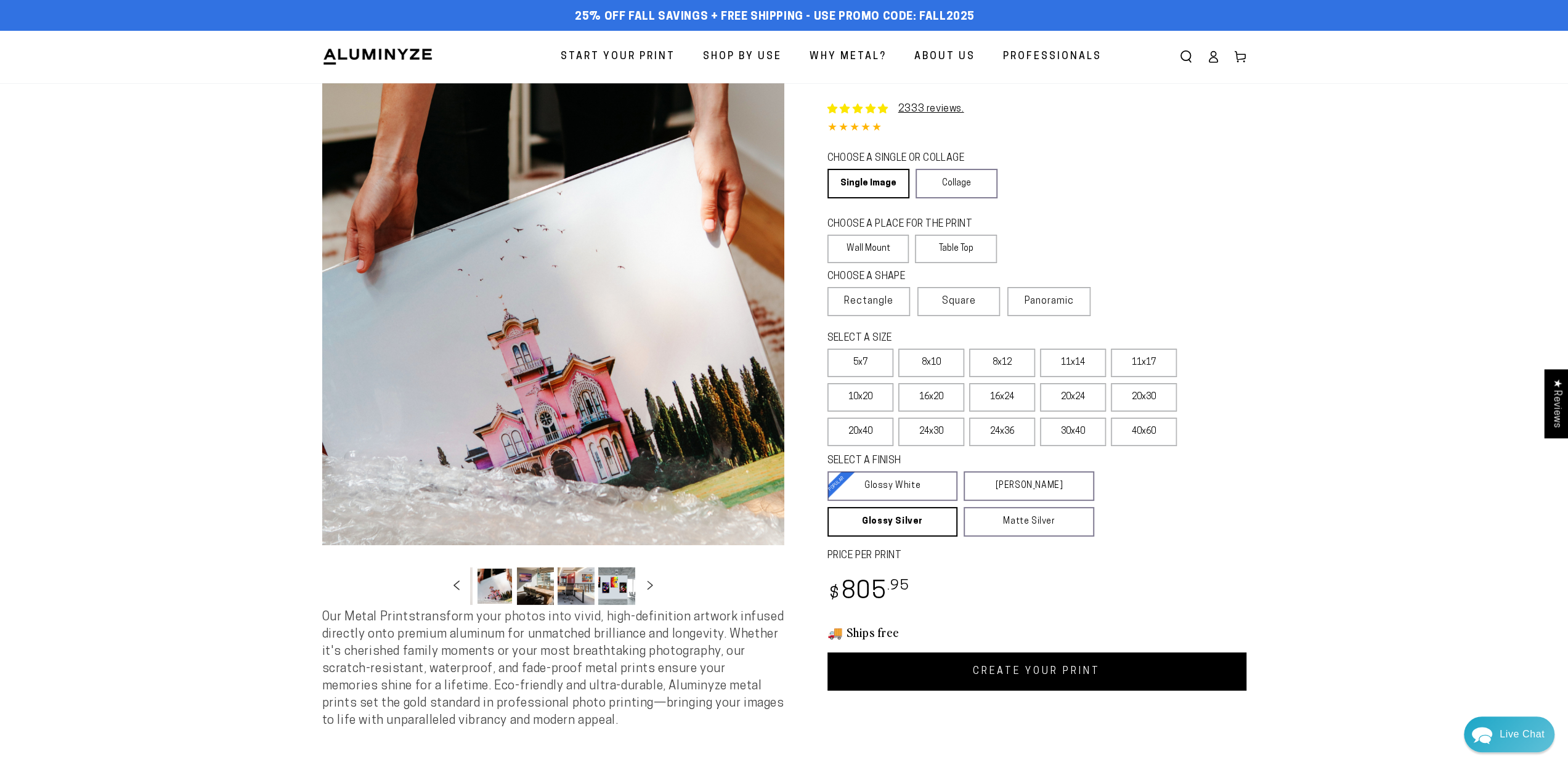
click at [456, 588] on icon "Slide left" at bounding box center [456, 584] width 18 height 9
click at [521, 590] on button "Load image 5 in gallery view" at bounding box center [535, 586] width 37 height 38
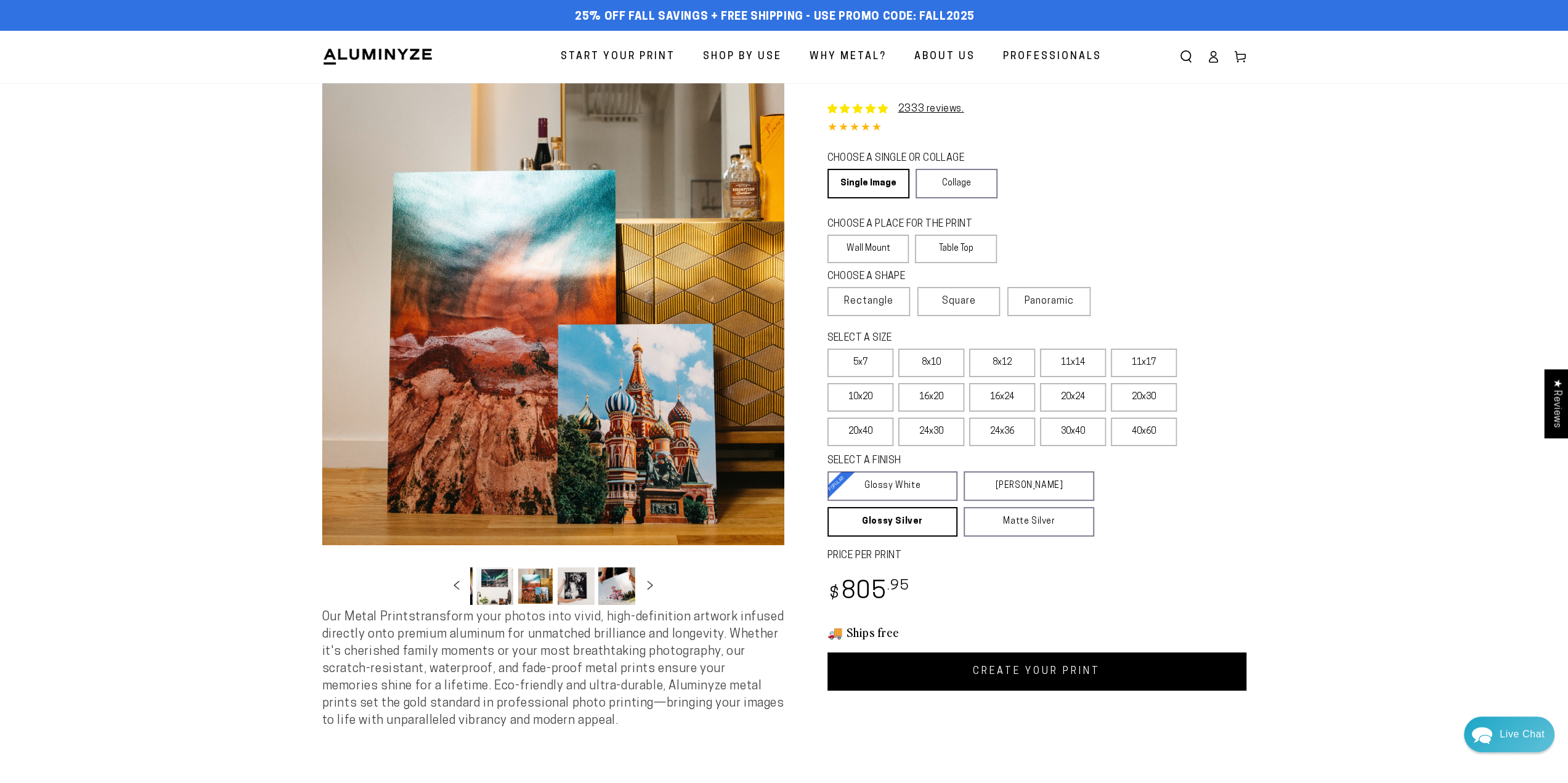
click at [507, 586] on button "Load image 4 in gallery view" at bounding box center [494, 586] width 37 height 38
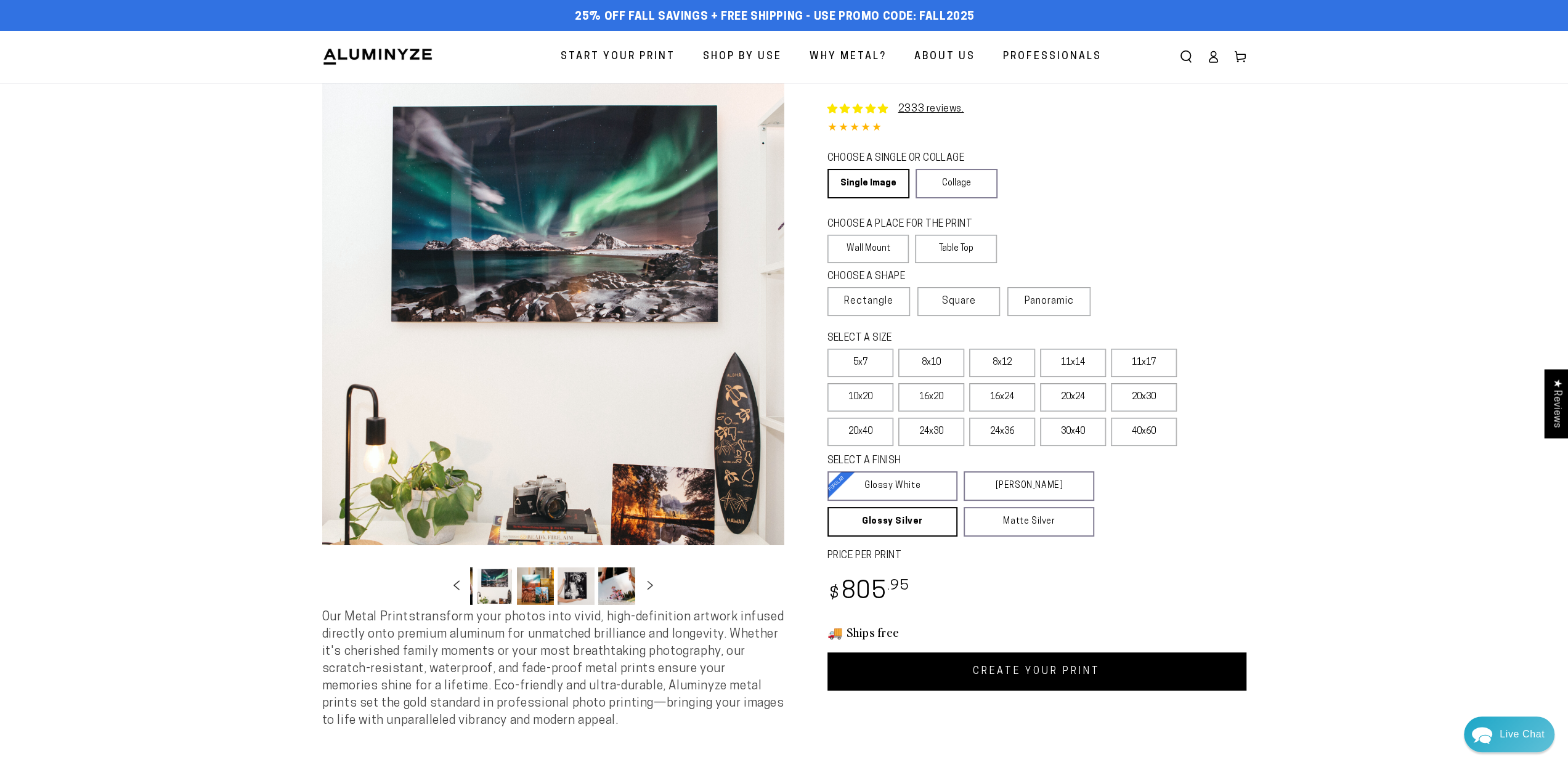
click at [453, 584] on icon "Slide left" at bounding box center [456, 584] width 18 height 9
click at [567, 229] on button "Open media 4 in modal" at bounding box center [553, 314] width 462 height 462
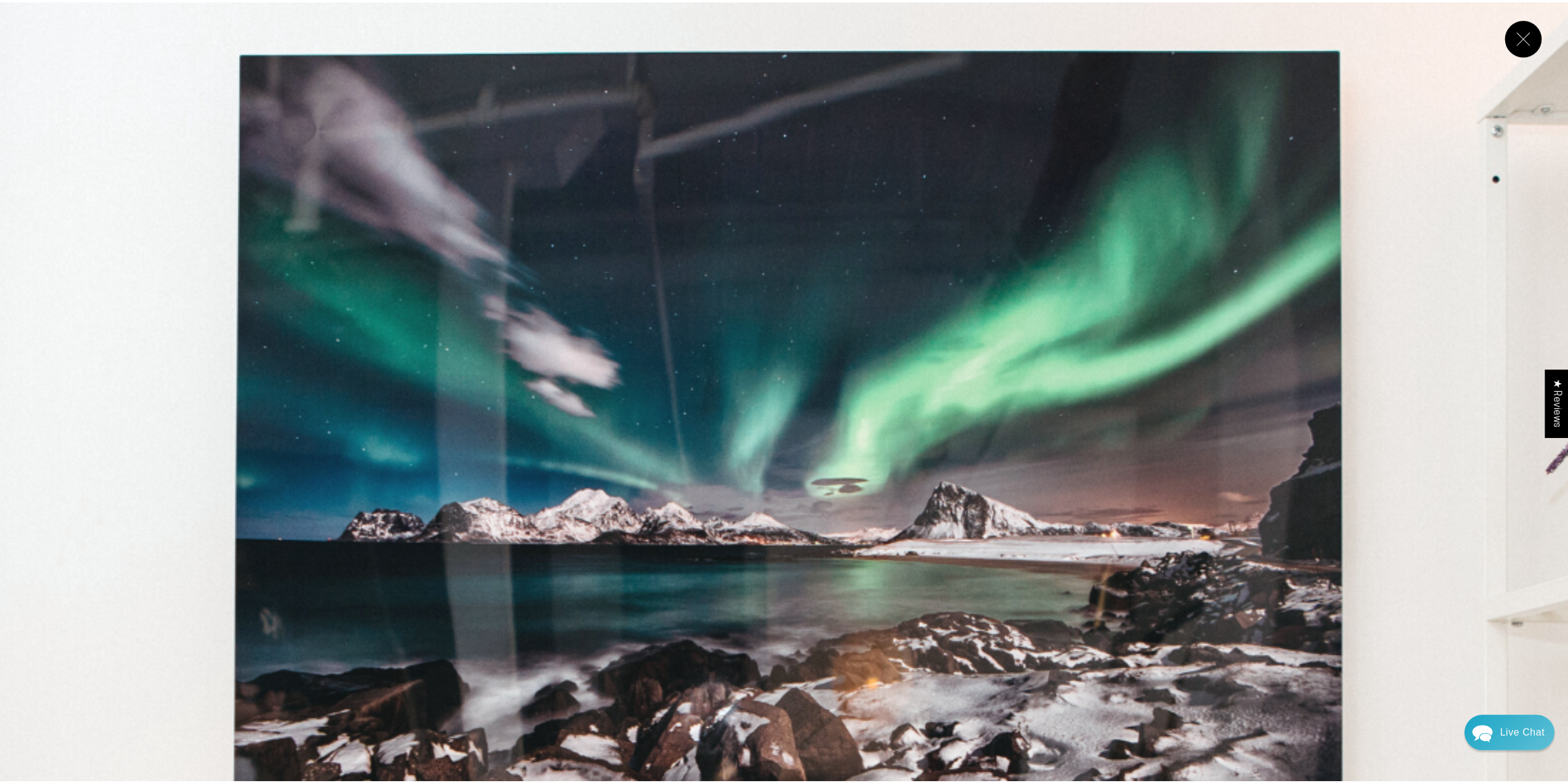
scroll to position [4825, 0]
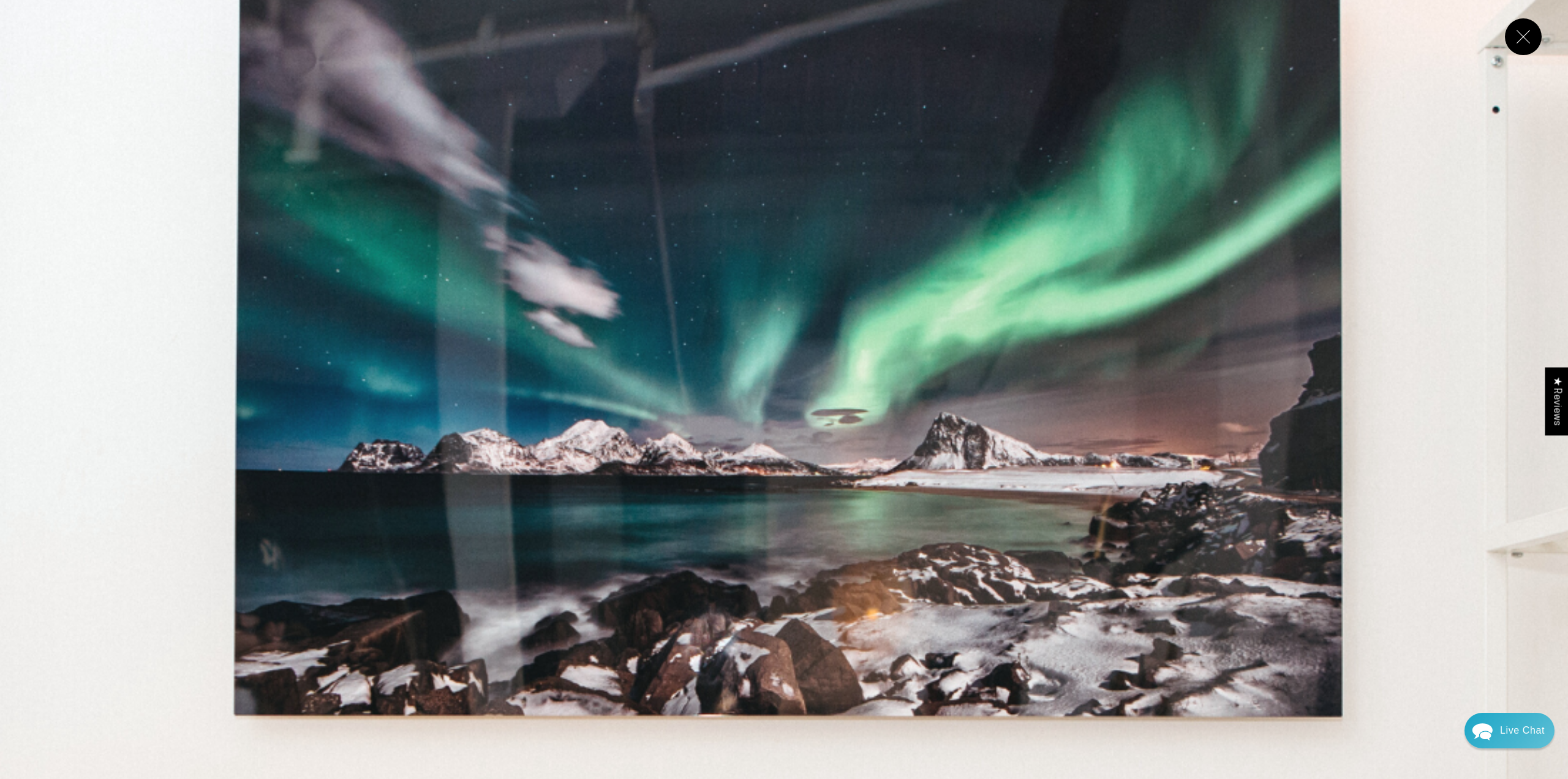
click at [223, 335] on img "Media gallery" at bounding box center [784, 690] width 1568 height 1568
click at [1520, 40] on button "Close" at bounding box center [1522, 37] width 37 height 37
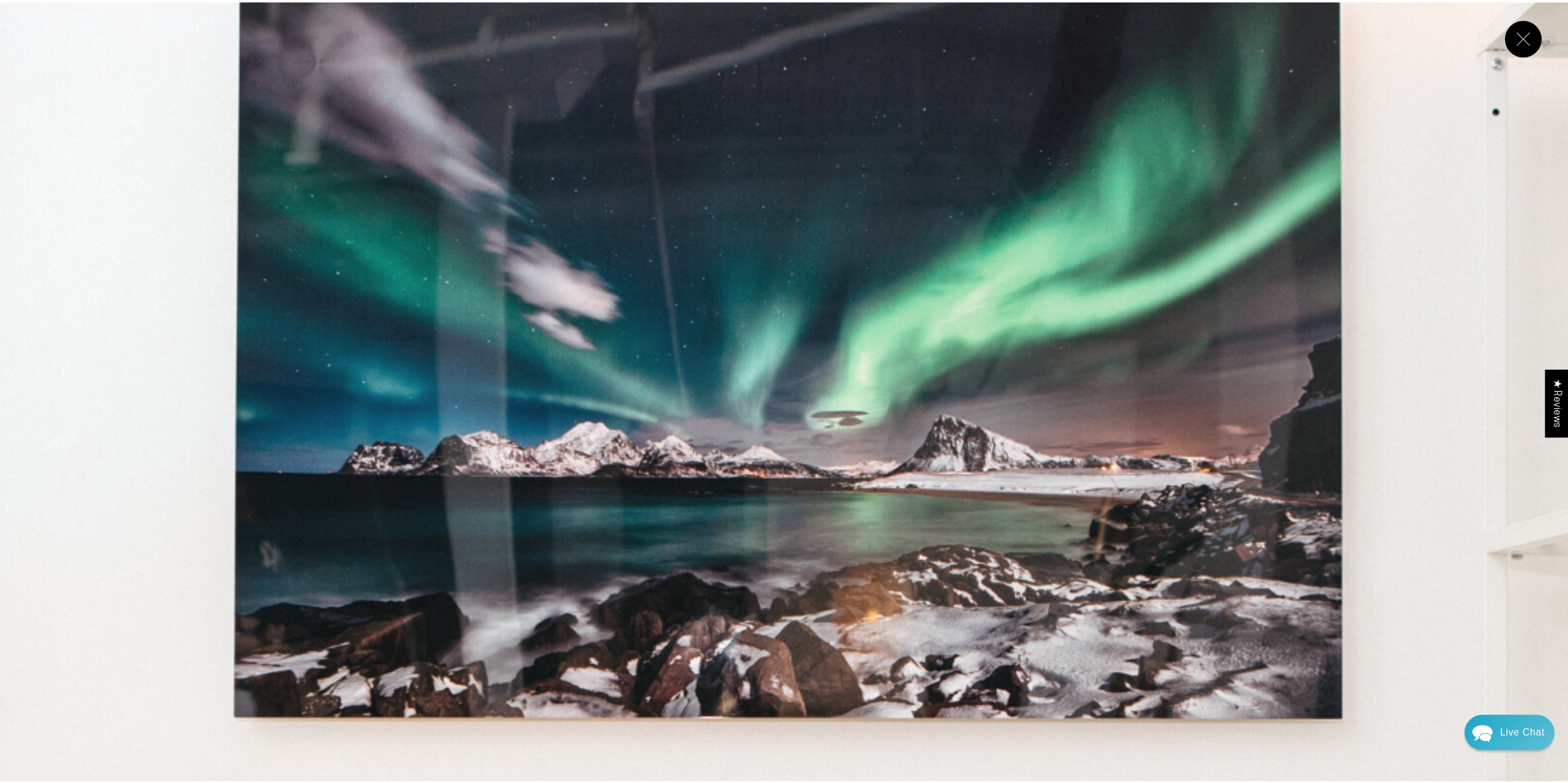
scroll to position [4796, 0]
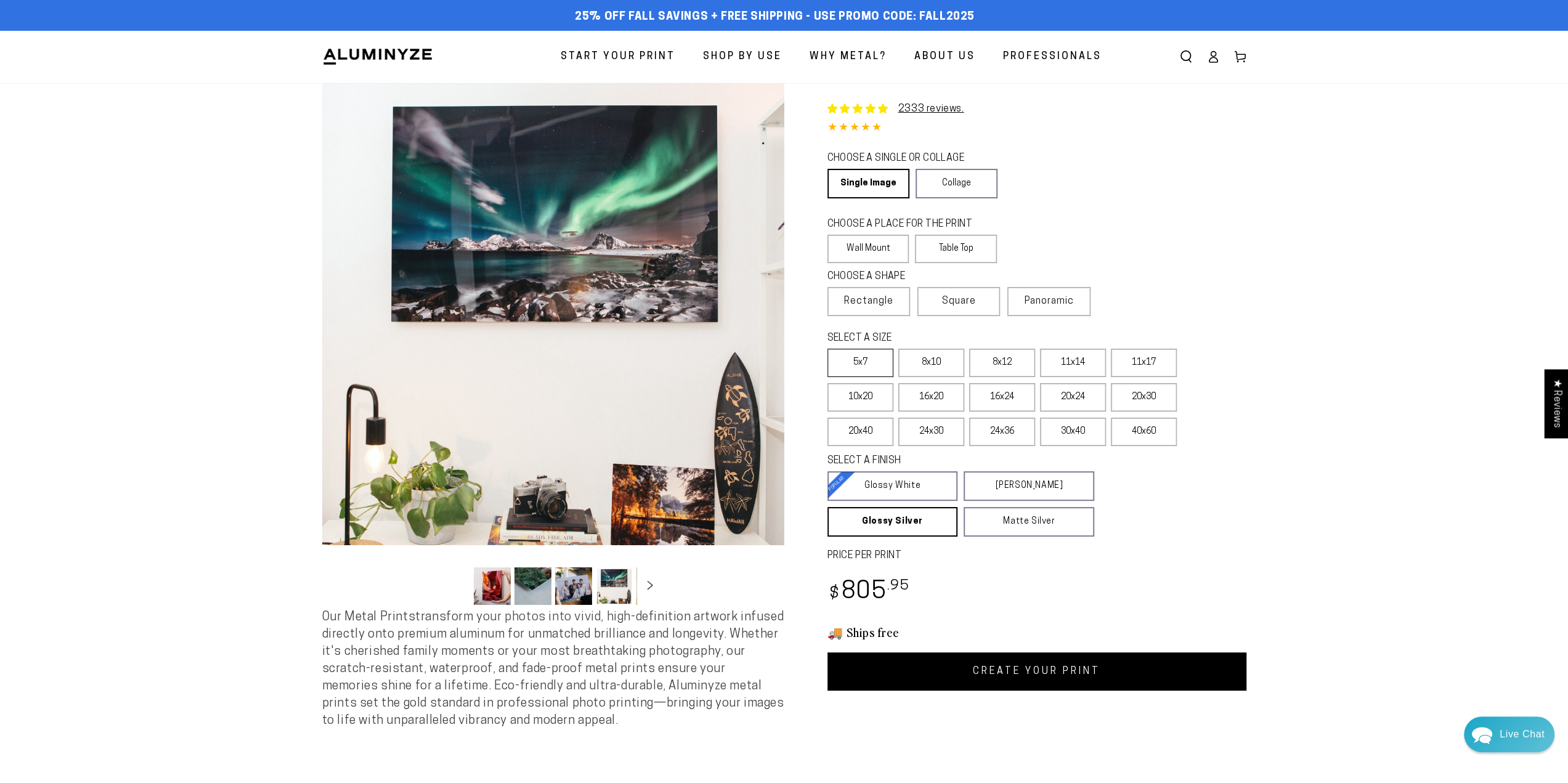
click at [859, 369] on label "5x7" at bounding box center [861, 363] width 66 height 28
click at [928, 409] on label "16x20" at bounding box center [931, 398] width 66 height 28
click at [993, 432] on label "24x36" at bounding box center [1002, 432] width 66 height 28
click at [1063, 432] on label "30x40" at bounding box center [1073, 432] width 66 height 28
click at [1125, 436] on label "40x60" at bounding box center [1143, 432] width 66 height 28
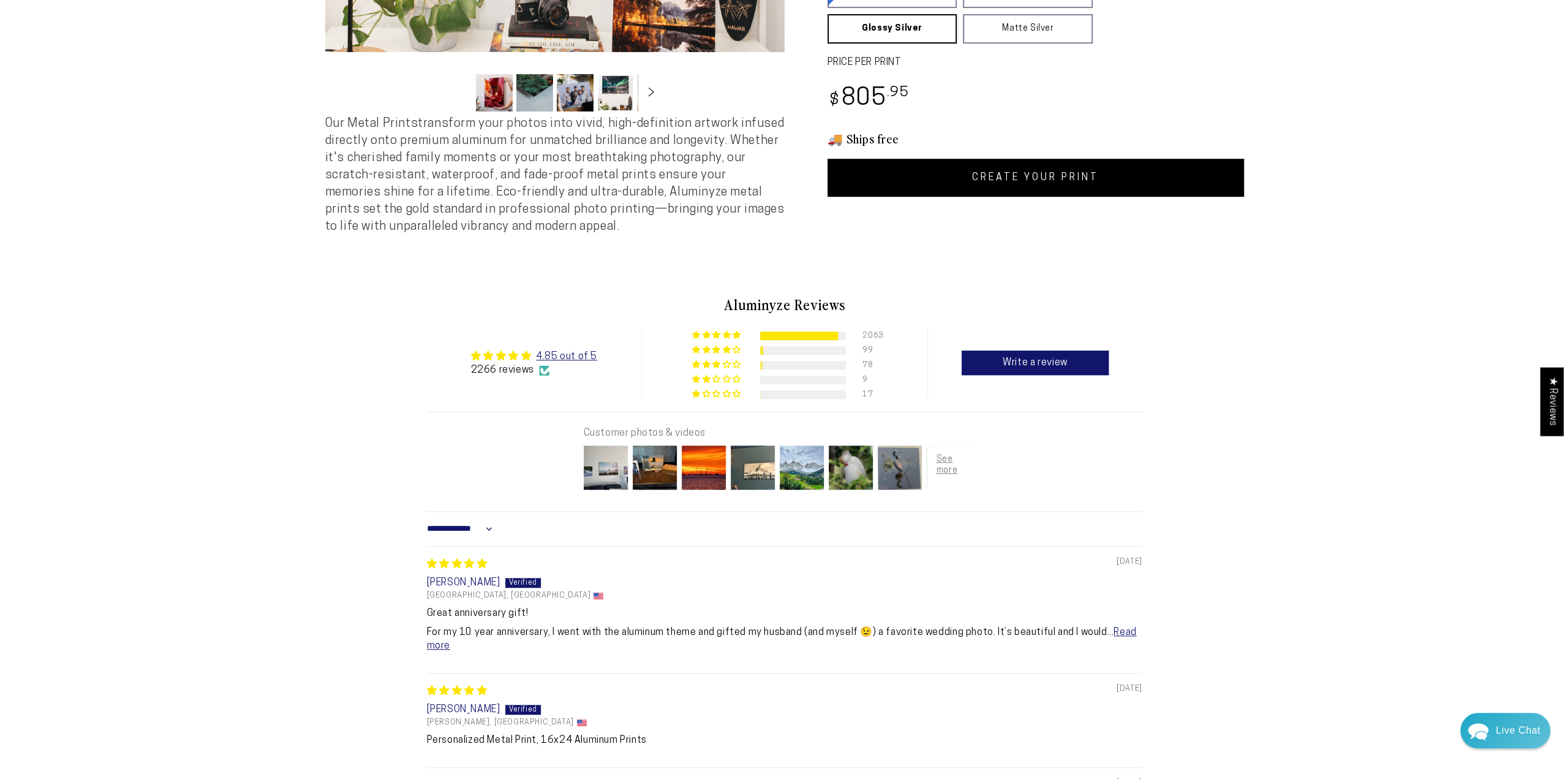
scroll to position [551, 0]
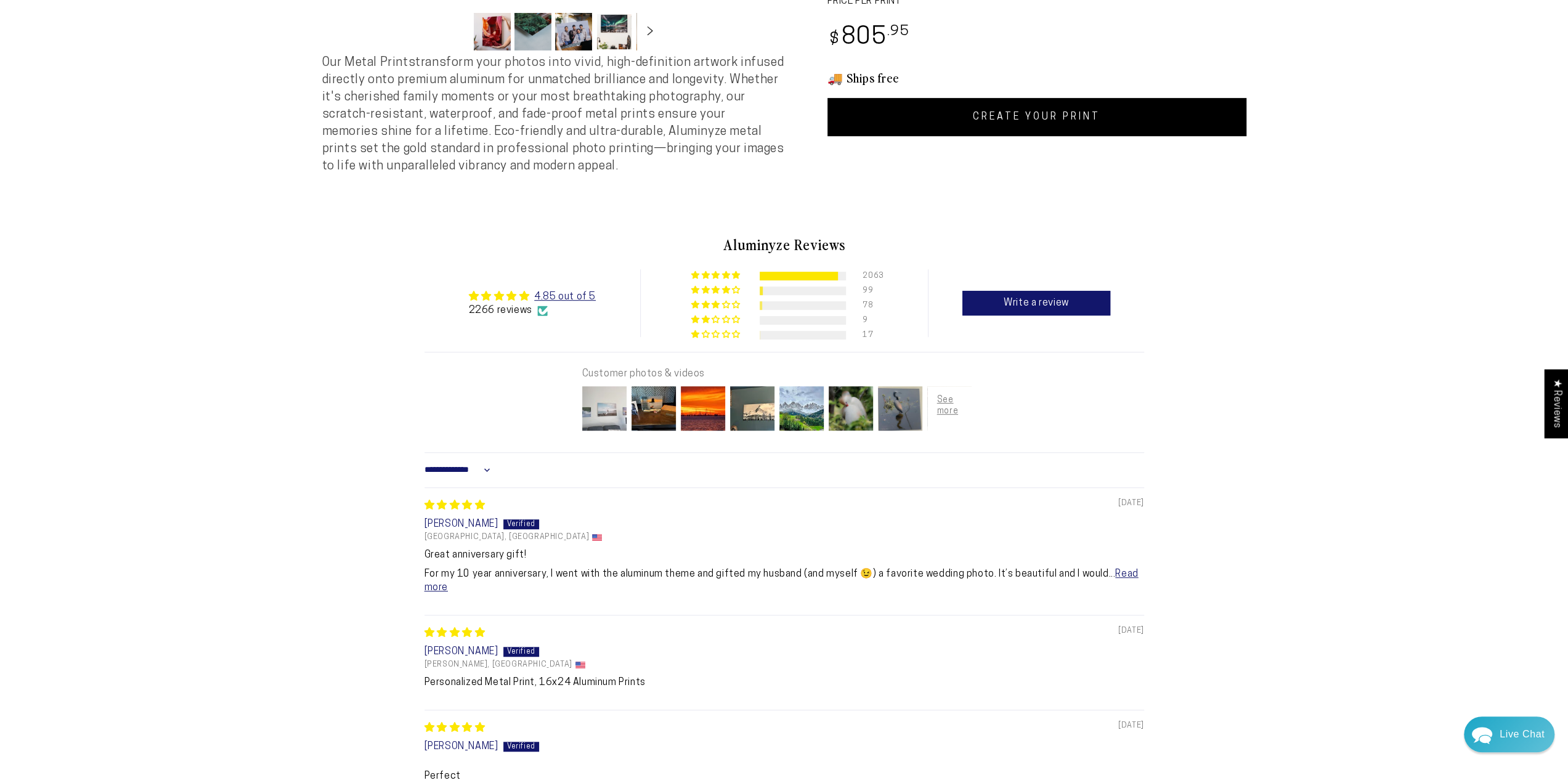
click at [610, 429] on img at bounding box center [605, 409] width 50 height 50
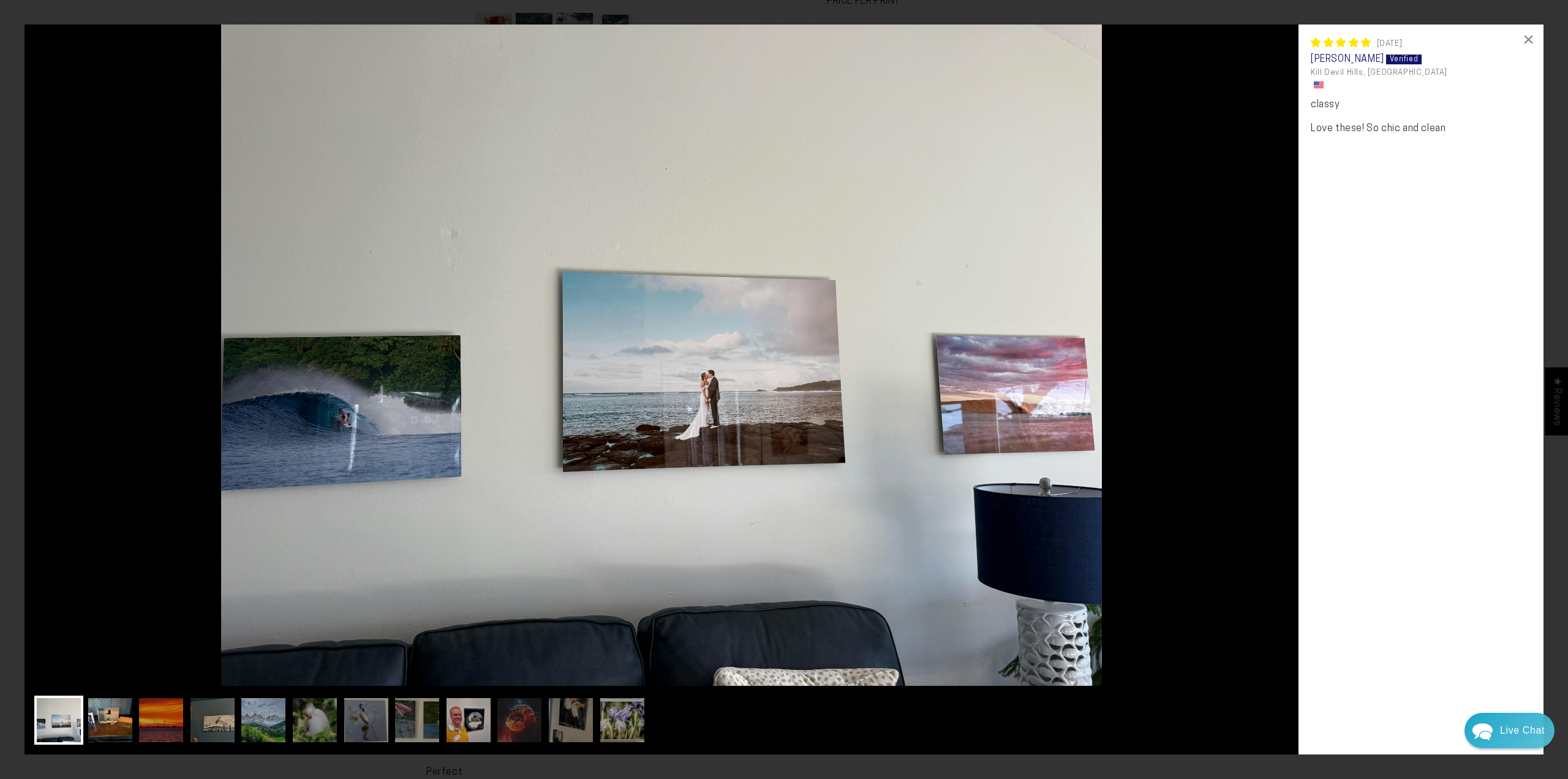
click at [119, 714] on img at bounding box center [110, 720] width 49 height 49
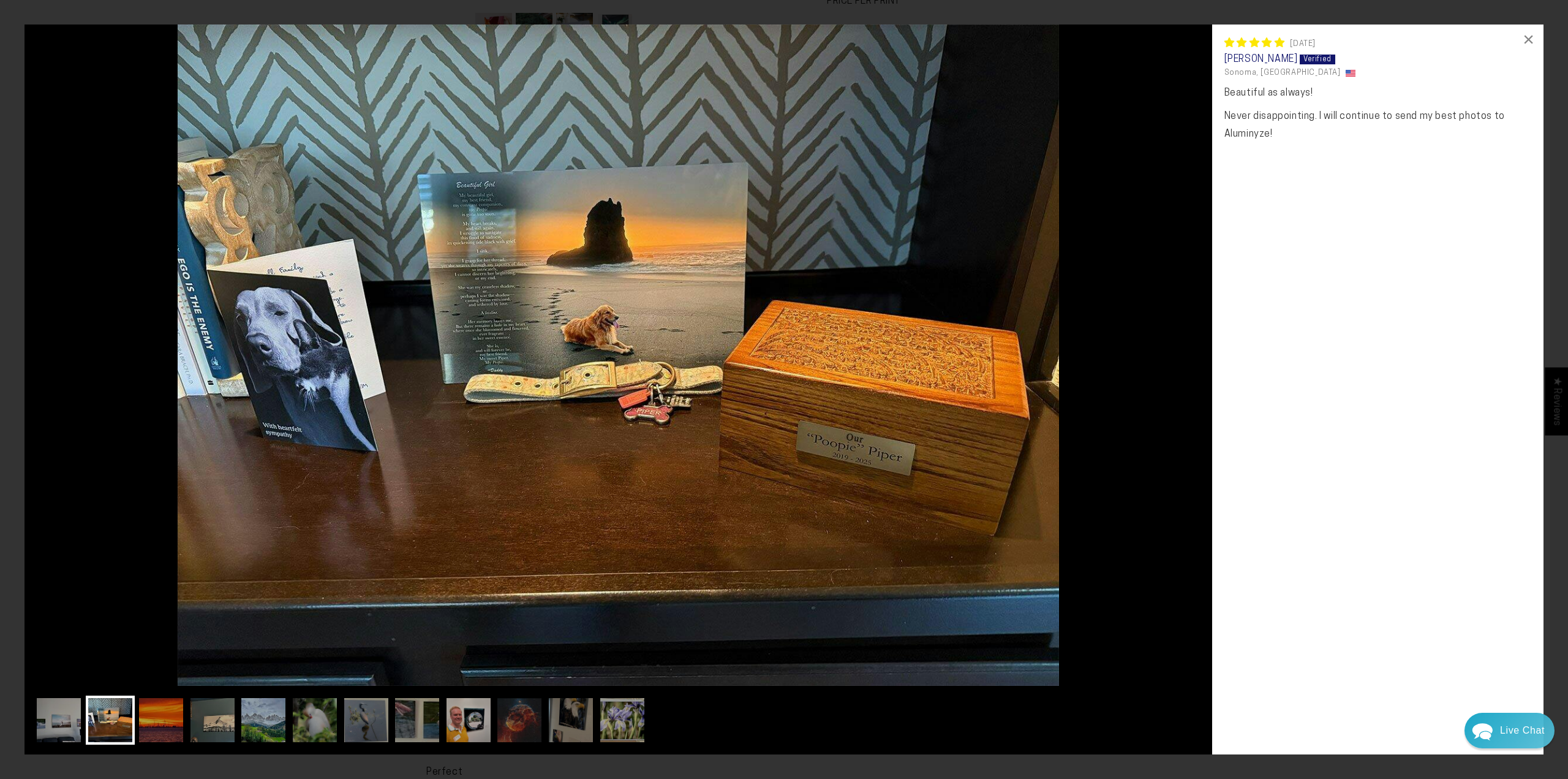
drag, startPoint x: 119, startPoint y: 714, endPoint x: 126, endPoint y: 714, distance: 7.0
drag, startPoint x: 126, startPoint y: 714, endPoint x: 157, endPoint y: 728, distance: 34.0
click at [157, 728] on img at bounding box center [161, 720] width 49 height 49
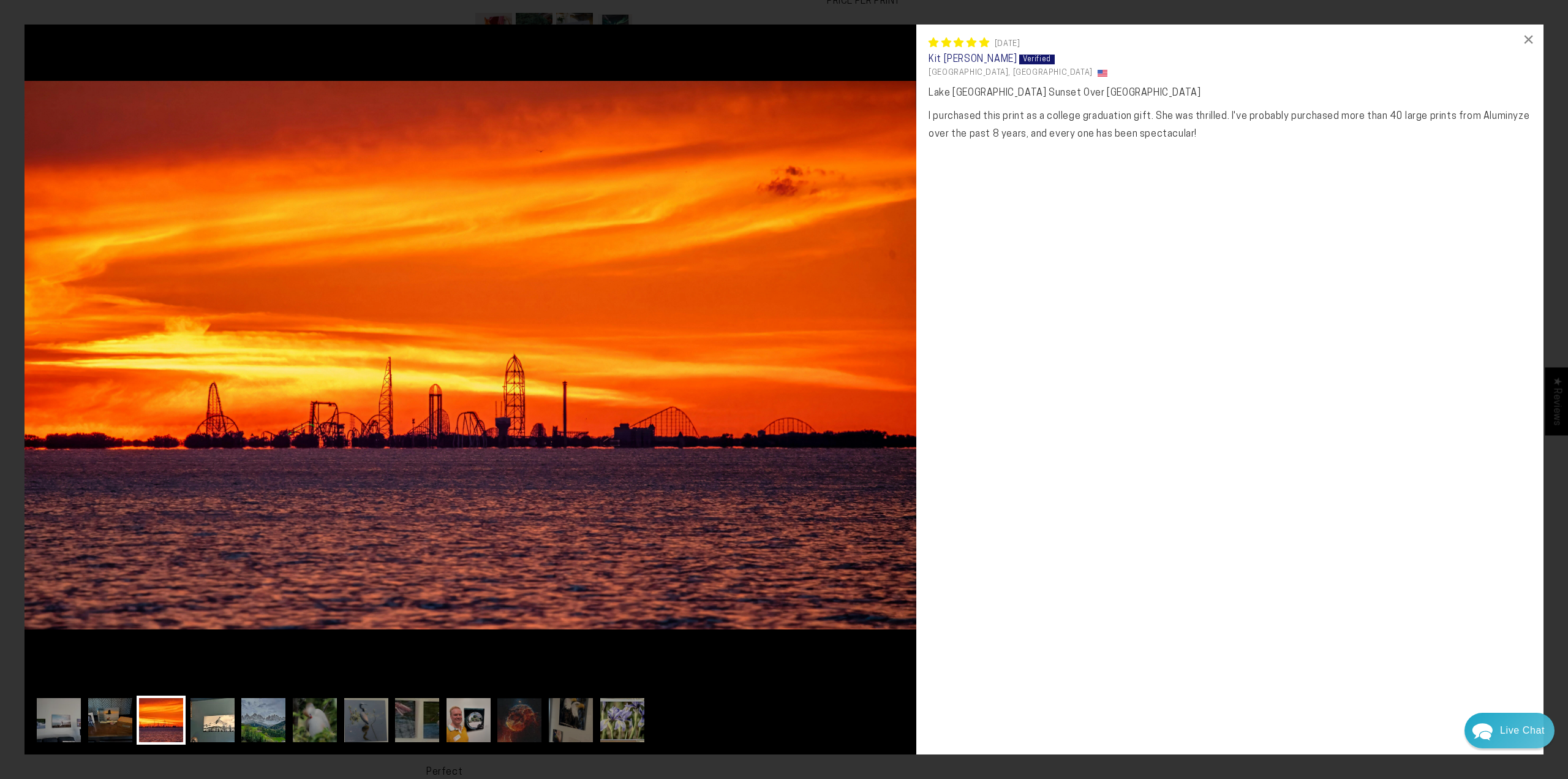
click at [210, 719] on img at bounding box center [213, 720] width 49 height 49
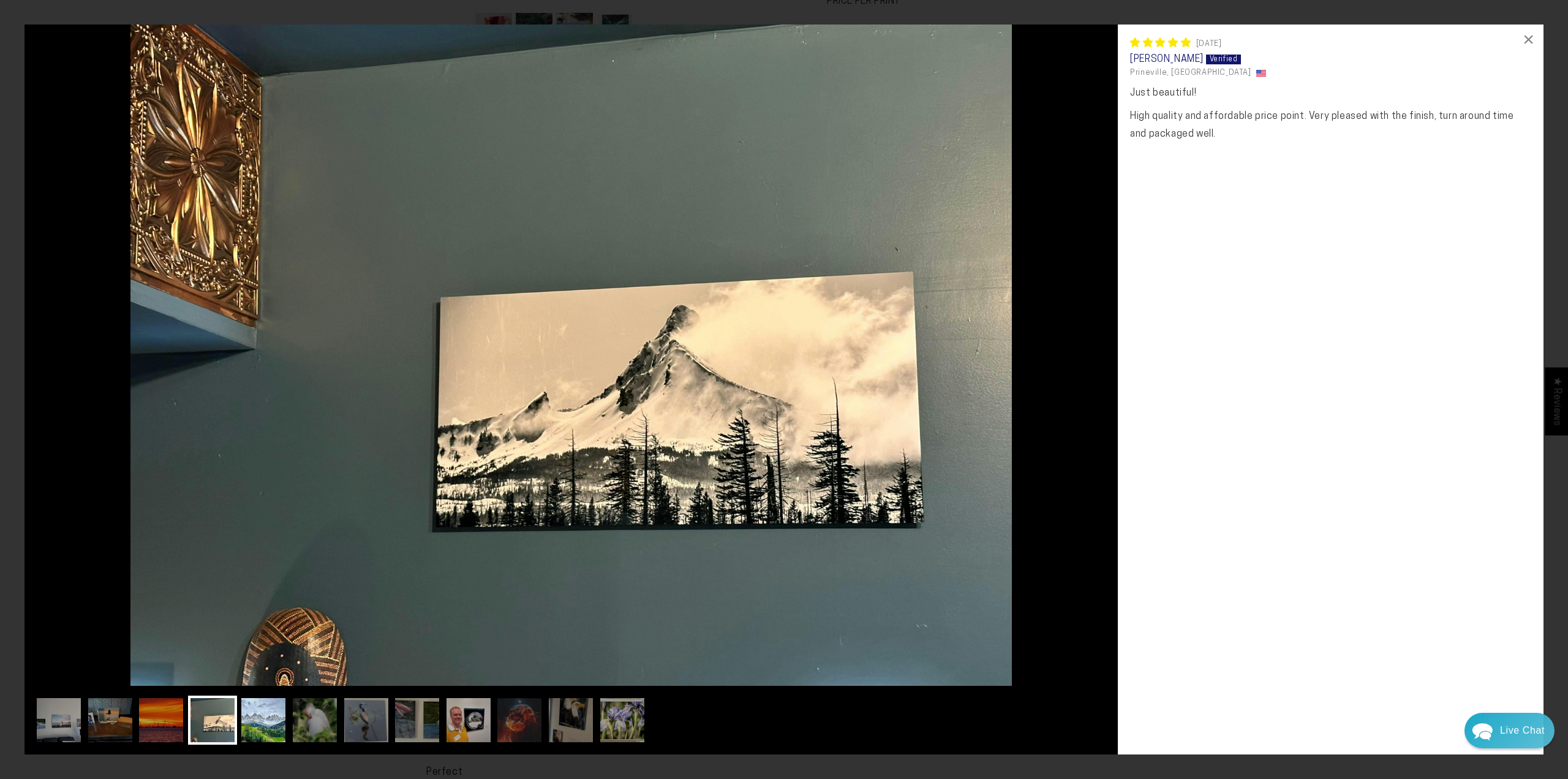
click at [266, 725] on img at bounding box center [263, 720] width 49 height 49
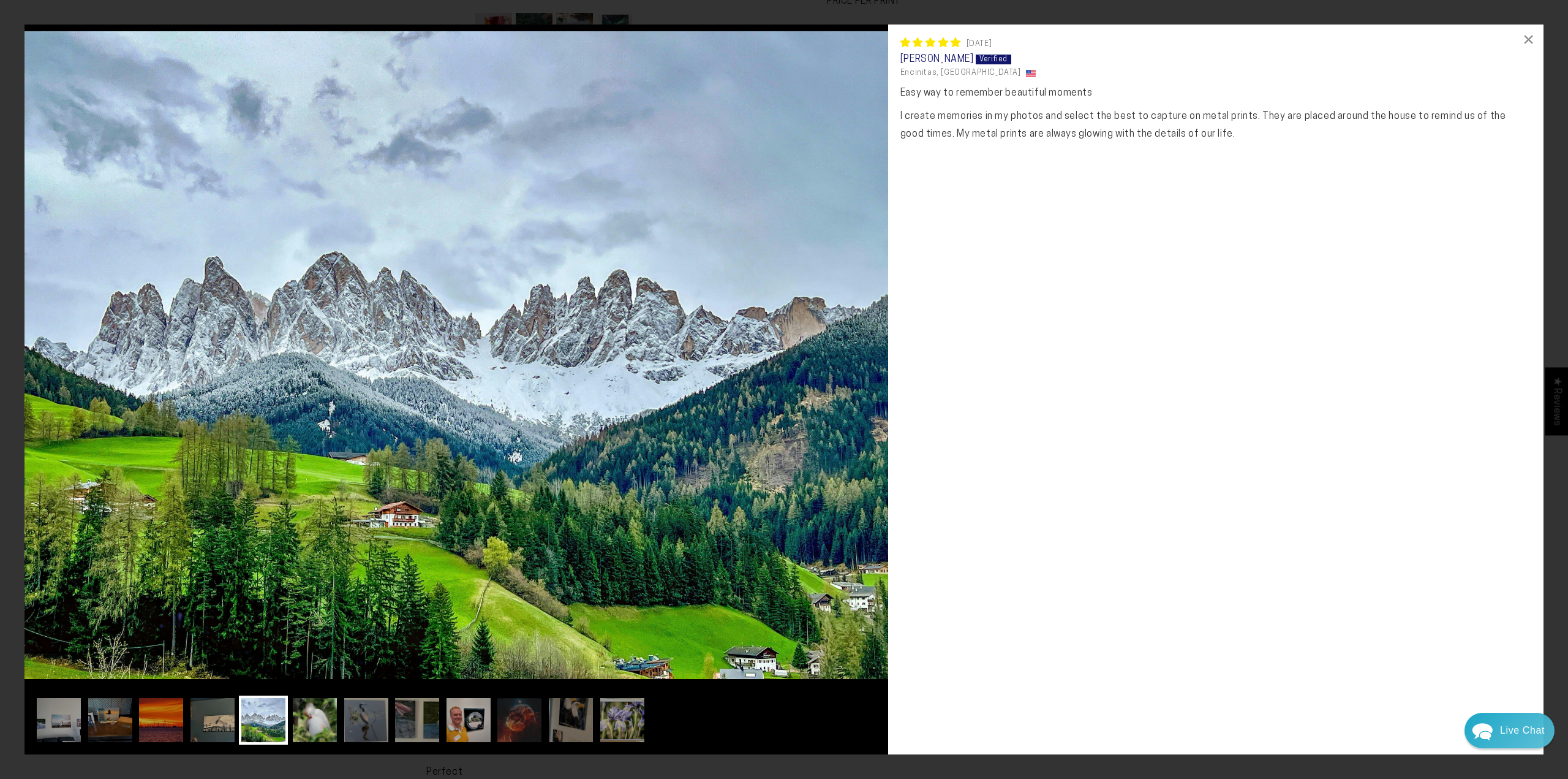
click at [309, 725] on img at bounding box center [315, 720] width 49 height 49
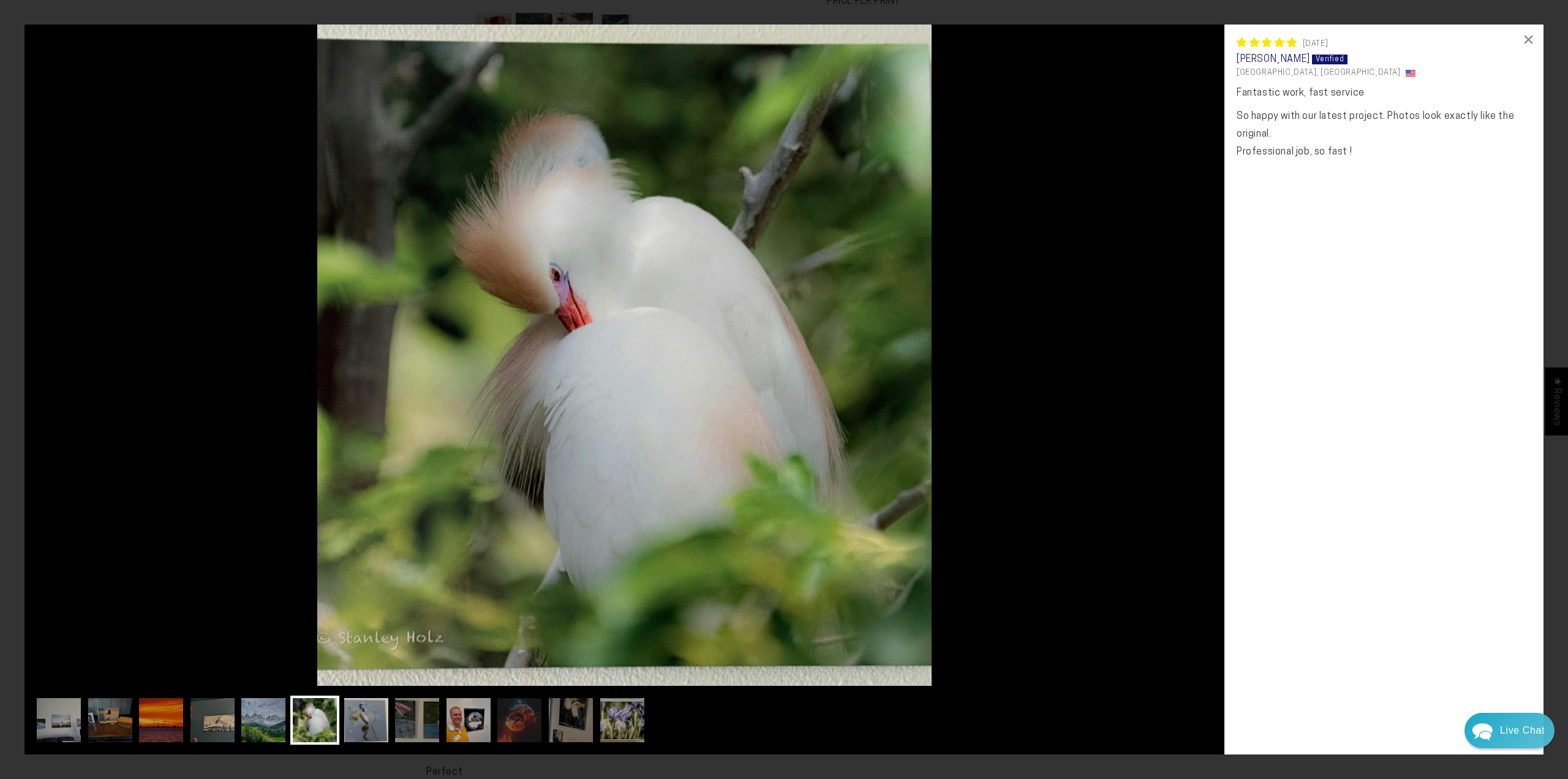
click at [363, 719] on img at bounding box center [366, 720] width 49 height 49
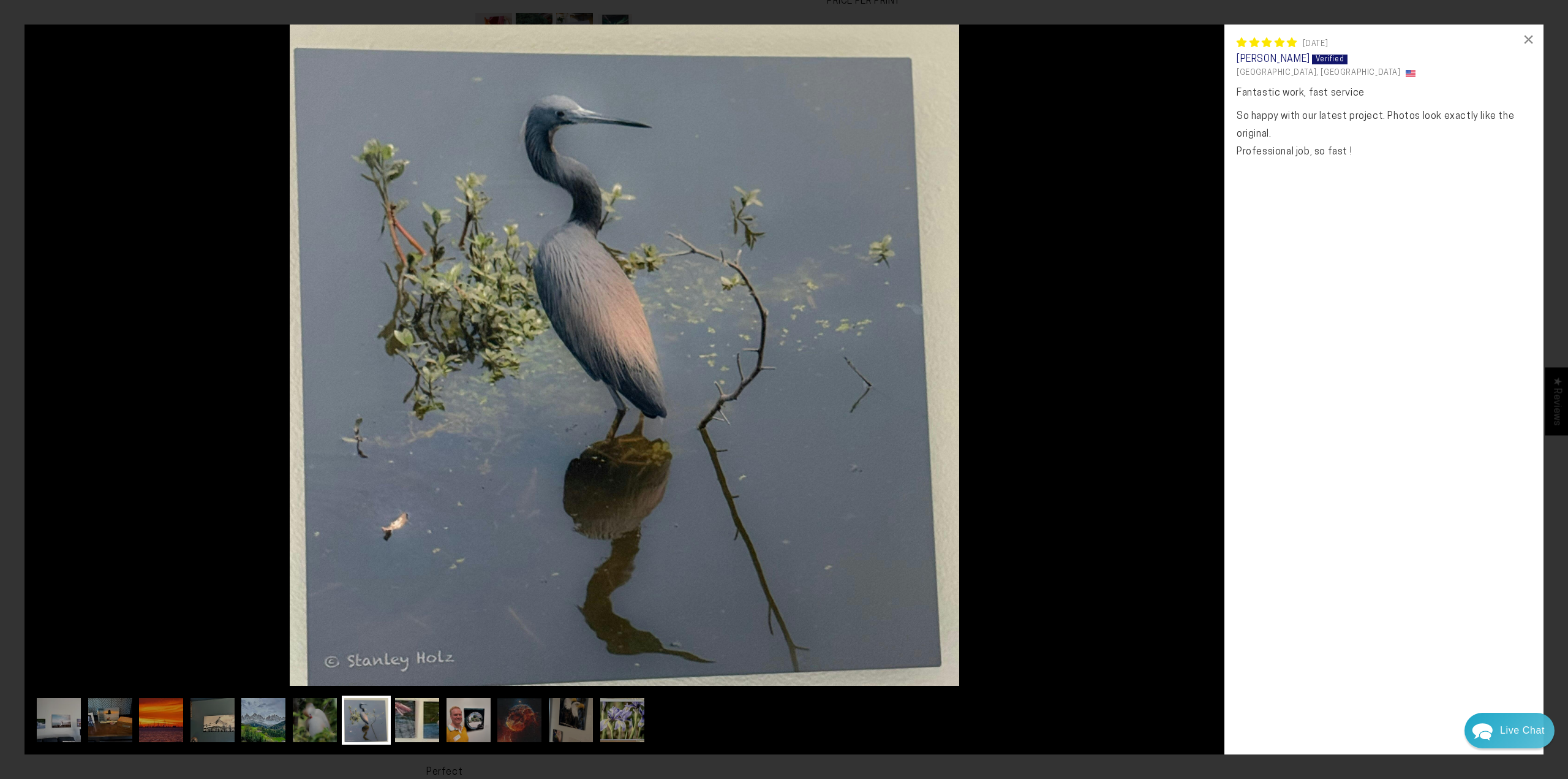
click at [409, 721] on img at bounding box center [417, 720] width 49 height 49
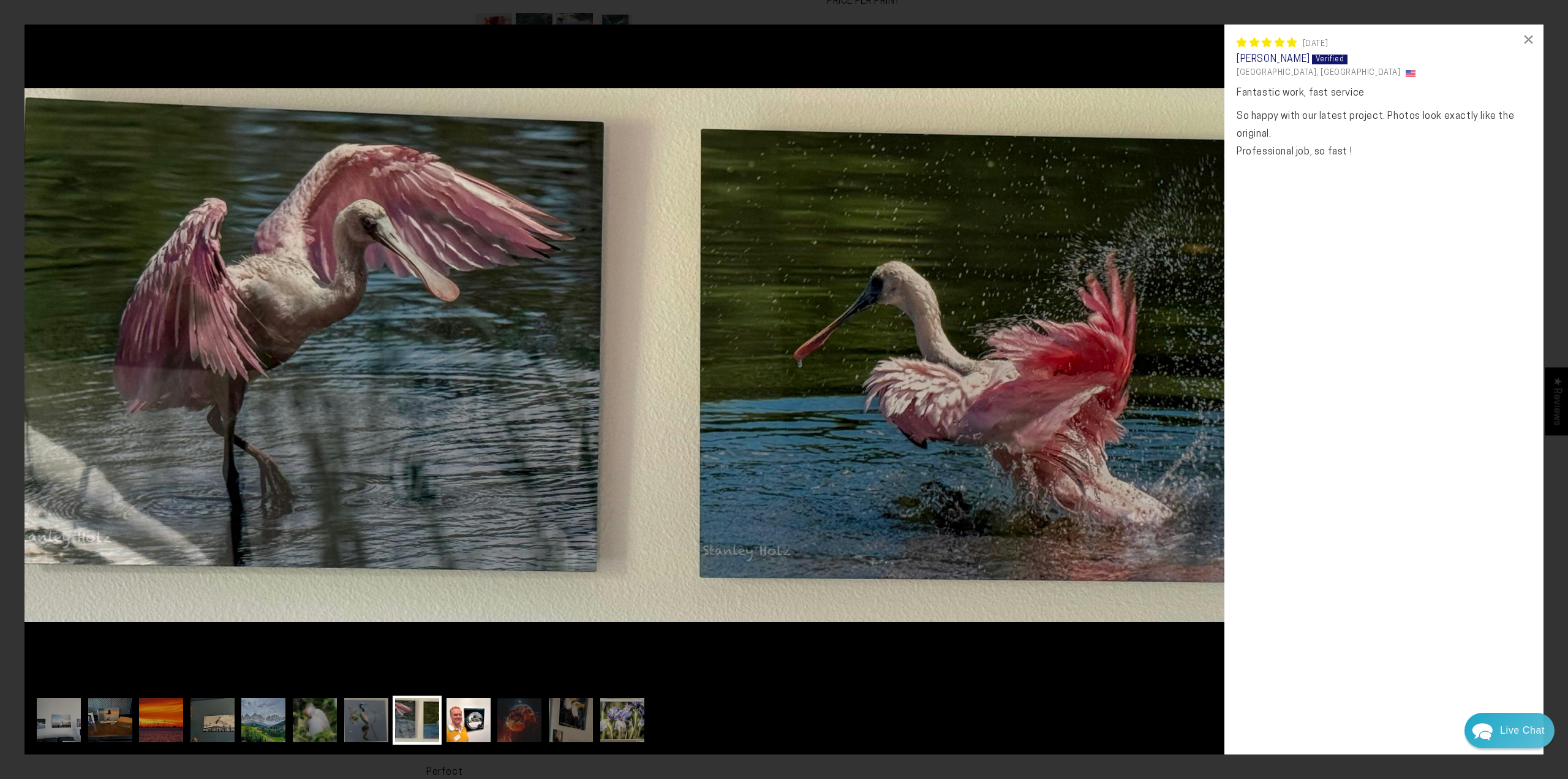
click at [464, 716] on img at bounding box center [468, 720] width 49 height 49
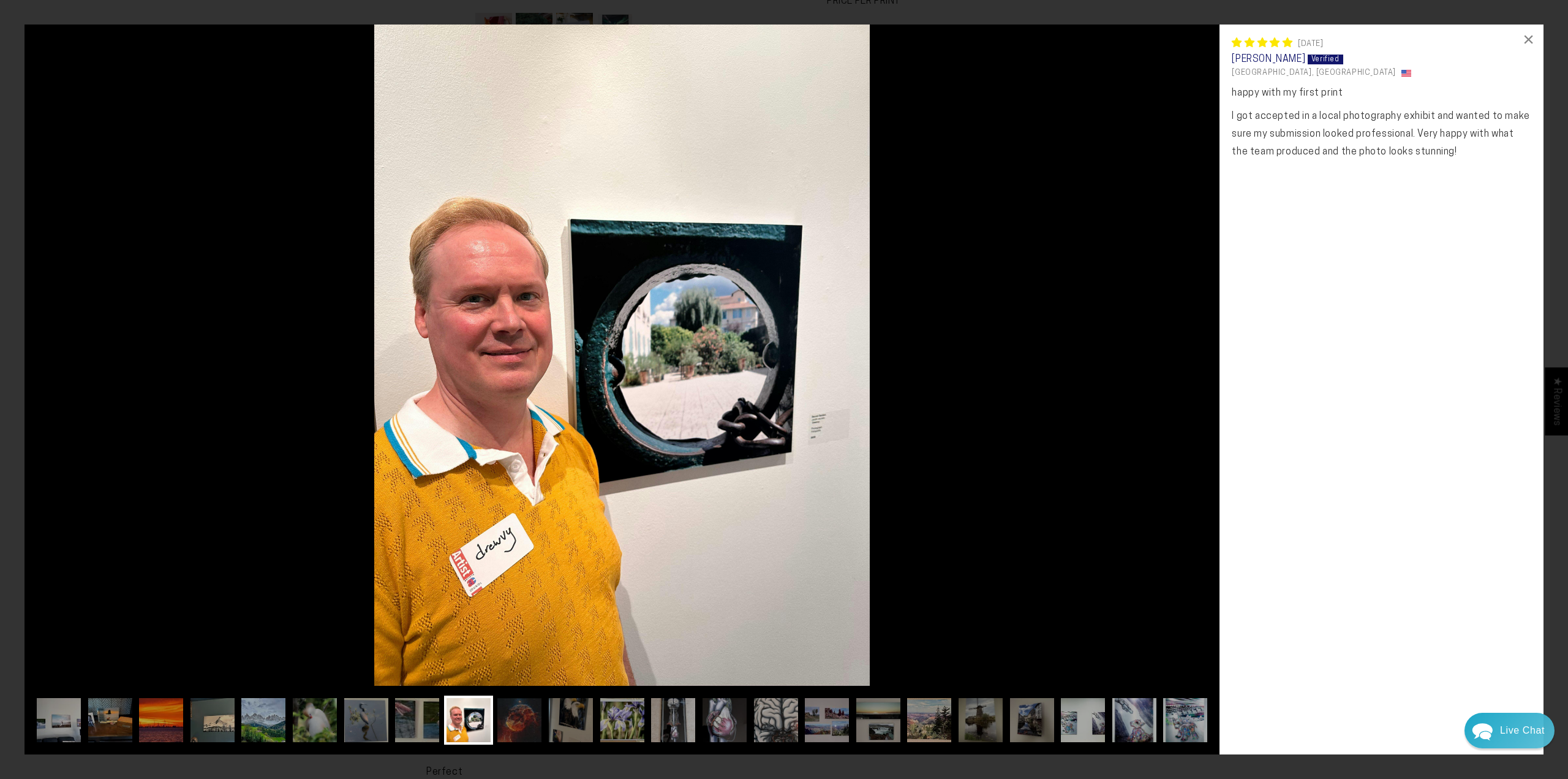
click at [515, 713] on img at bounding box center [519, 720] width 49 height 49
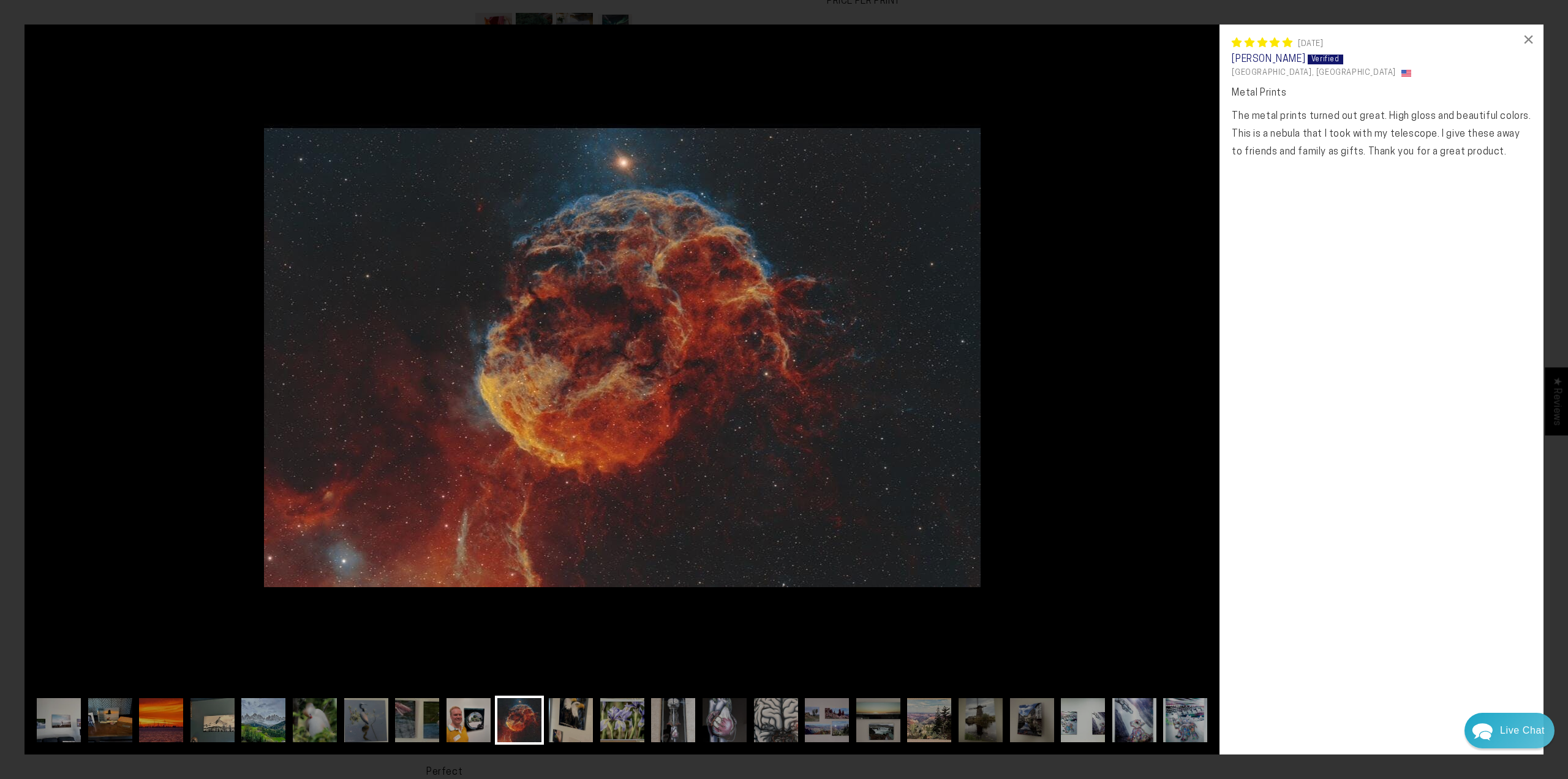
click at [574, 714] on img at bounding box center [571, 720] width 49 height 49
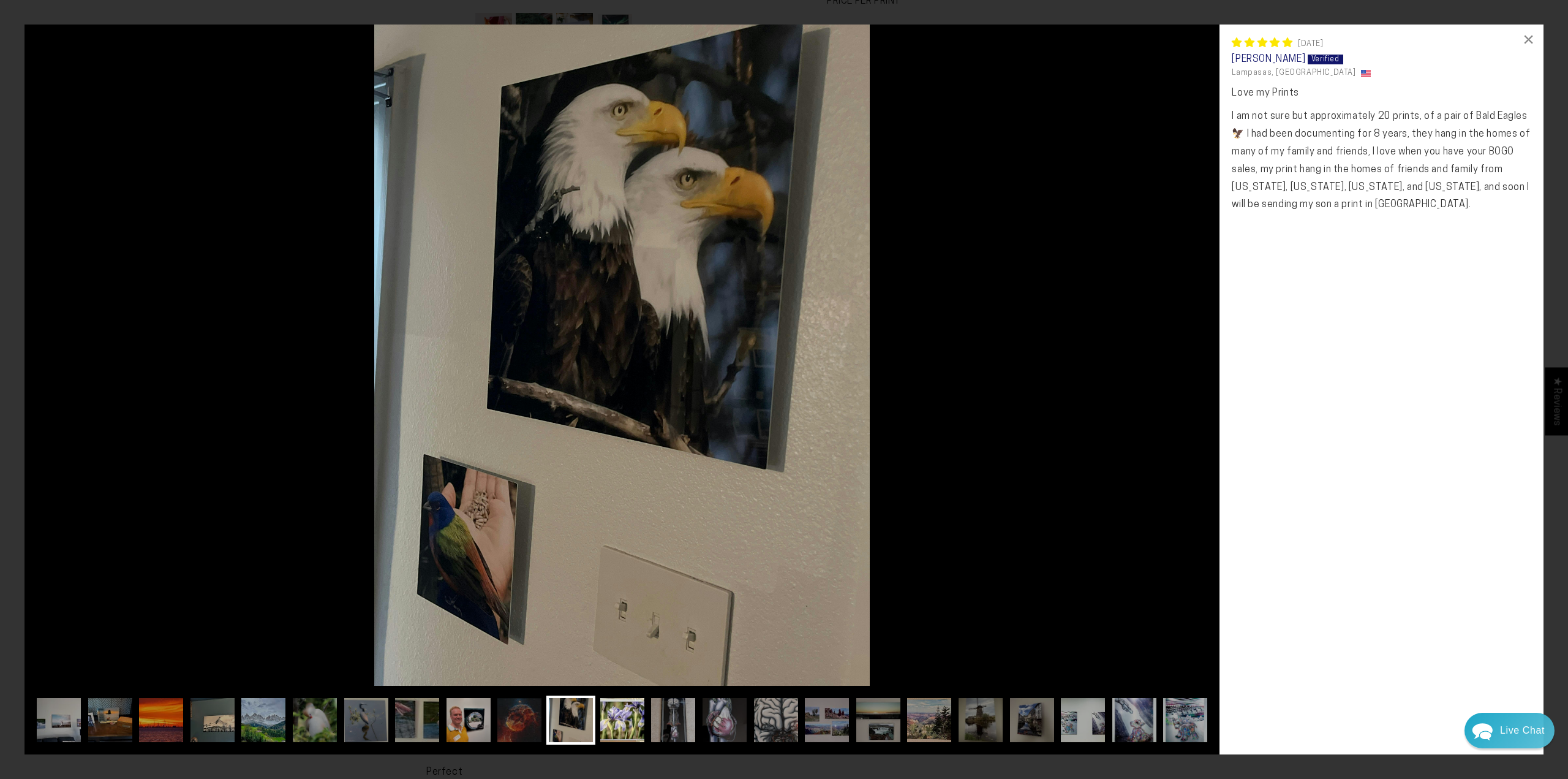
click at [606, 715] on img at bounding box center [622, 720] width 49 height 49
